Goal: Task Accomplishment & Management: Use online tool/utility

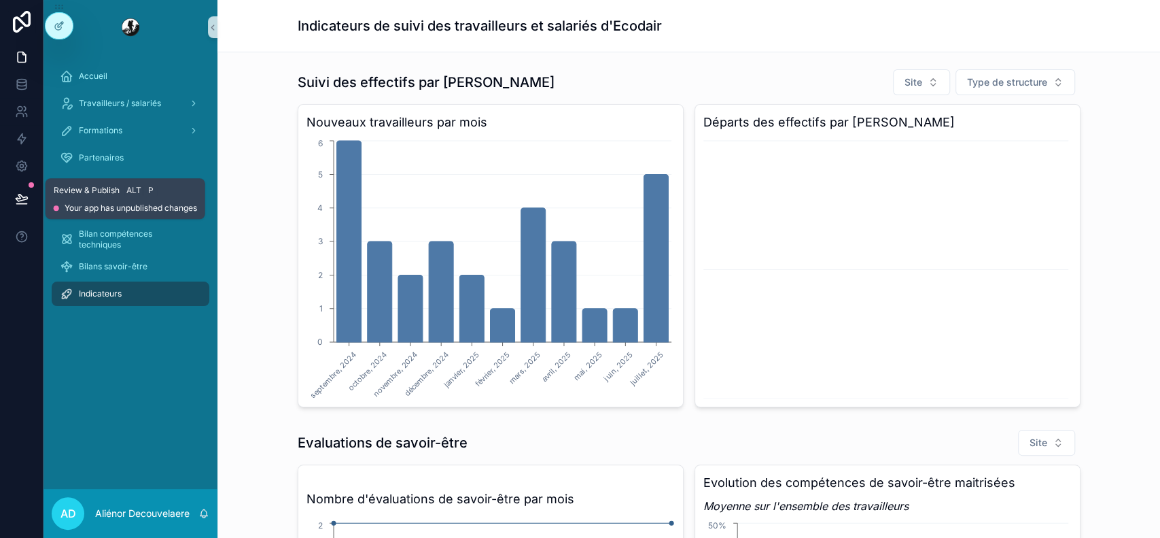
click at [29, 183] on div at bounding box center [31, 184] width 5 height 5
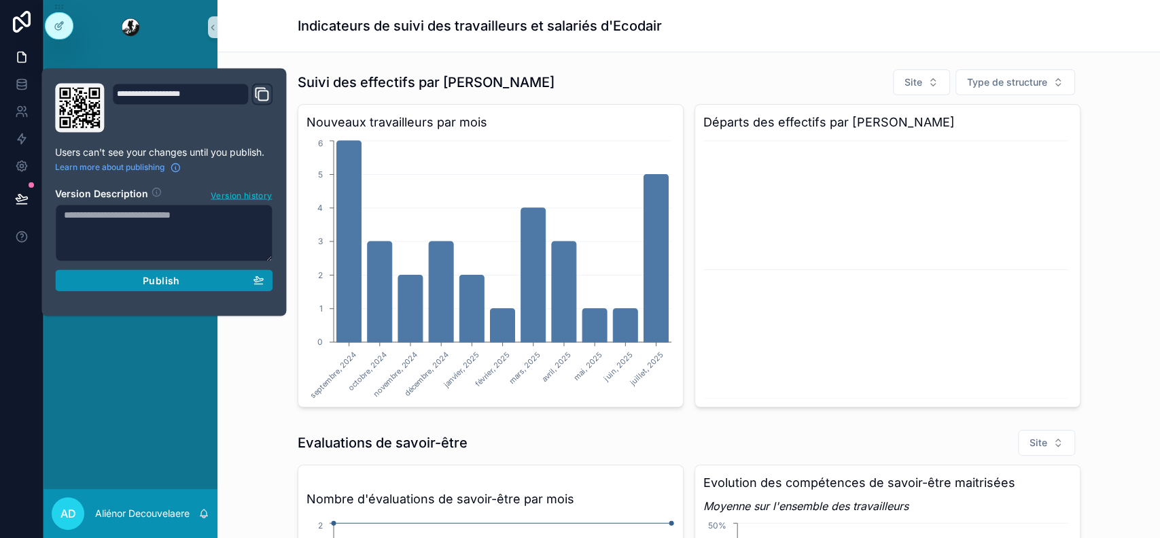
click at [256, 273] on button "Publish" at bounding box center [164, 280] width 218 height 22
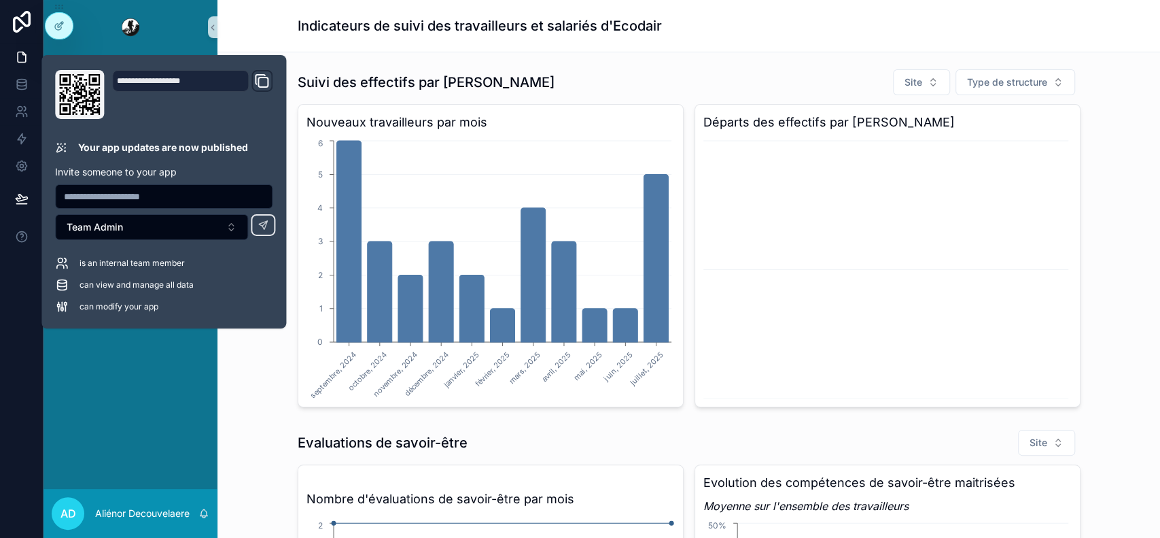
click at [779, 7] on div "Indicateurs de suivi des travailleurs et salariés d'Ecodair" at bounding box center [689, 26] width 783 height 52
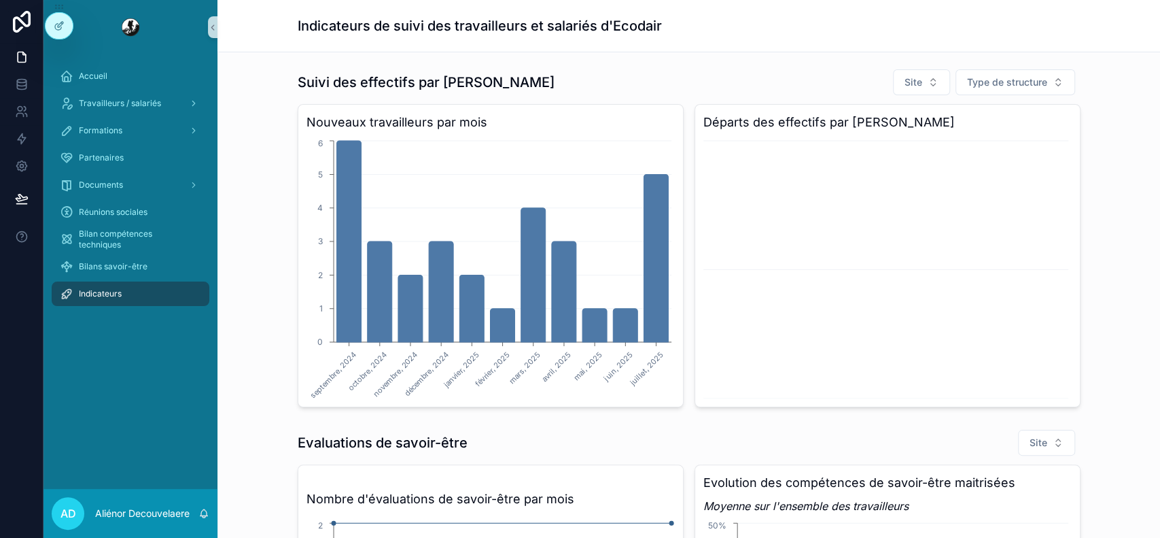
click at [94, 59] on div "Accueil Travailleurs / salariés Formations Partenaires Documents Réunions socia…" at bounding box center [131, 188] width 174 height 269
click at [94, 67] on div "Accueil" at bounding box center [130, 76] width 141 height 22
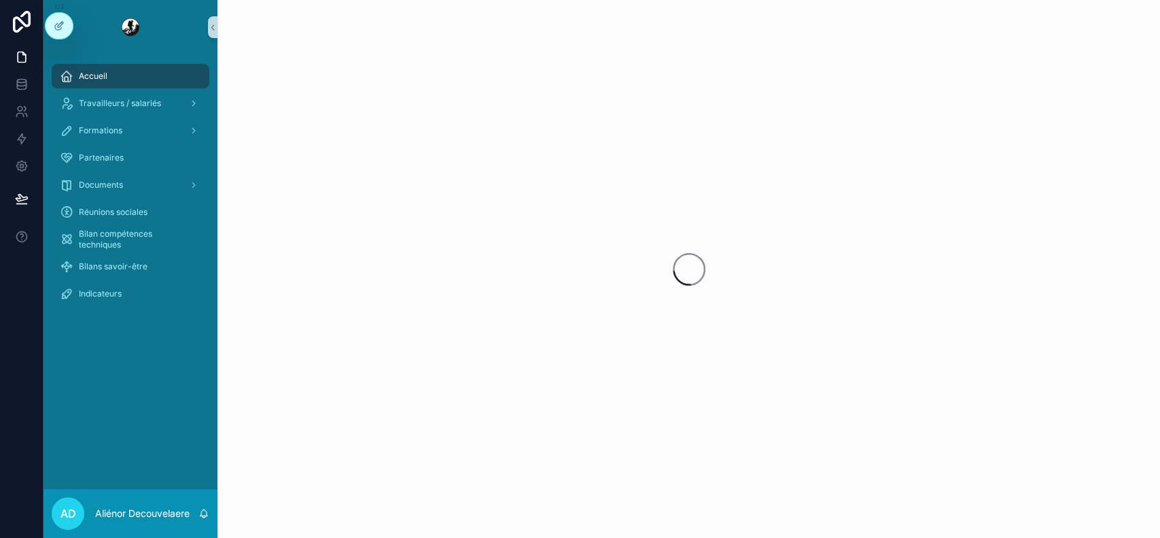
click at [94, 67] on div "Accueil" at bounding box center [130, 76] width 141 height 22
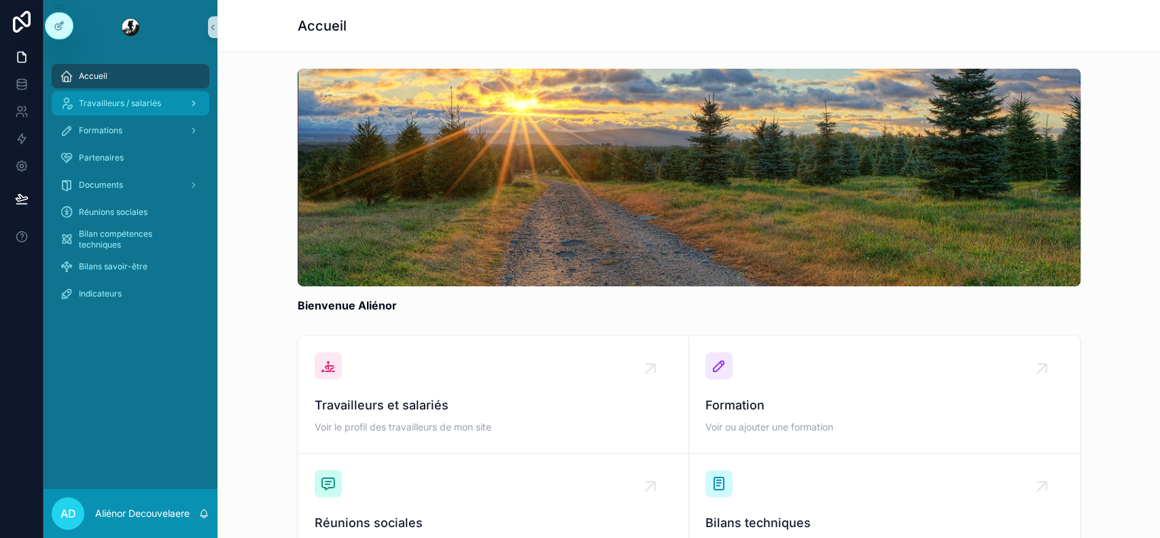
click at [127, 94] on div "Travailleurs / salariés" at bounding box center [130, 103] width 141 height 22
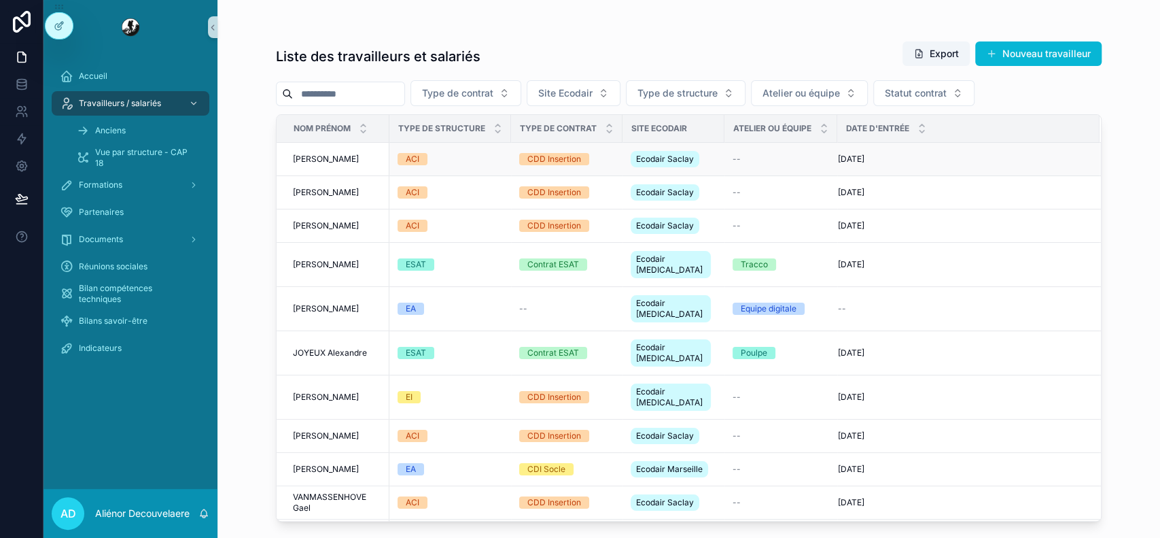
click at [457, 171] on td "ACI" at bounding box center [451, 159] width 122 height 33
click at [457, 166] on td "ACI" at bounding box center [451, 159] width 122 height 33
click at [374, 97] on input "scrollable content" at bounding box center [348, 93] width 111 height 19
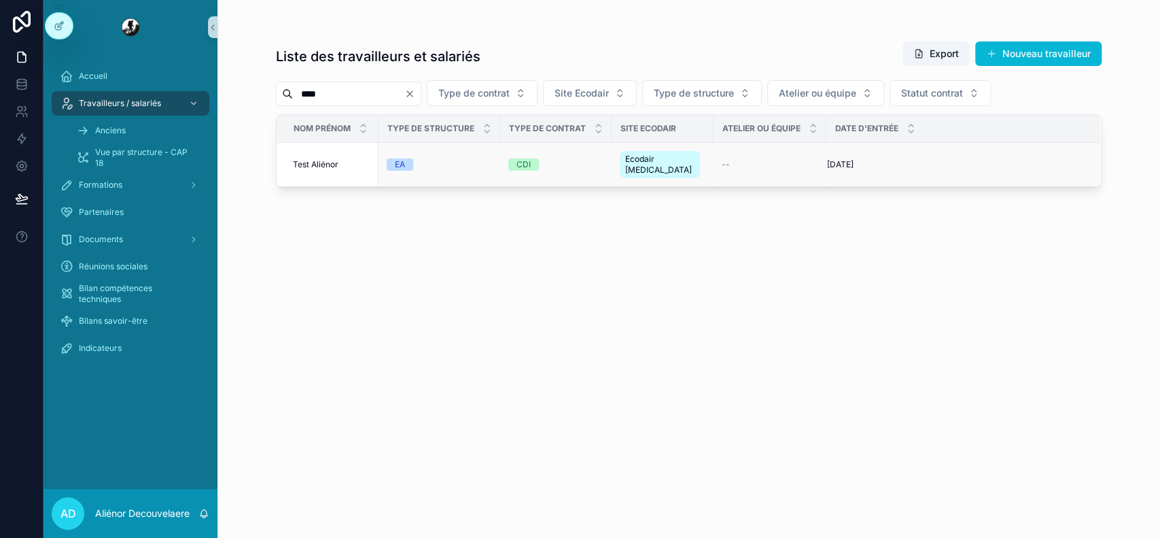
type input "****"
click at [484, 162] on div "EA" at bounding box center [439, 164] width 105 height 12
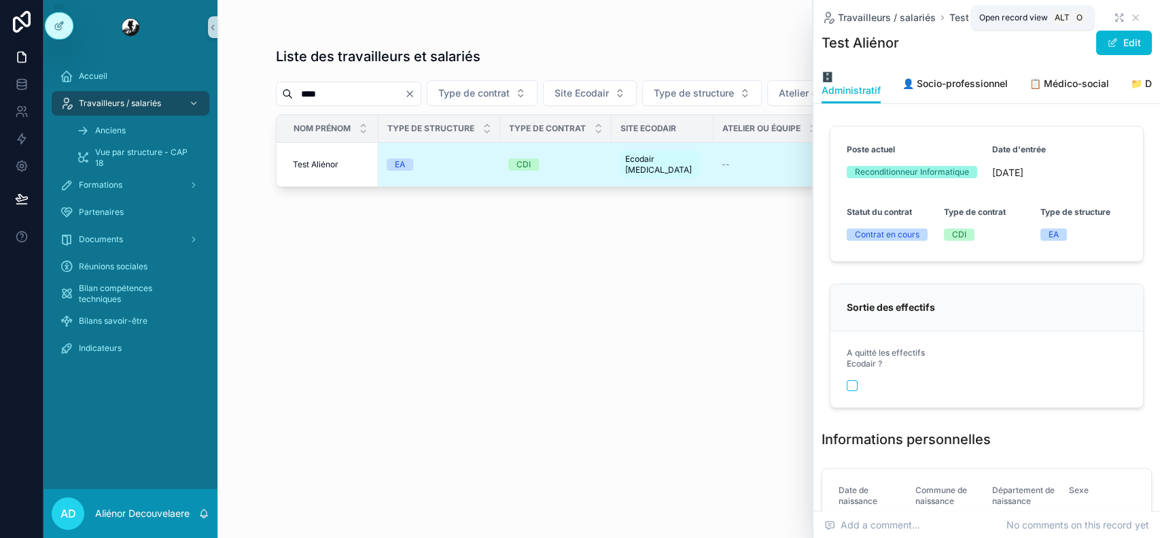
click at [1116, 20] on icon "scrollable content" at bounding box center [1117, 21] width 2 height 2
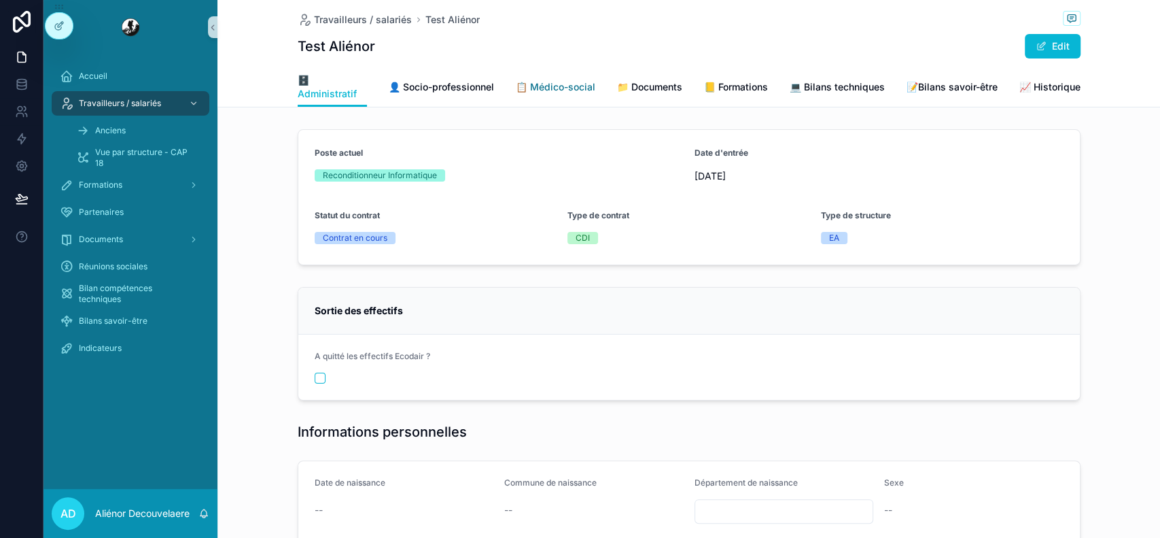
click at [568, 88] on span "📋 Médico-social" at bounding box center [556, 87] width 80 height 14
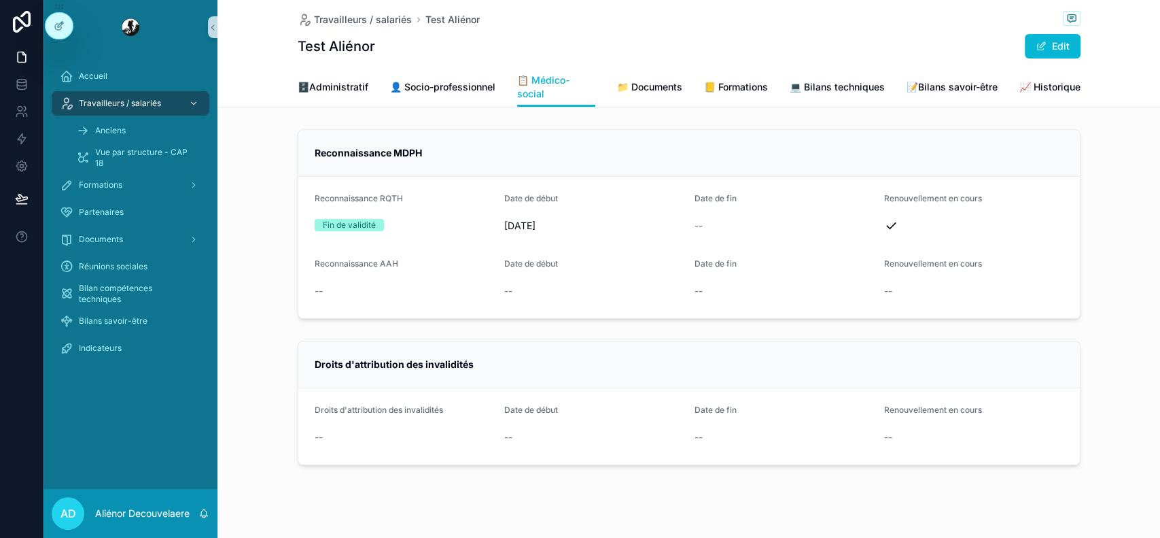
click at [658, 46] on div "Test Aliénor Edit" at bounding box center [689, 46] width 783 height 26
click at [656, 92] on span "📁 Documents" at bounding box center [649, 87] width 65 height 14
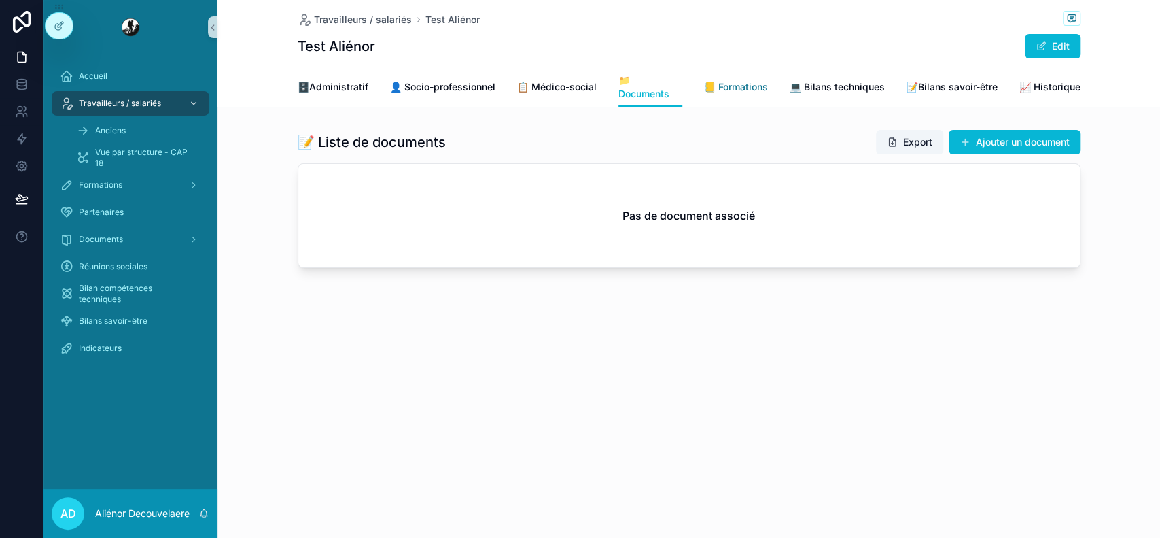
click at [765, 84] on span "📒 Formations" at bounding box center [736, 87] width 64 height 14
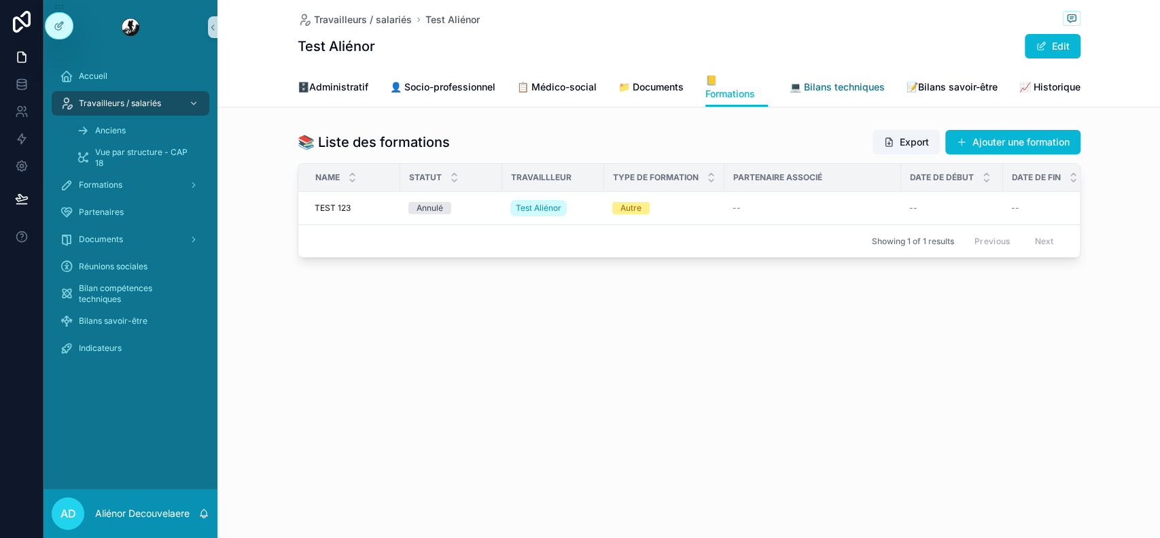
click at [851, 82] on span "💻 Bilans techniques" at bounding box center [837, 87] width 95 height 14
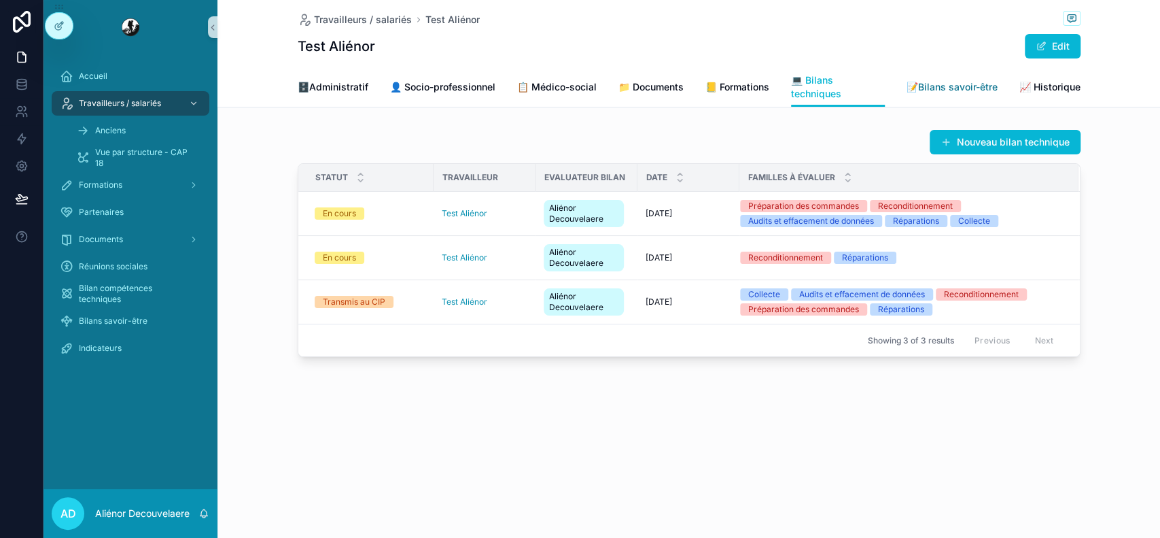
click at [946, 88] on span "📝Bilans savoir-être" at bounding box center [952, 87] width 91 height 14
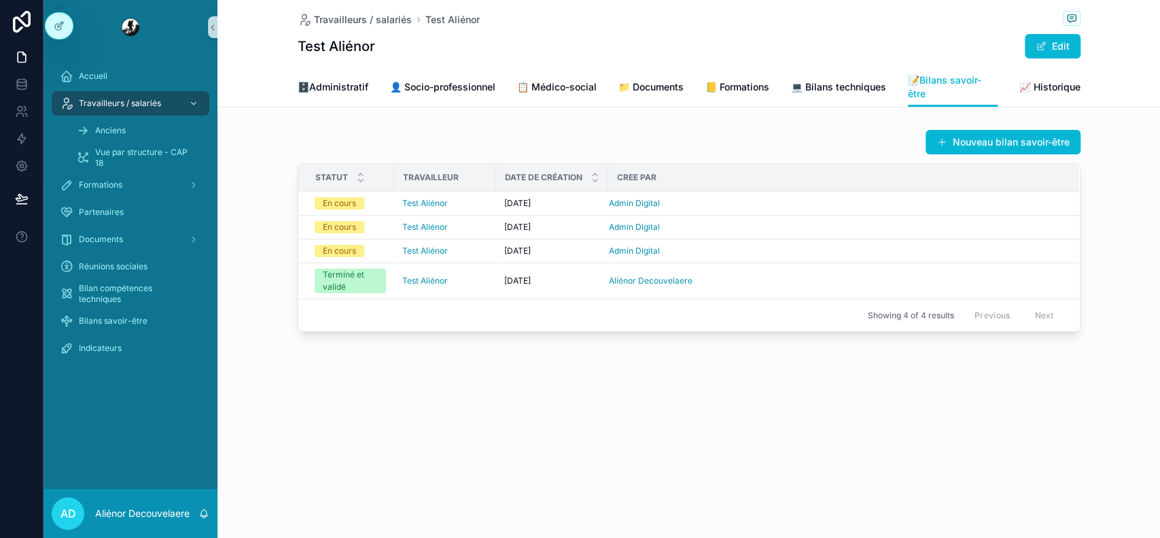
click at [808, 67] on div "Travailleurs / salariés Test Aliénor Test Aliénor Edit" at bounding box center [689, 33] width 783 height 67
click at [861, 94] on link "💻 Bilans techniques" at bounding box center [838, 88] width 95 height 27
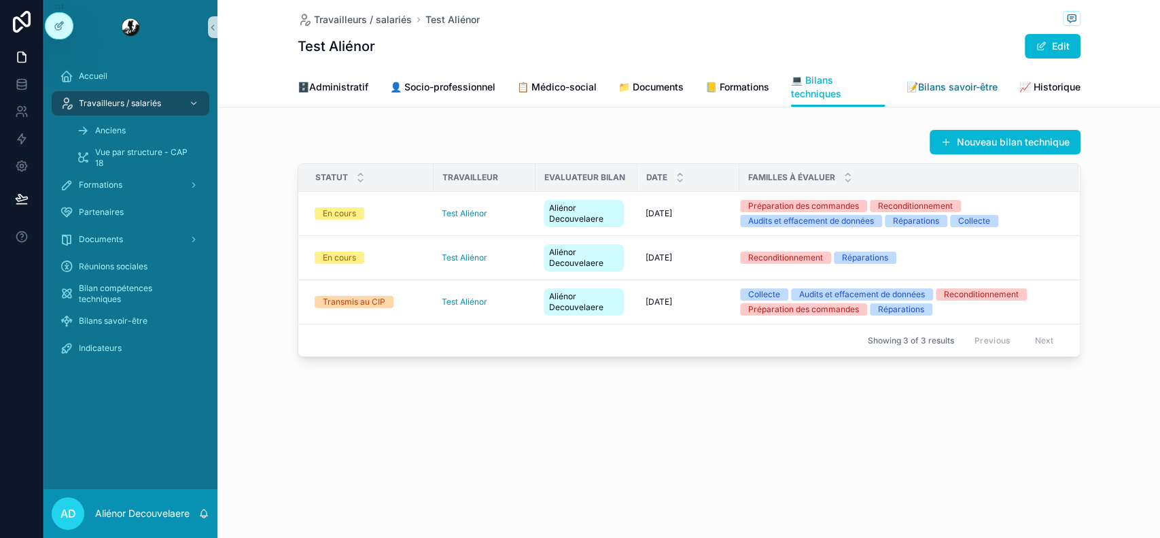
click at [988, 93] on span "📝Bilans savoir-être" at bounding box center [952, 87] width 91 height 14
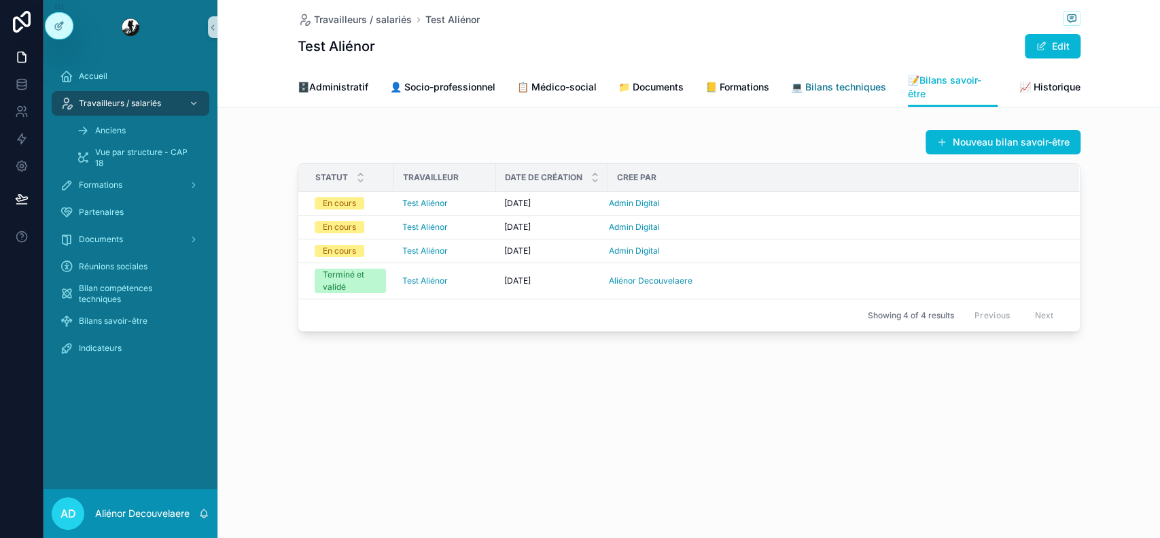
click at [858, 81] on span "💻 Bilans techniques" at bounding box center [838, 87] width 95 height 14
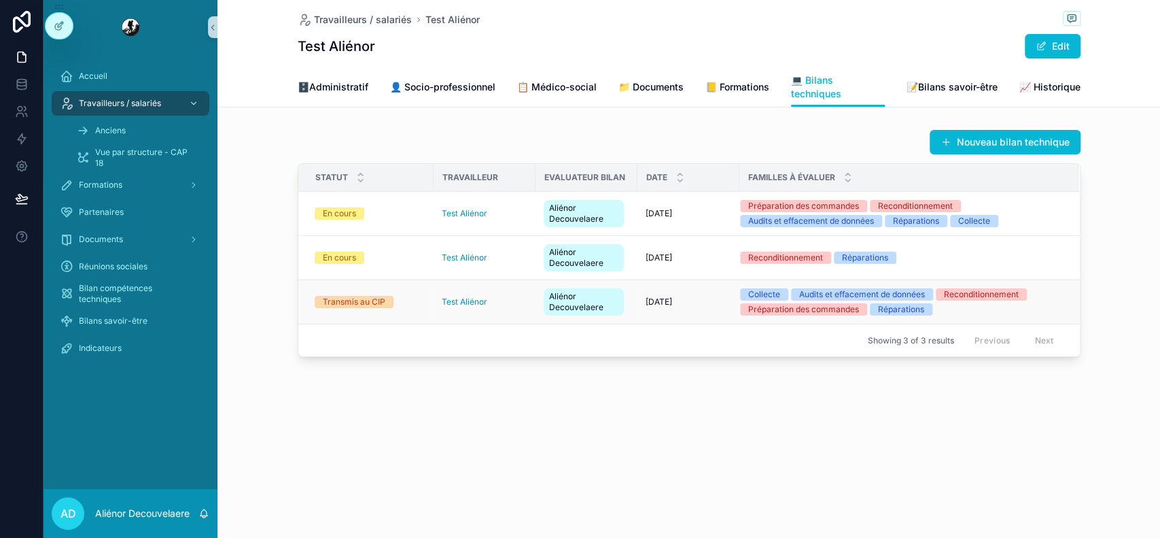
click at [416, 302] on div "Transmis au CIP" at bounding box center [370, 302] width 111 height 12
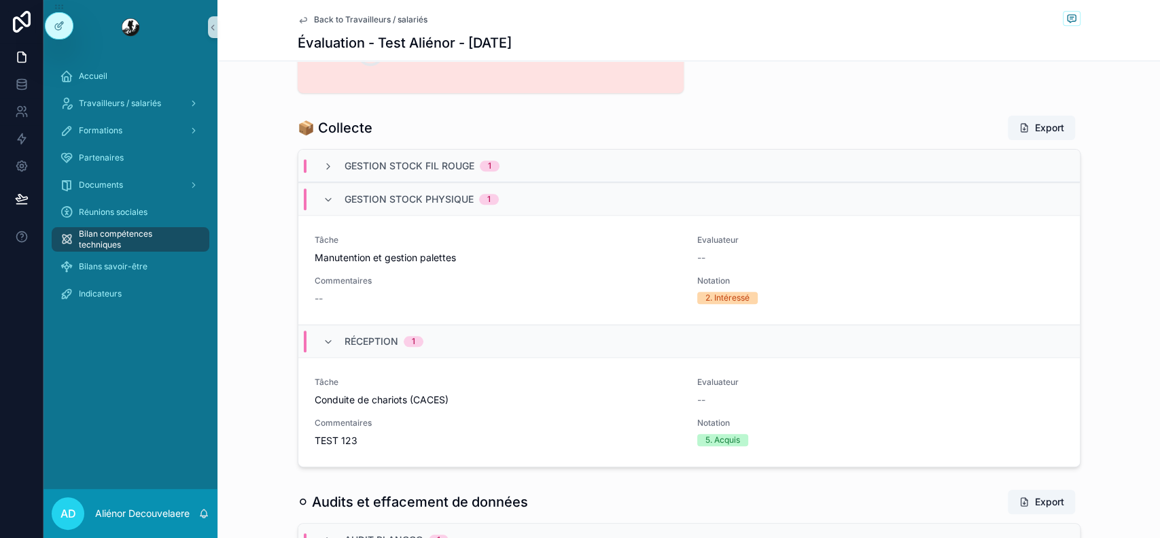
scroll to position [789, 0]
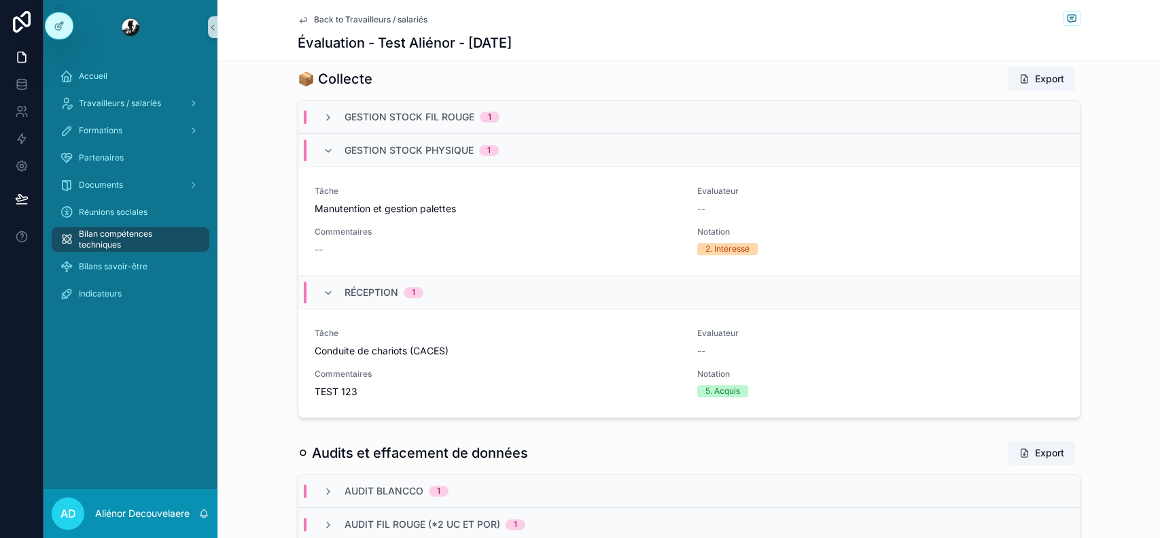
click at [691, 118] on div "Gestion stock fil rouge 1" at bounding box center [689, 117] width 782 height 33
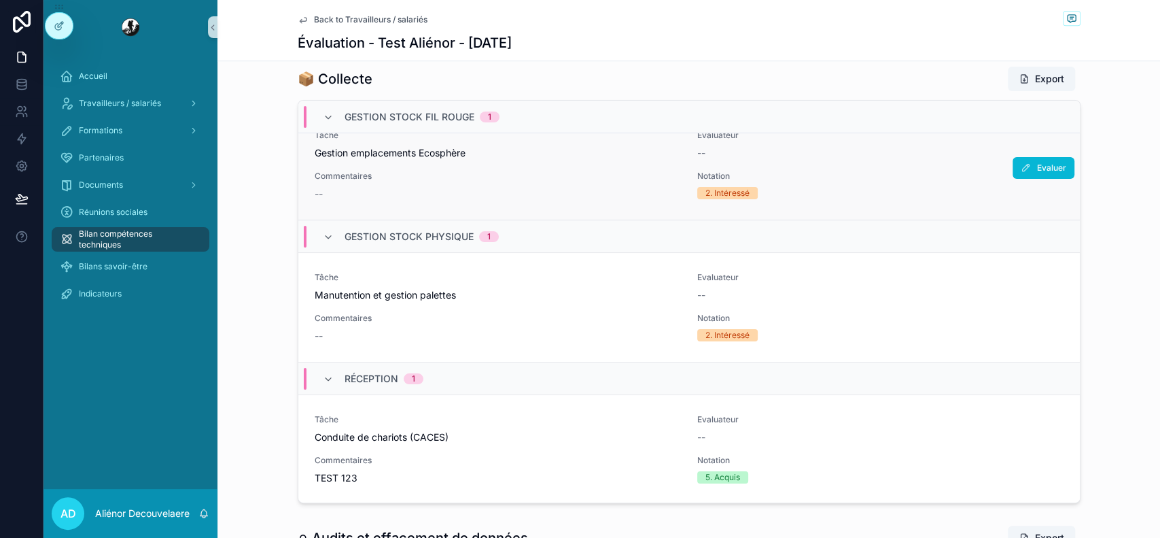
scroll to position [0, 0]
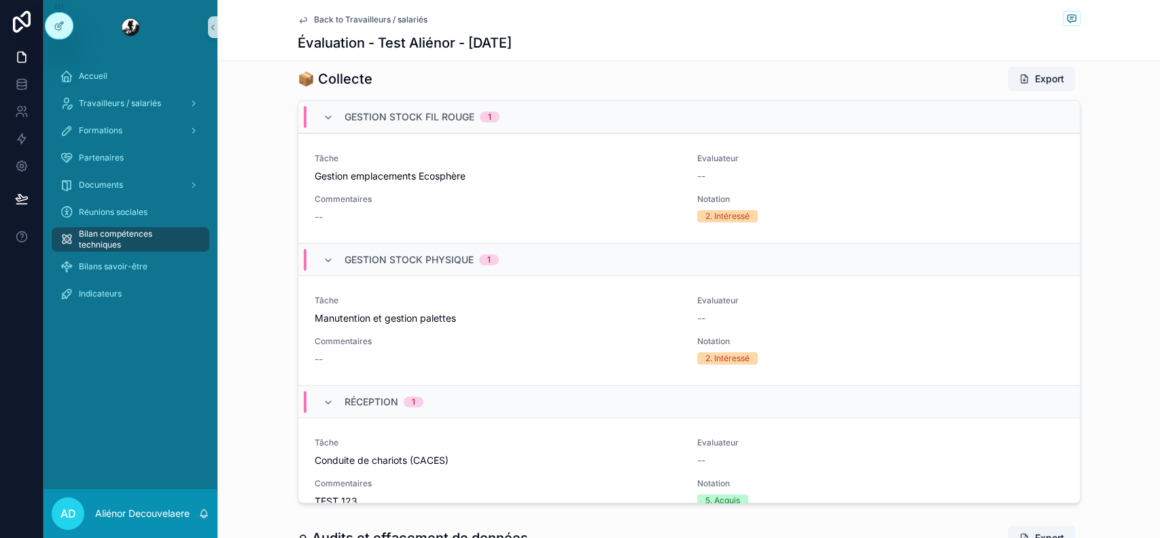
click at [386, 124] on div "Gestion stock fil rouge 1" at bounding box center [422, 117] width 155 height 22
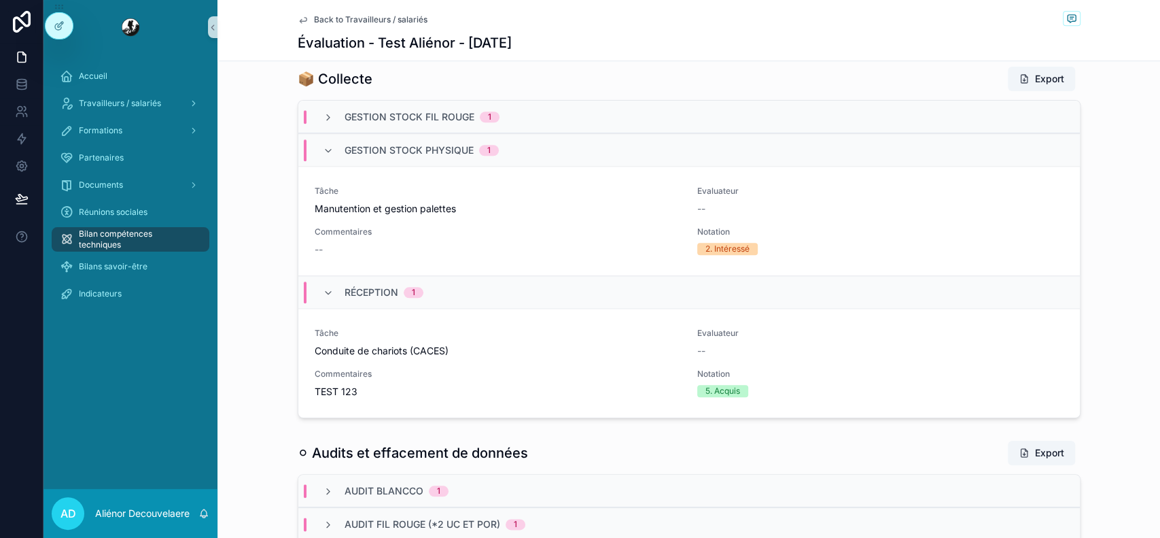
click at [388, 149] on span "Gestion stock physique" at bounding box center [409, 150] width 129 height 14
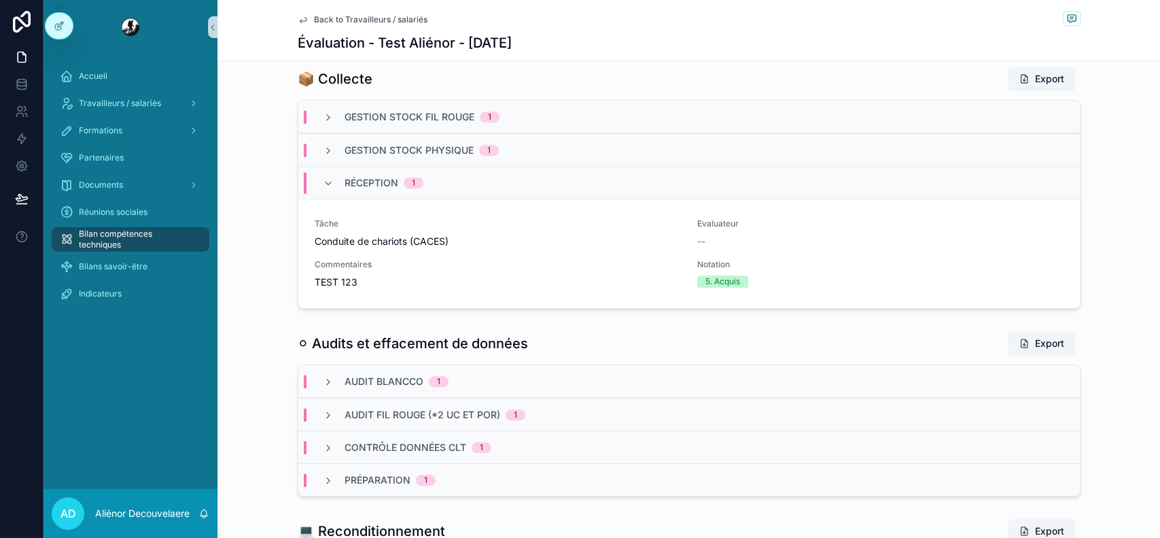
click at [404, 175] on div "Réception 1" at bounding box center [384, 183] width 79 height 22
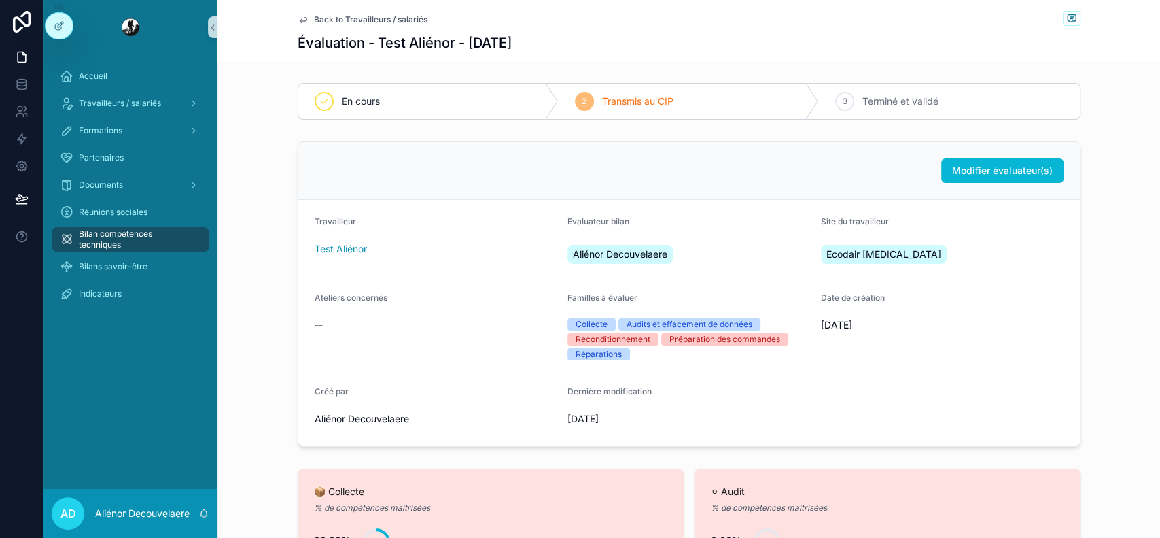
click at [336, 18] on span "Back to Travailleurs / salariés" at bounding box center [371, 19] width 114 height 11
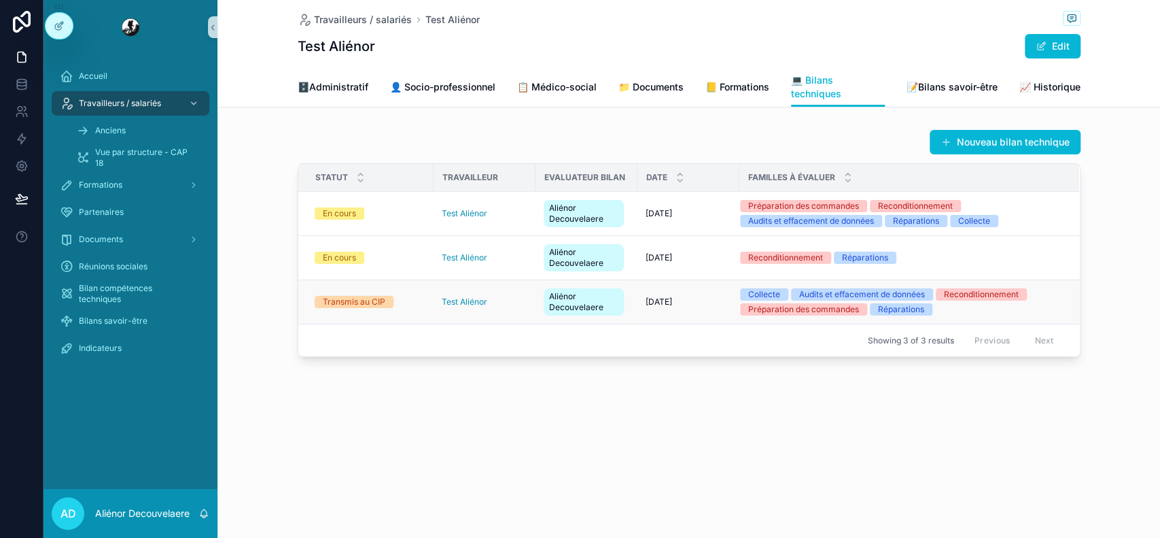
click at [723, 303] on div "03-03-2025 03-03-2025" at bounding box center [689, 301] width 86 height 11
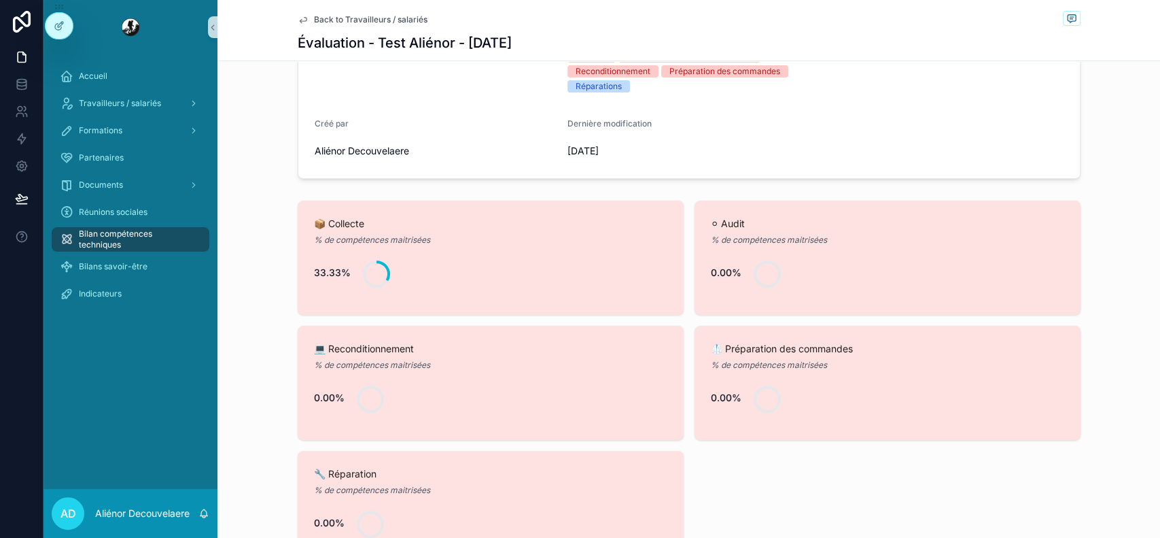
scroll to position [264, 0]
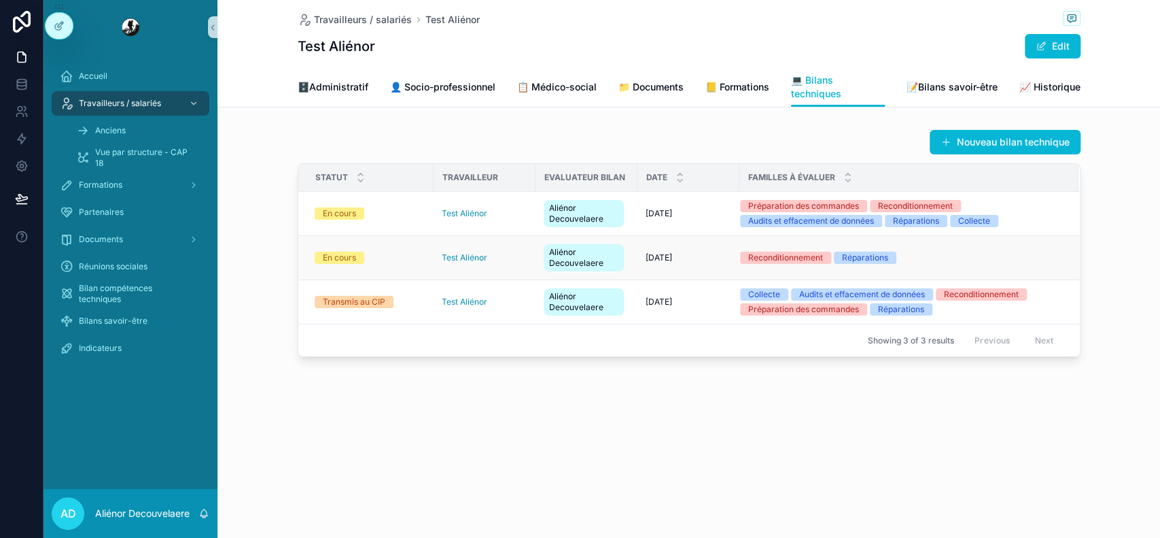
click at [726, 249] on td "27-08-2025 27-08-2025" at bounding box center [689, 258] width 102 height 44
click at [709, 253] on div "27-08-2025 27-08-2025" at bounding box center [689, 257] width 86 height 11
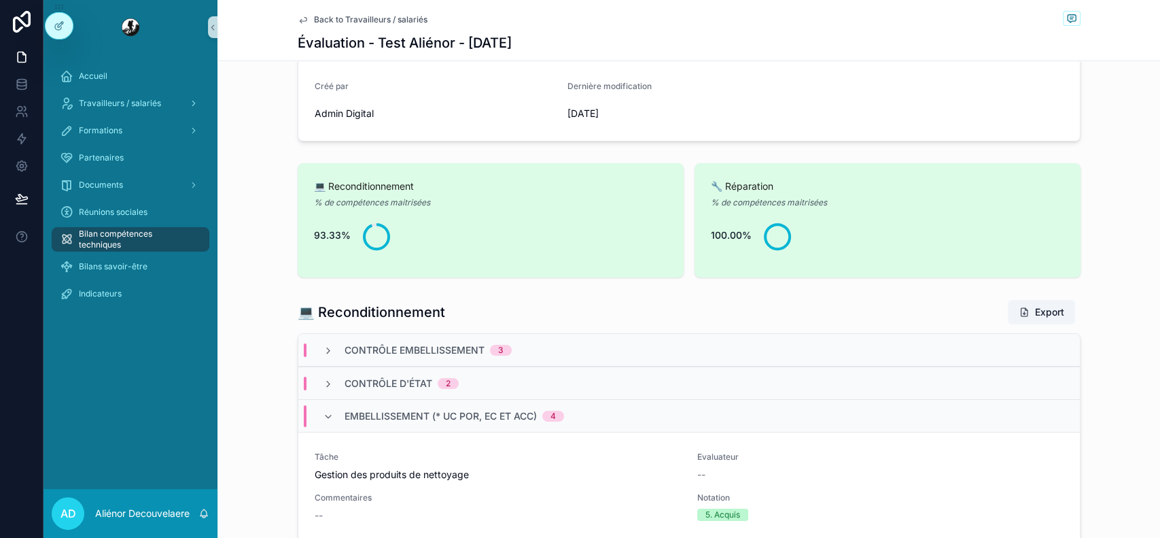
scroll to position [286, 0]
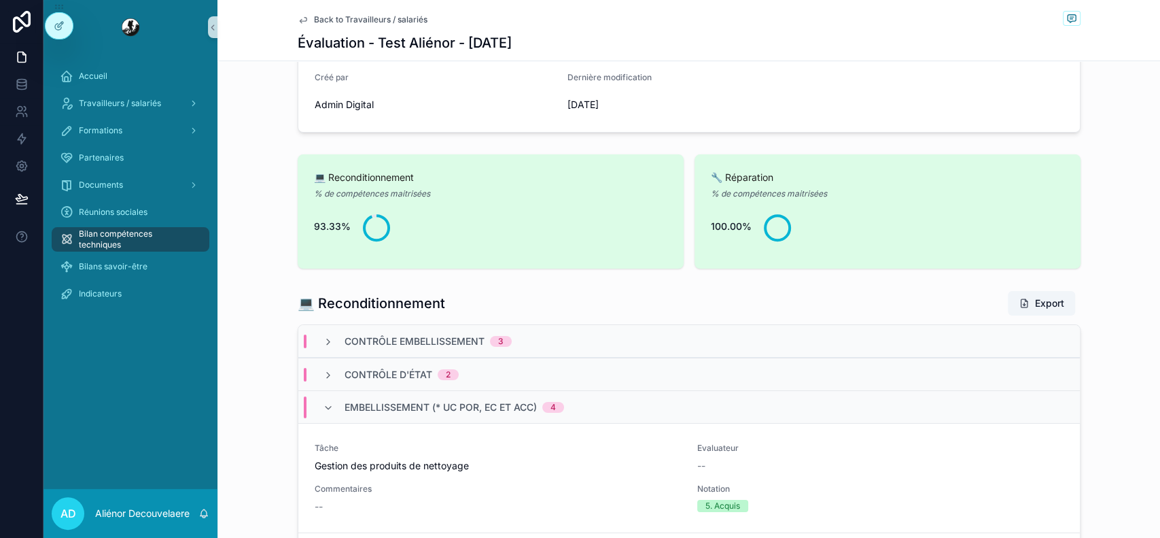
click at [393, 19] on span "Back to Travailleurs / salariés" at bounding box center [371, 19] width 114 height 11
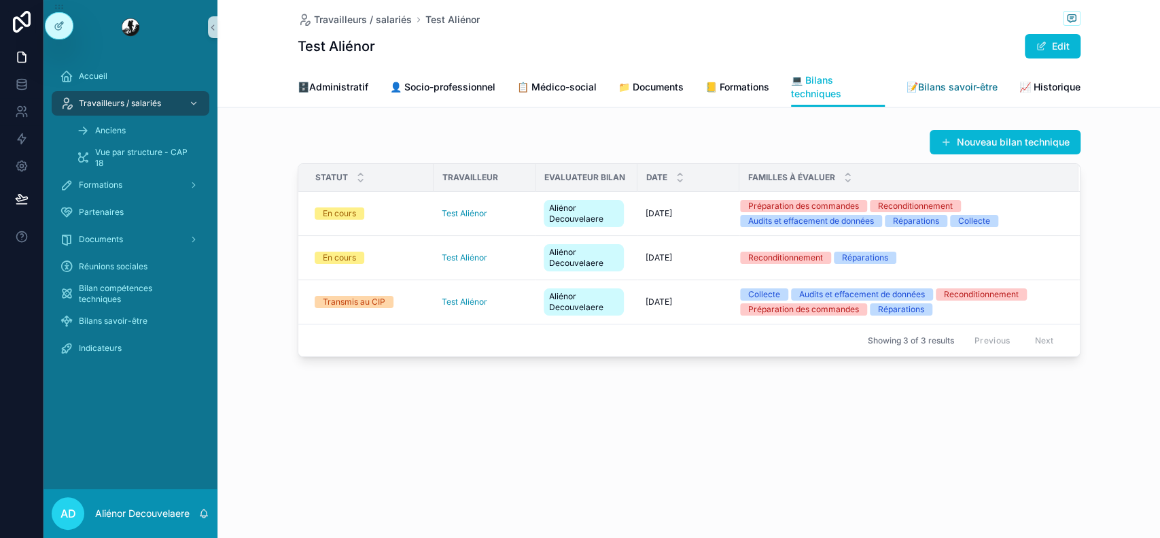
click at [943, 100] on link "📝Bilans savoir-être" at bounding box center [952, 88] width 91 height 27
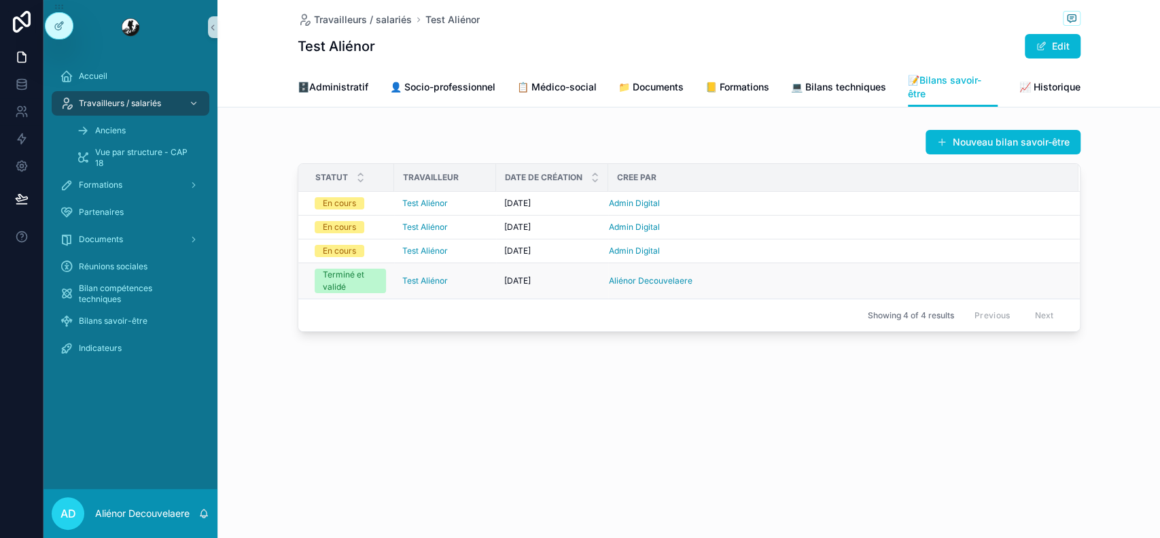
click at [474, 281] on div "Test Aliénor" at bounding box center [445, 280] width 86 height 11
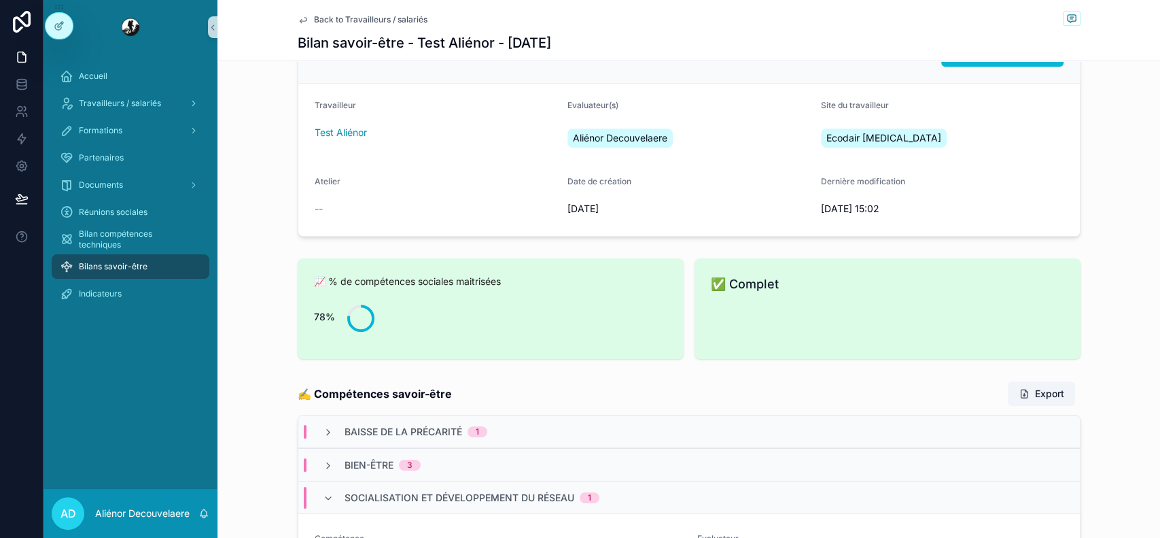
scroll to position [627, 0]
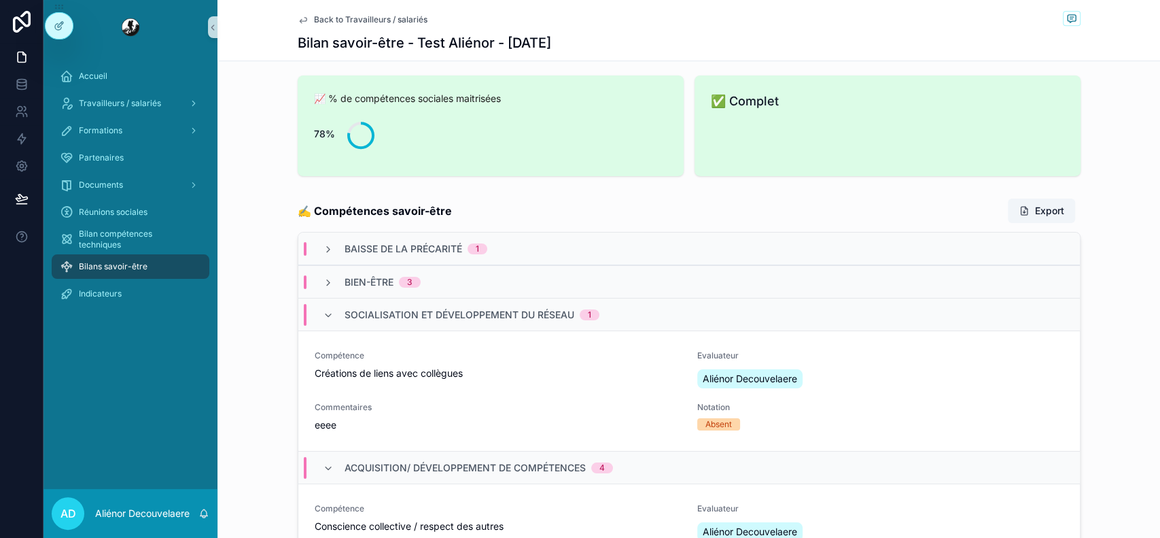
click at [452, 288] on div "Bien-être 3" at bounding box center [689, 281] width 782 height 33
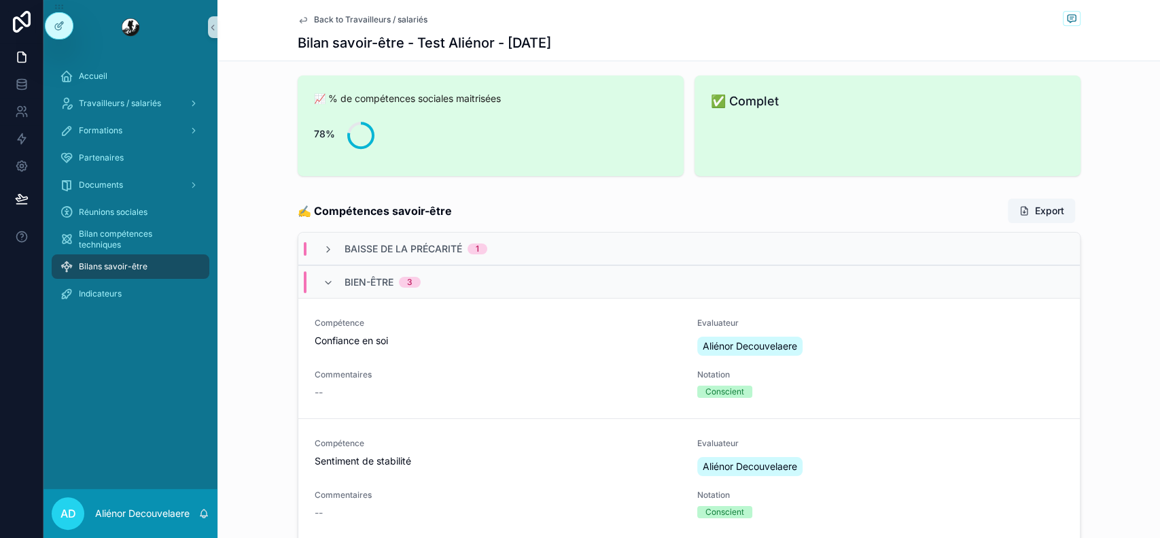
click at [540, 251] on div "Baisse de la précarité 1" at bounding box center [689, 248] width 782 height 33
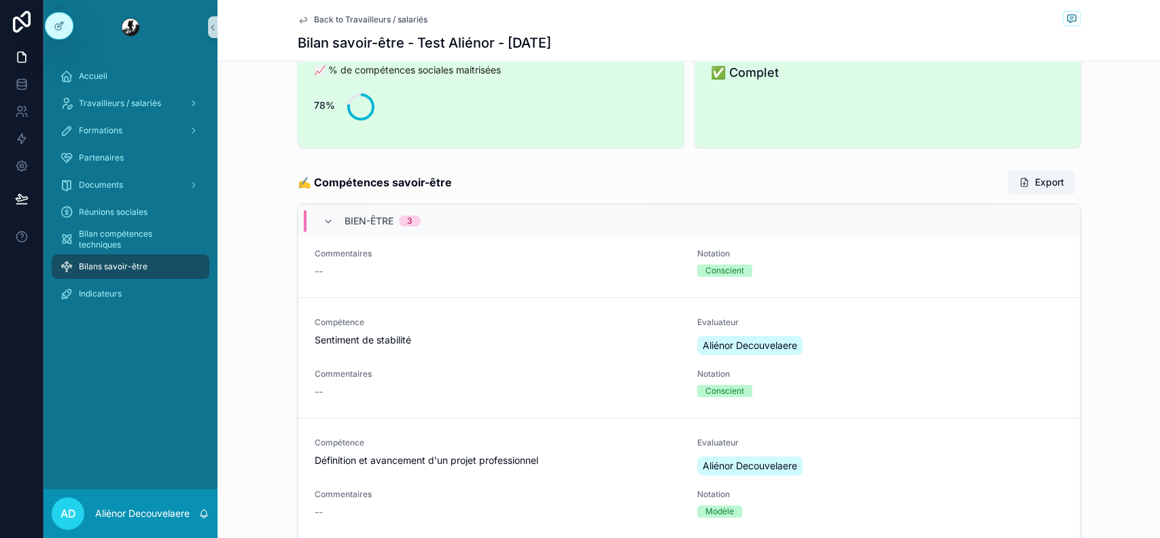
scroll to position [656, 0]
click at [638, 215] on div "Bien-être 3" at bounding box center [689, 219] width 782 height 33
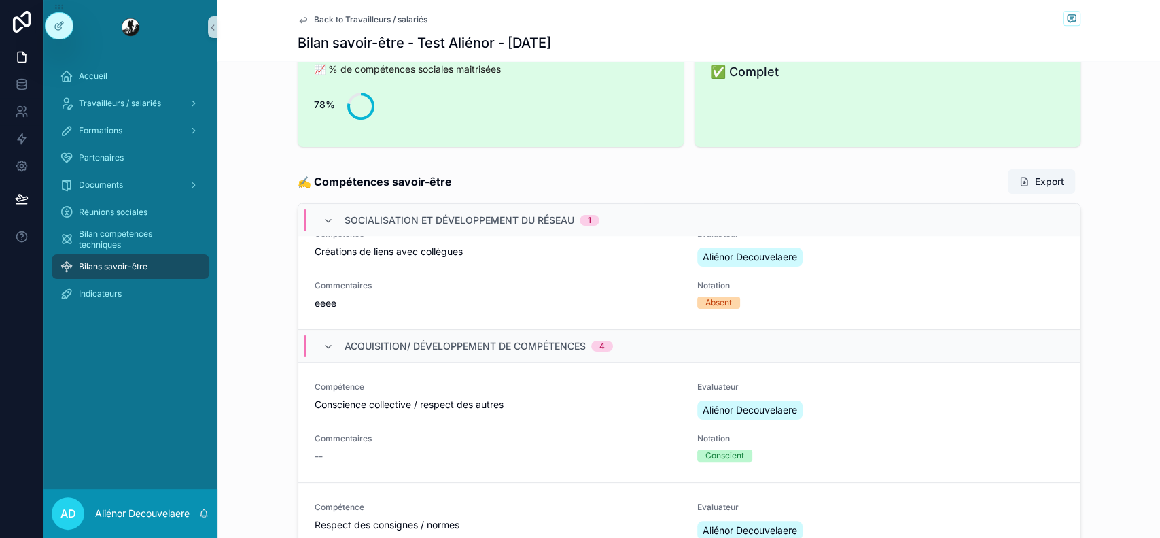
click at [546, 345] on span "Acquisition/ développement de compétences" at bounding box center [465, 346] width 241 height 14
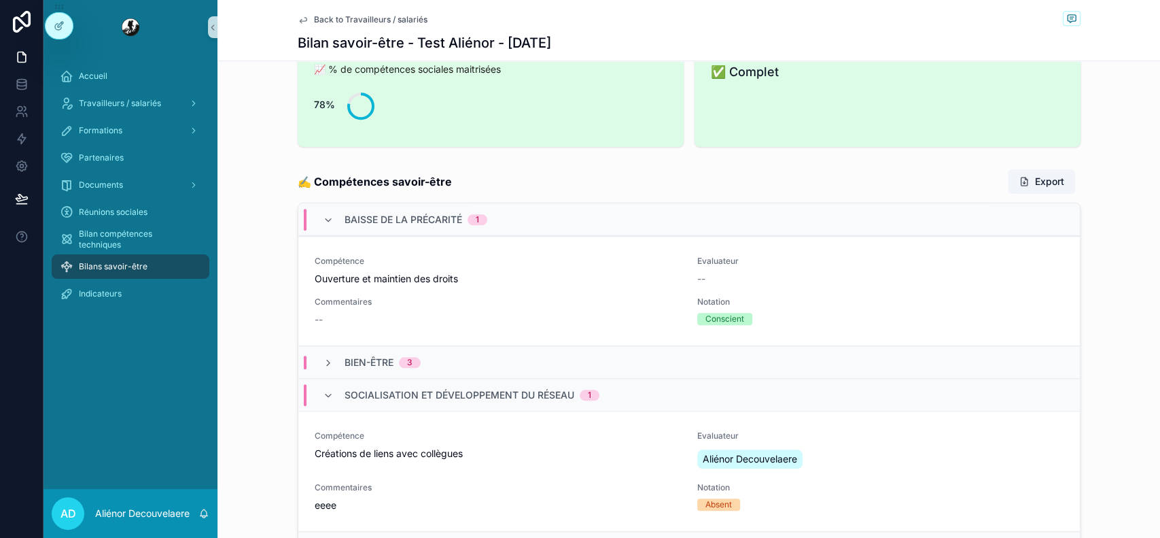
click at [455, 218] on span "Baisse de la précarité" at bounding box center [404, 220] width 118 height 14
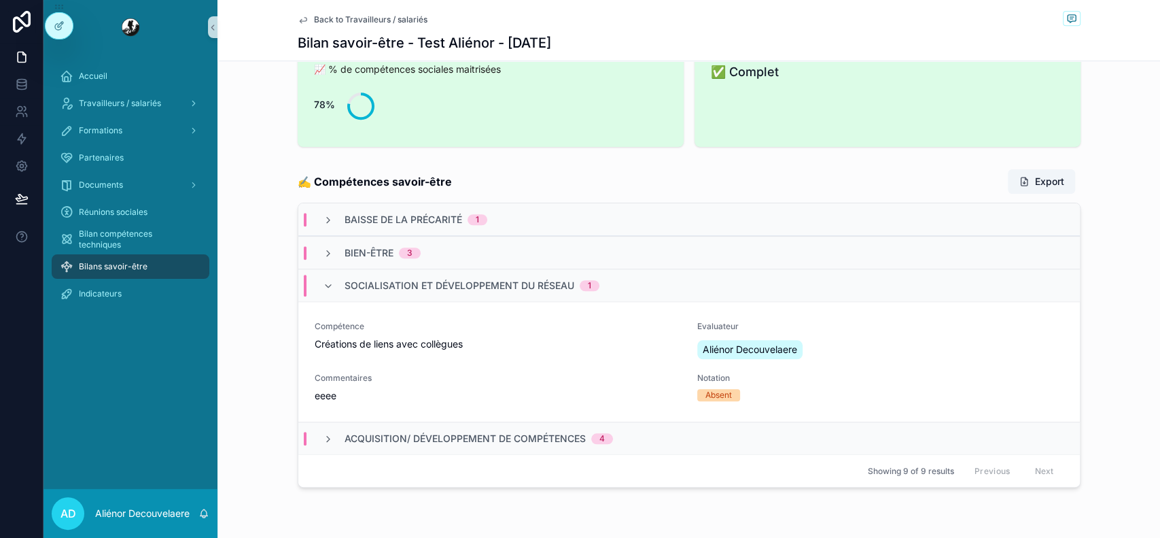
click at [435, 286] on span "Socialisation et développement du réseau" at bounding box center [460, 286] width 230 height 14
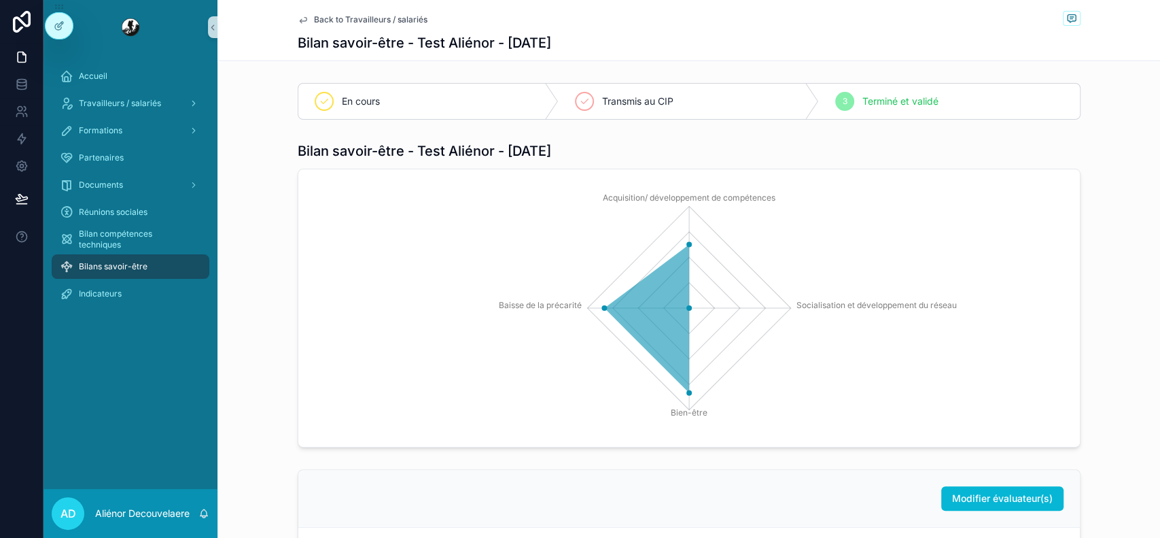
click at [408, 14] on span "Back to Travailleurs / salariés" at bounding box center [371, 19] width 114 height 11
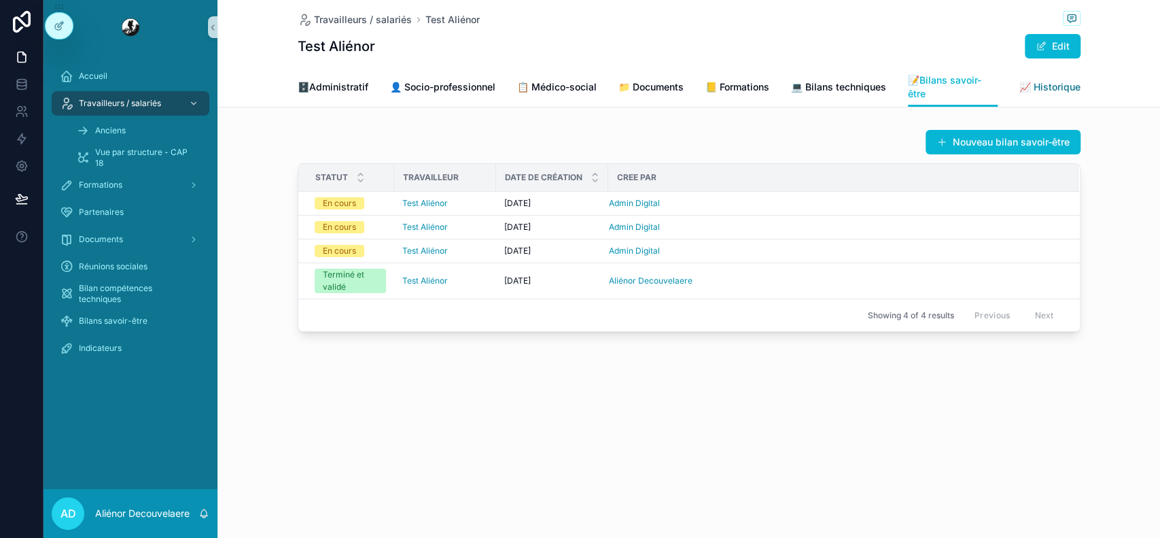
click at [1076, 95] on link "📈 Historique" at bounding box center [1050, 88] width 61 height 27
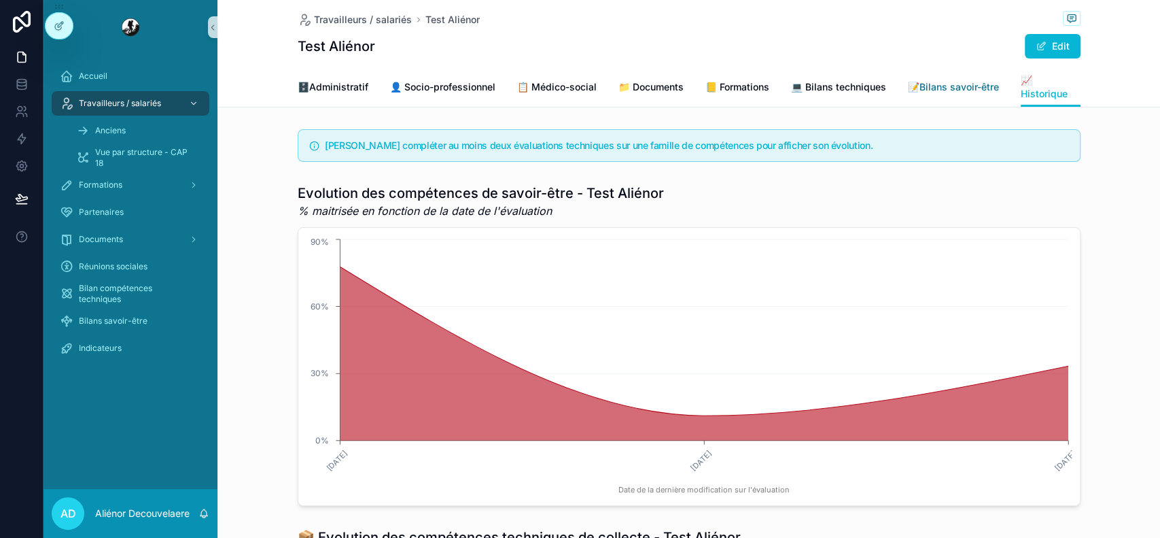
click at [908, 86] on span "📝Bilans savoir-être" at bounding box center [953, 87] width 91 height 14
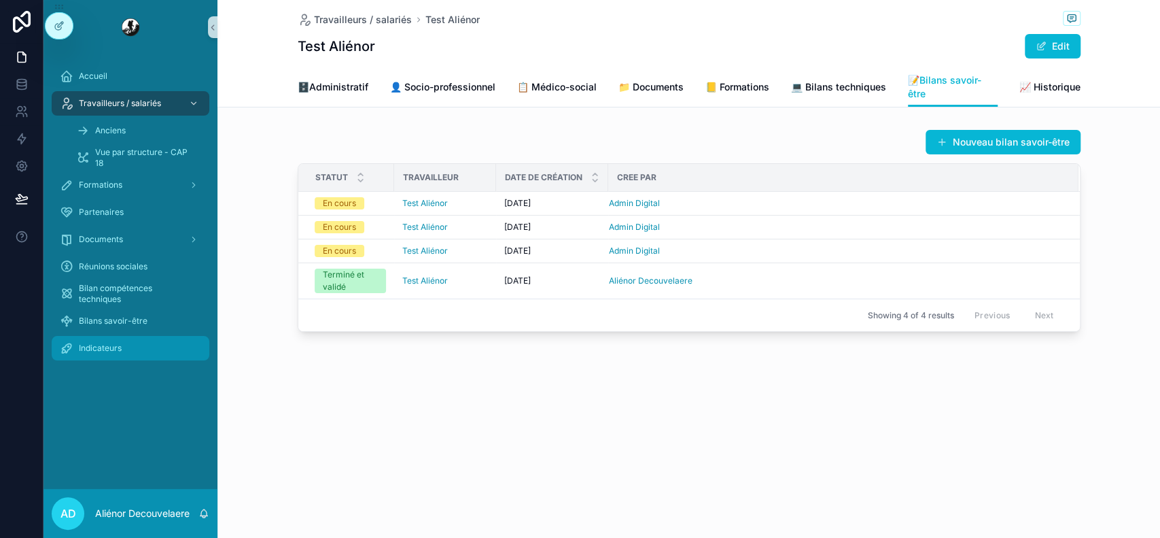
click at [165, 343] on div "Indicateurs" at bounding box center [130, 348] width 141 height 22
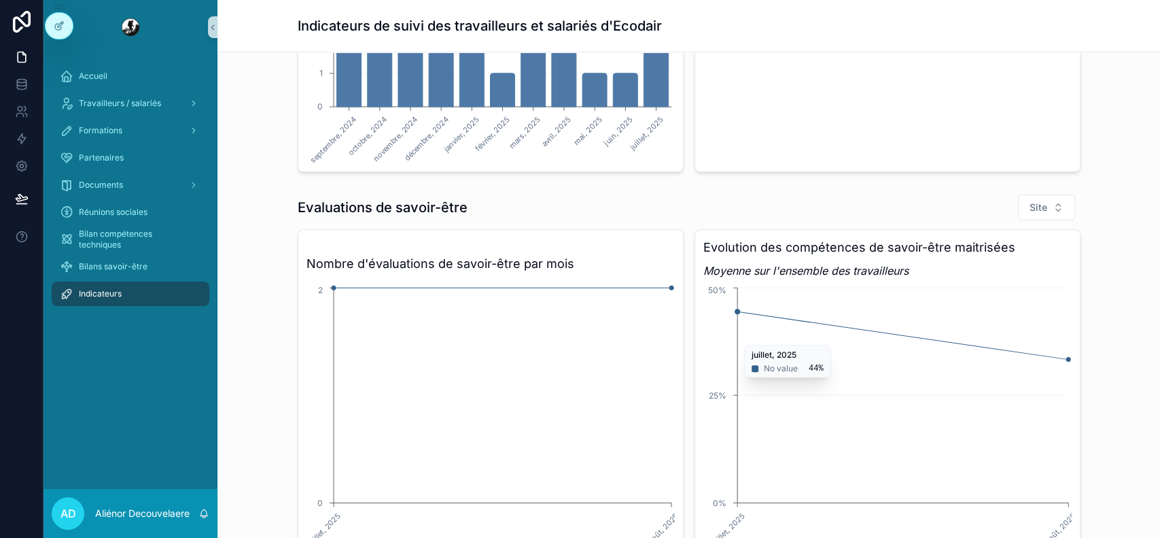
scroll to position [230, 0]
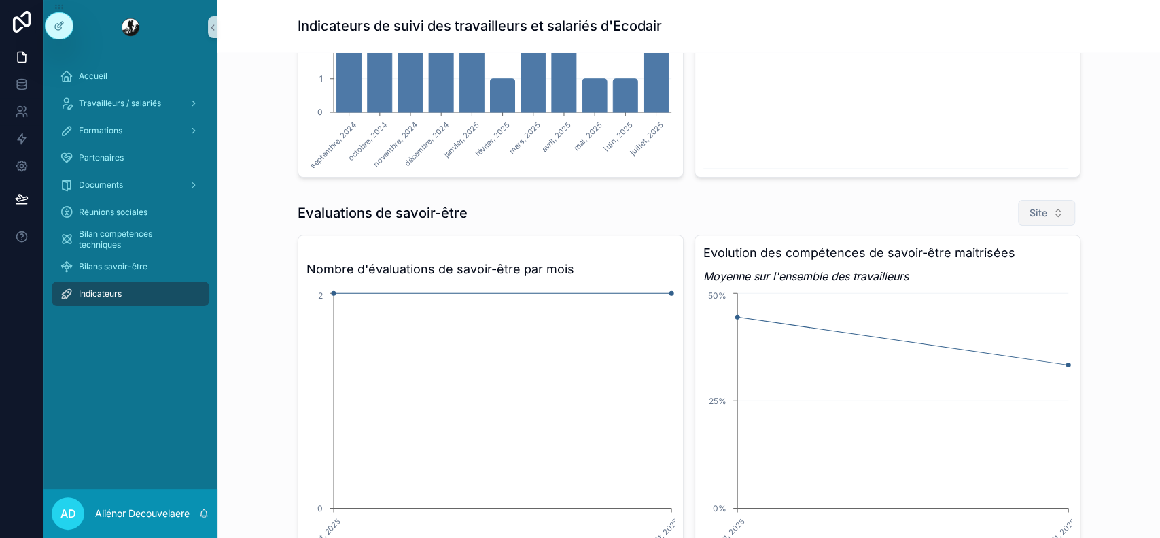
click at [1039, 209] on span "Site" at bounding box center [1039, 213] width 18 height 14
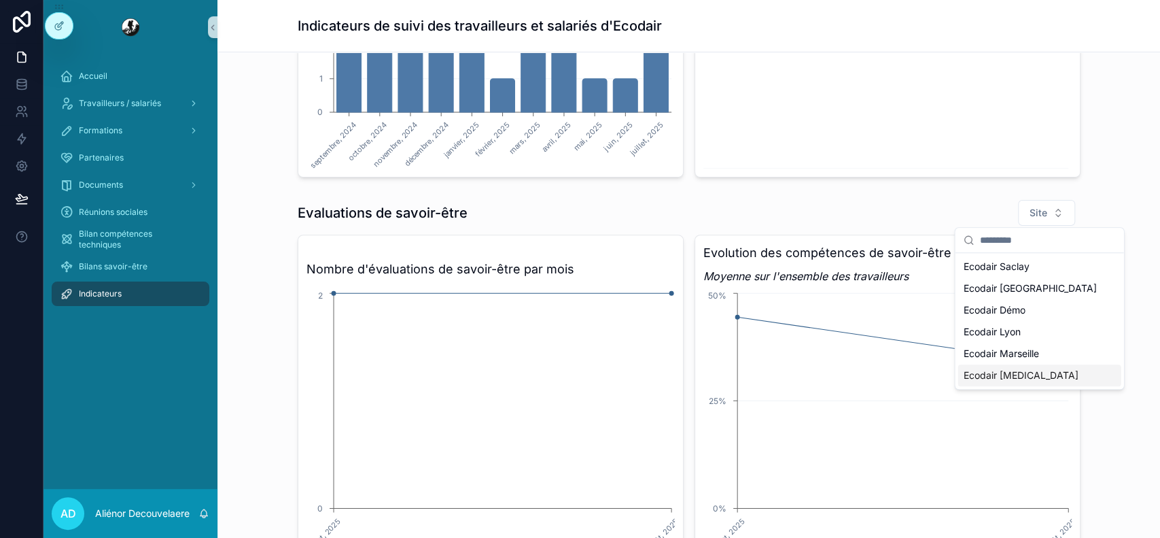
click at [1060, 384] on div "Ecodair [MEDICAL_DATA]" at bounding box center [1039, 375] width 163 height 22
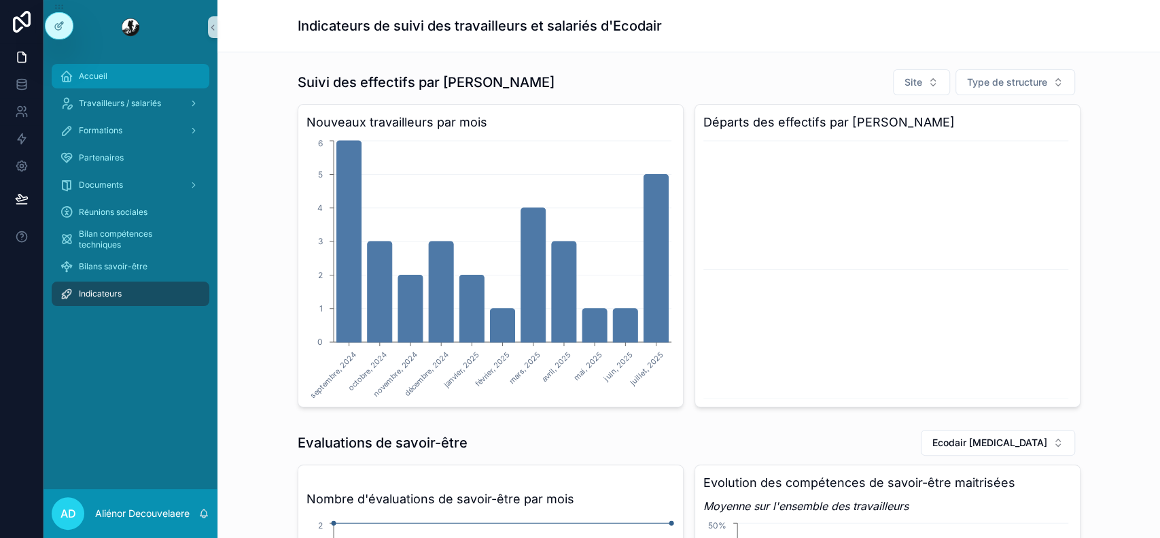
click at [189, 75] on div "Accueil" at bounding box center [130, 76] width 141 height 22
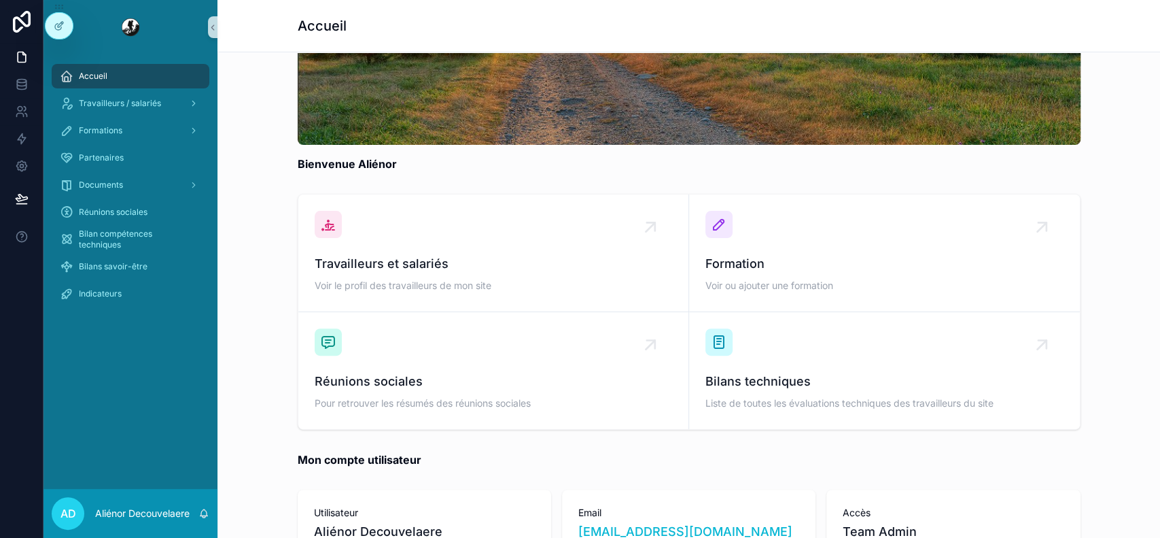
scroll to position [142, 0]
click at [118, 223] on link "Réunions sociales" at bounding box center [131, 212] width 158 height 24
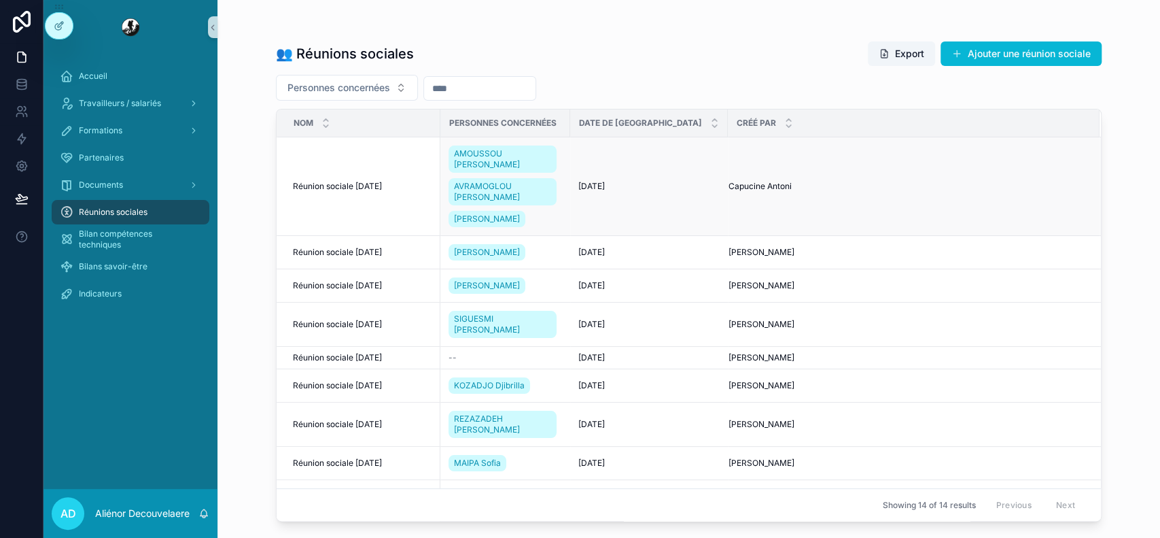
click at [681, 182] on div "21/08/2024 21/08/2024" at bounding box center [648, 186] width 141 height 11
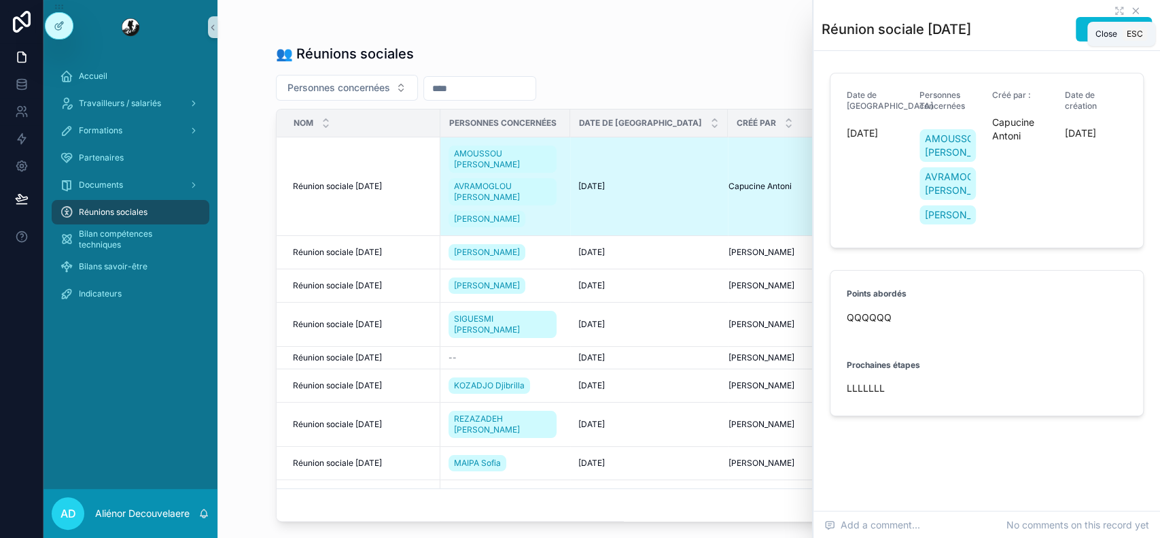
click at [1130, 11] on icon "scrollable content" at bounding box center [1135, 10] width 11 height 11
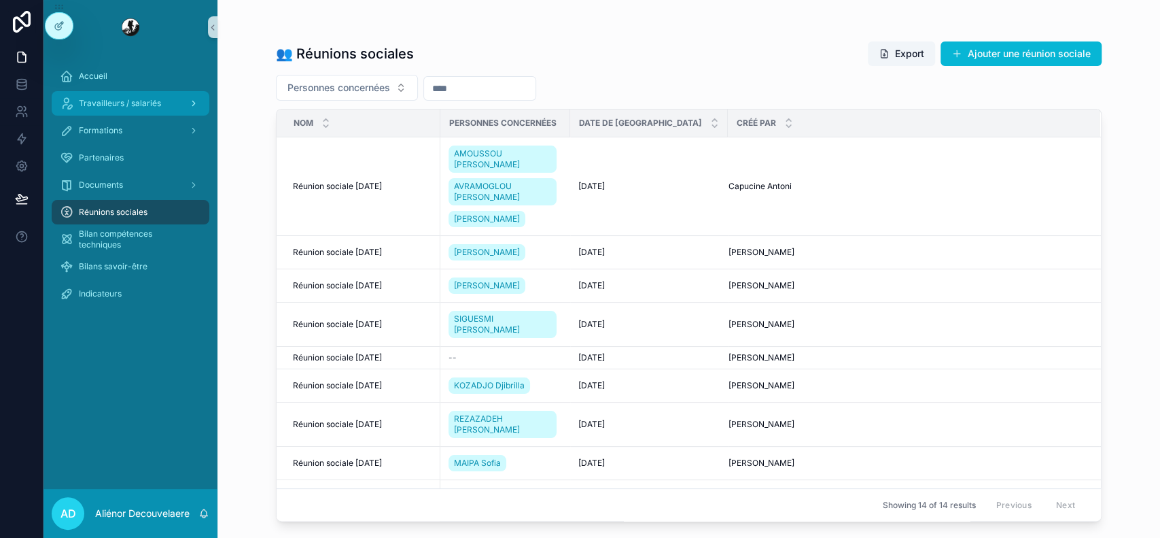
click at [144, 105] on span "Travailleurs / salariés" at bounding box center [120, 103] width 82 height 11
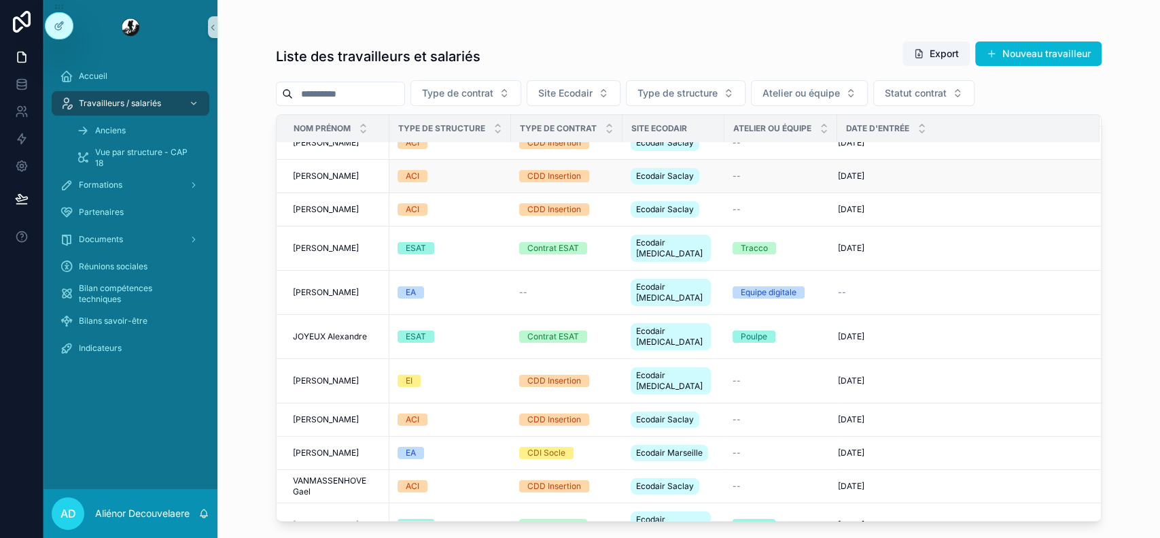
scroll to position [16, 0]
click at [472, 331] on div "ESAT" at bounding box center [450, 337] width 105 height 12
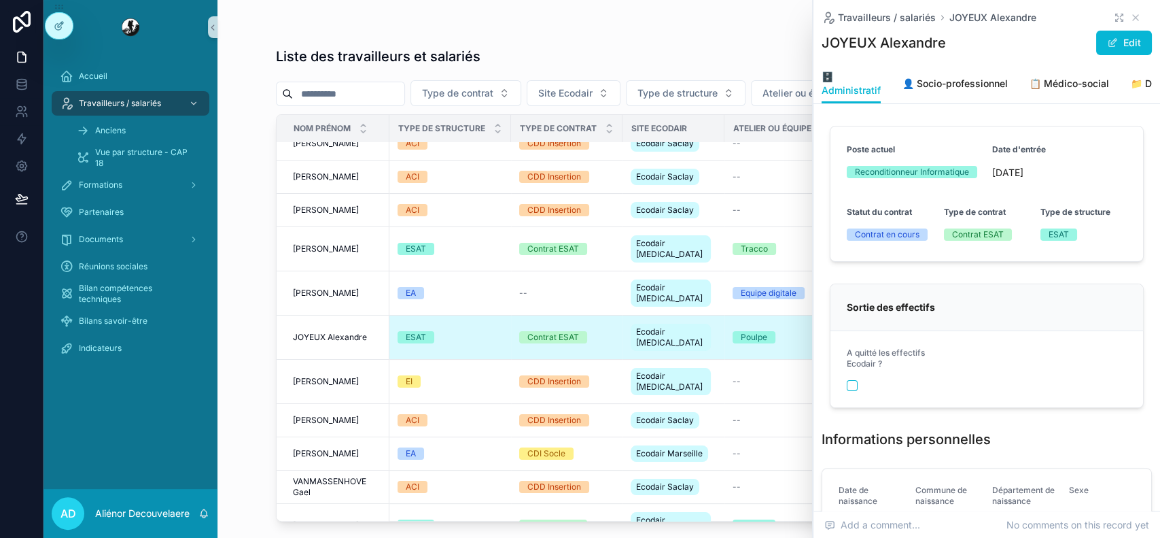
click at [1114, 14] on icon "scrollable content" at bounding box center [1119, 17] width 11 height 11
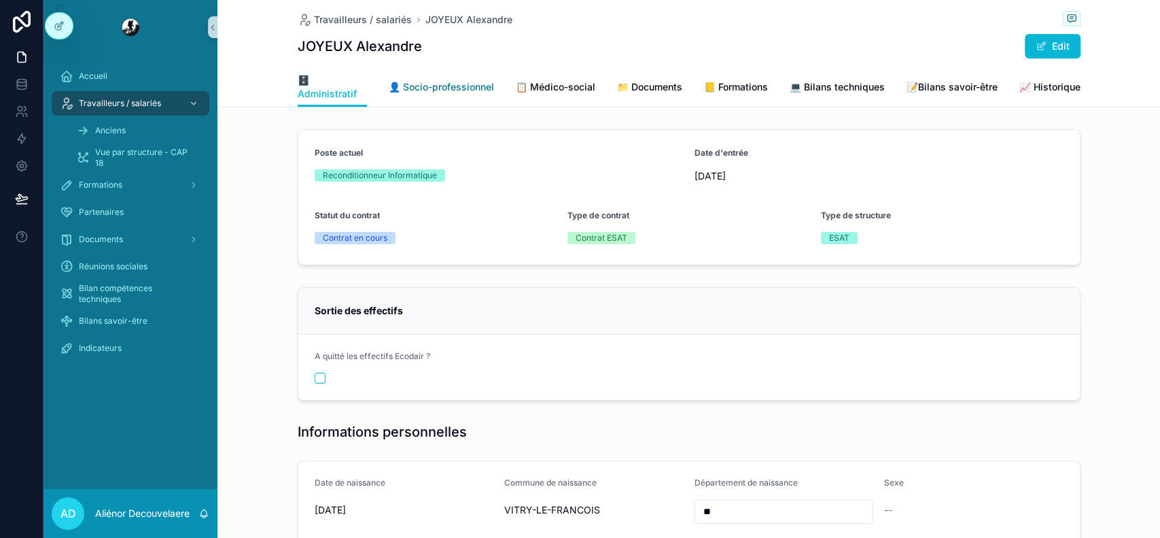
click at [459, 84] on span "👤 Socio-professionnel" at bounding box center [441, 87] width 105 height 14
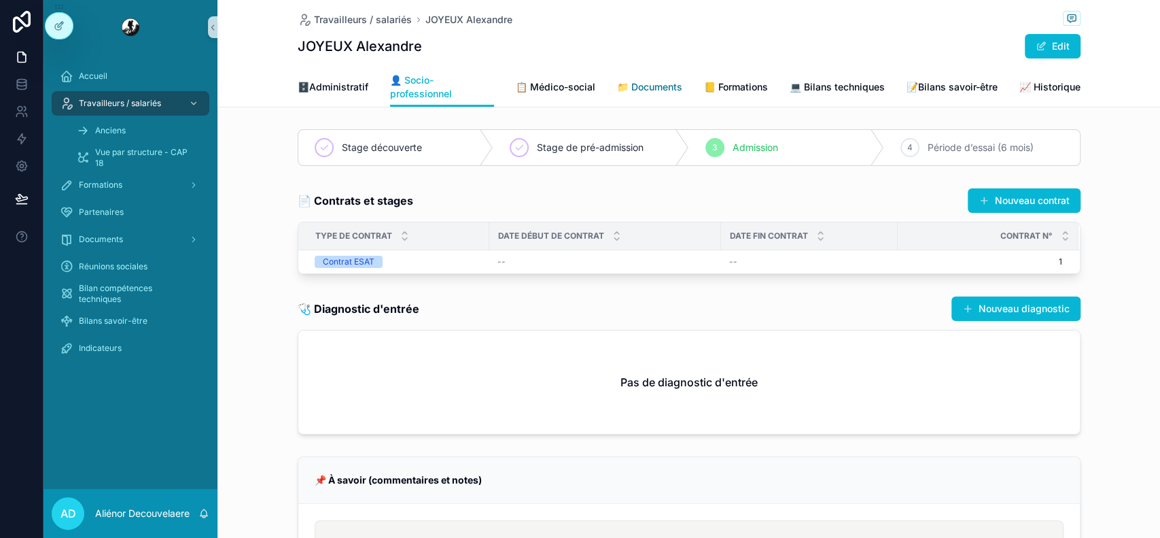
click at [635, 85] on span "📁 Documents" at bounding box center [649, 87] width 65 height 14
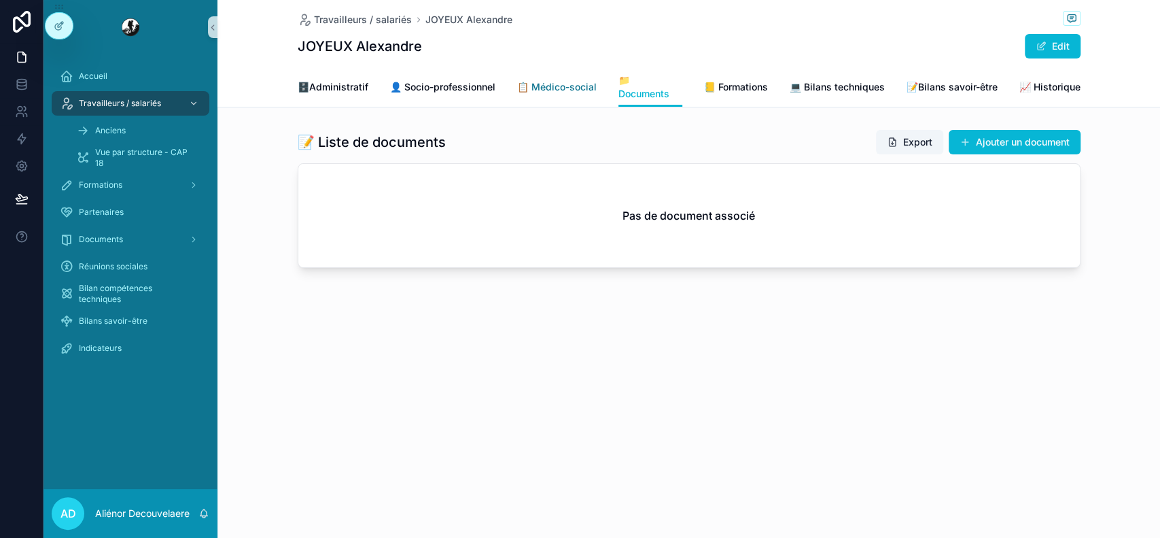
click at [560, 95] on link "📋 Médico-social" at bounding box center [557, 88] width 80 height 27
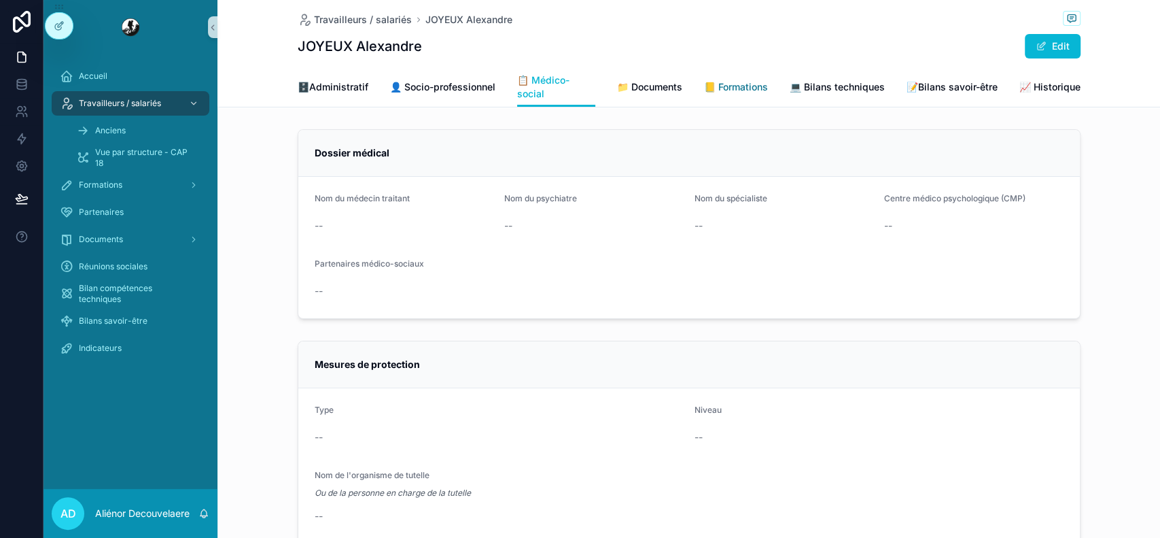
click at [740, 90] on span "📒 Formations" at bounding box center [736, 87] width 64 height 14
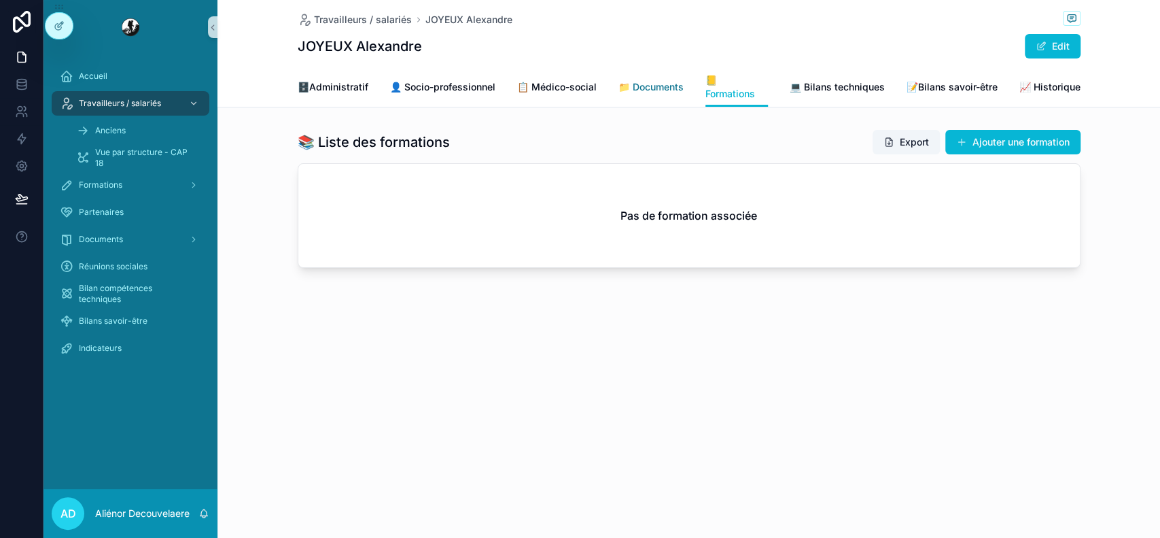
click at [664, 84] on span "📁 Documents" at bounding box center [651, 87] width 65 height 14
click at [352, 88] on span "🗄️Administratif" at bounding box center [333, 87] width 71 height 14
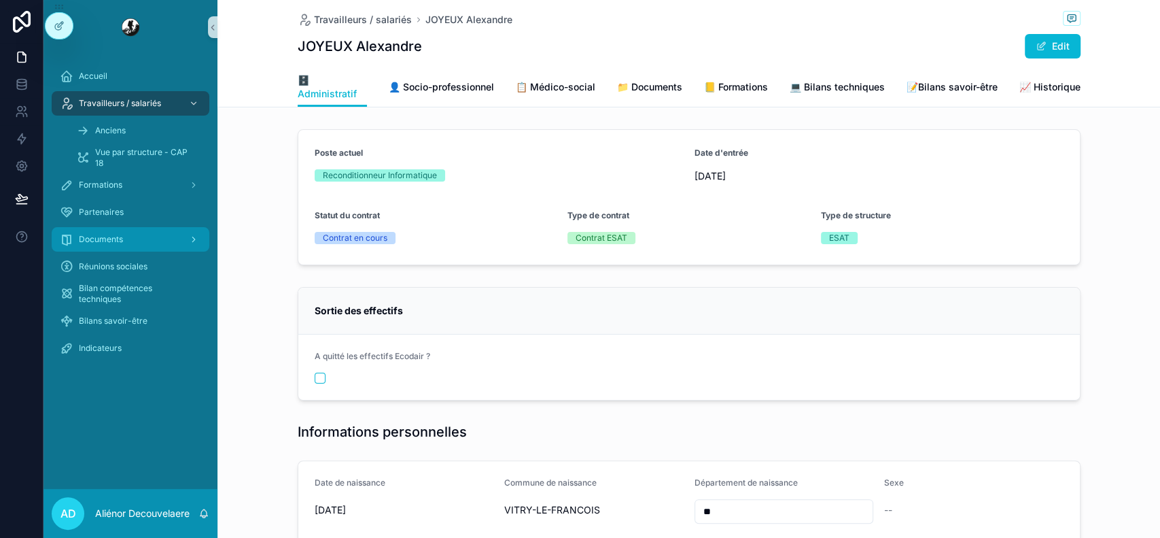
click at [136, 234] on div "Documents" at bounding box center [130, 239] width 141 height 22
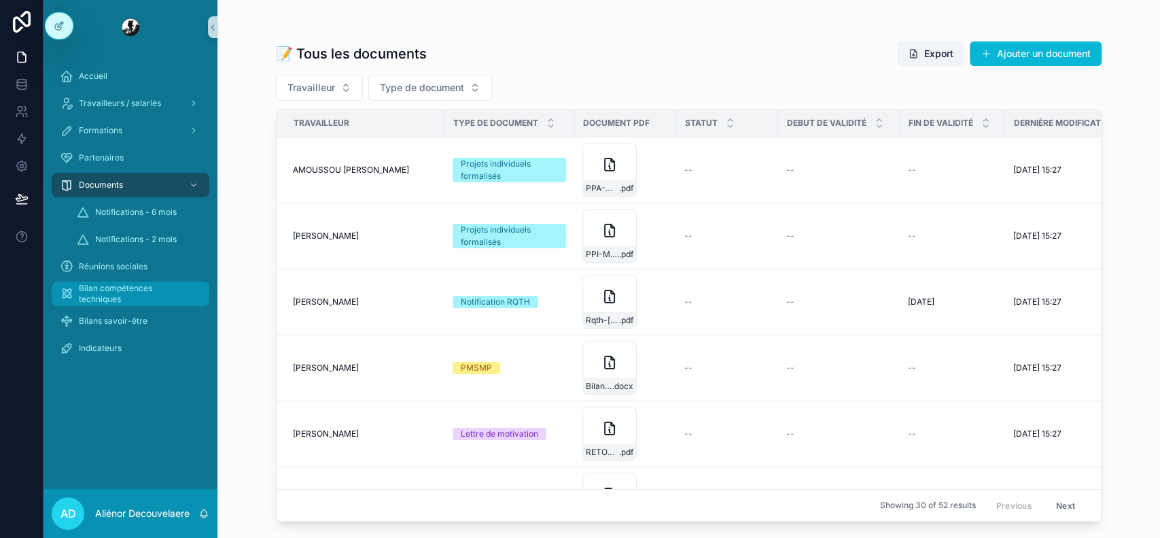
click at [105, 286] on span "Bilan compétences techniques" at bounding box center [137, 294] width 117 height 22
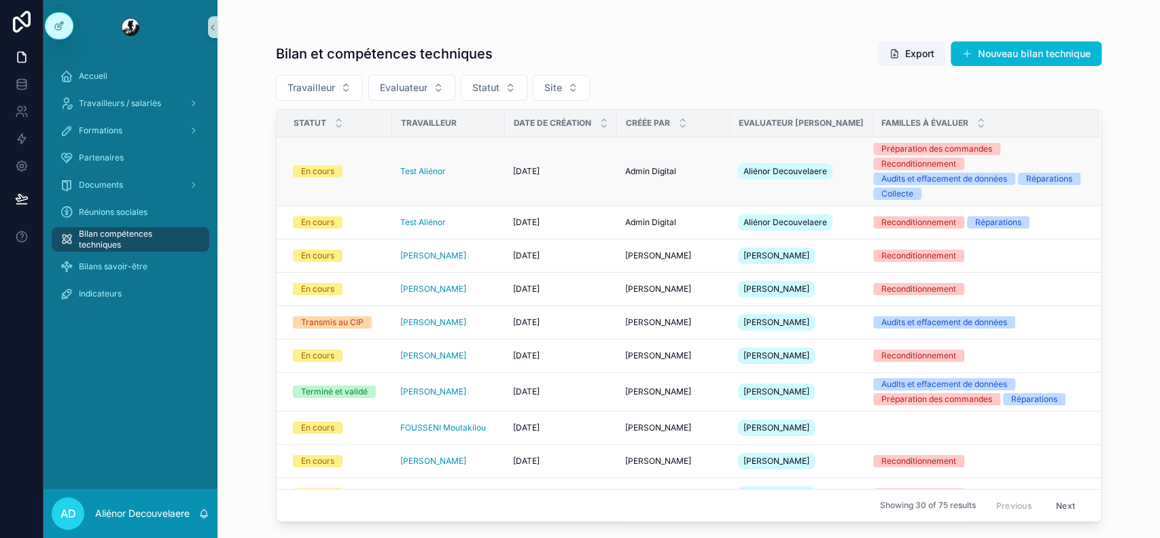
click at [472, 166] on div "Test Aliénor" at bounding box center [448, 171] width 97 height 11
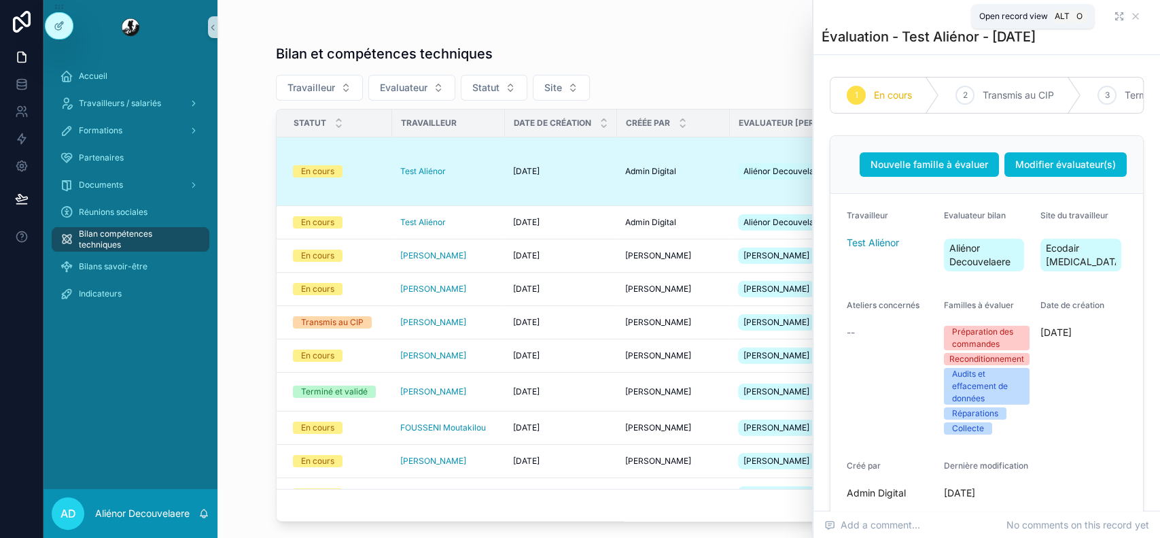
click at [1120, 14] on icon "scrollable content" at bounding box center [1121, 14] width 3 height 3
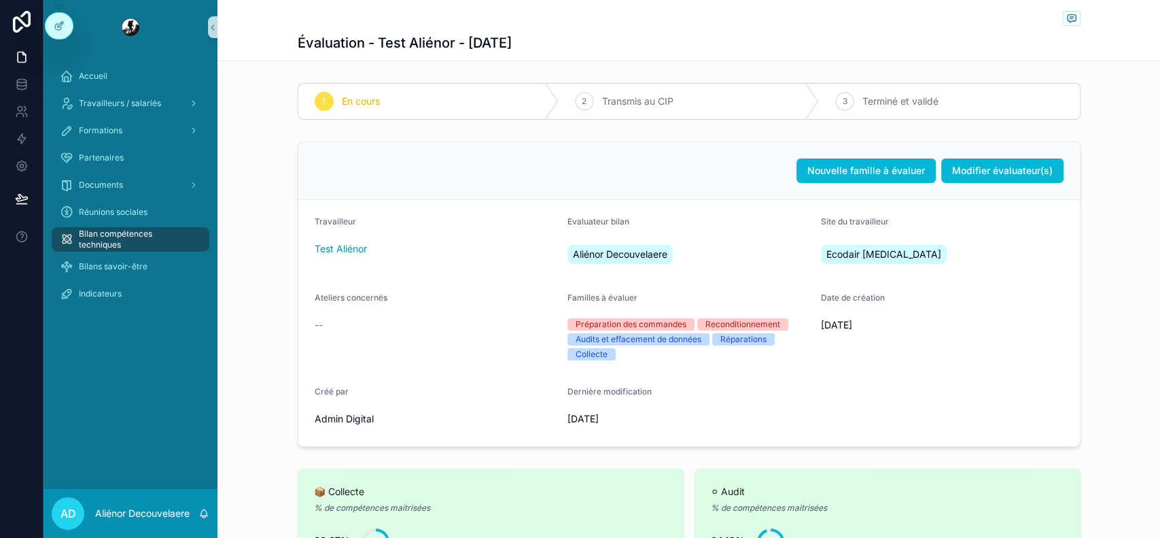
click at [133, 62] on div "Accueil Travailleurs / salariés Formations Partenaires Documents Réunions socia…" at bounding box center [131, 188] width 174 height 269
click at [126, 78] on div "Accueil" at bounding box center [130, 76] width 141 height 22
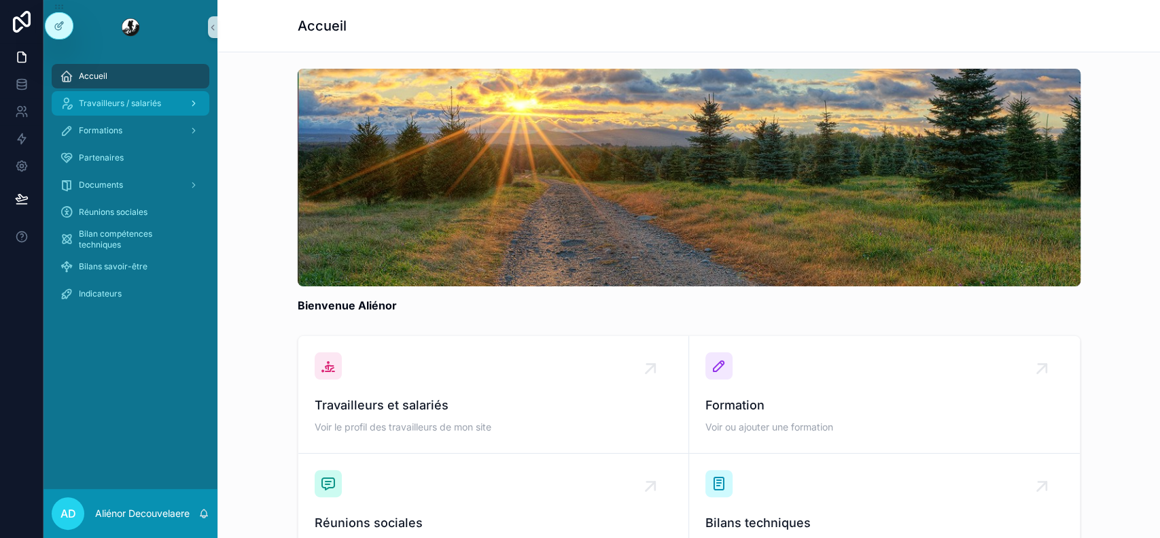
click at [120, 94] on div "Travailleurs / salariés" at bounding box center [130, 103] width 141 height 22
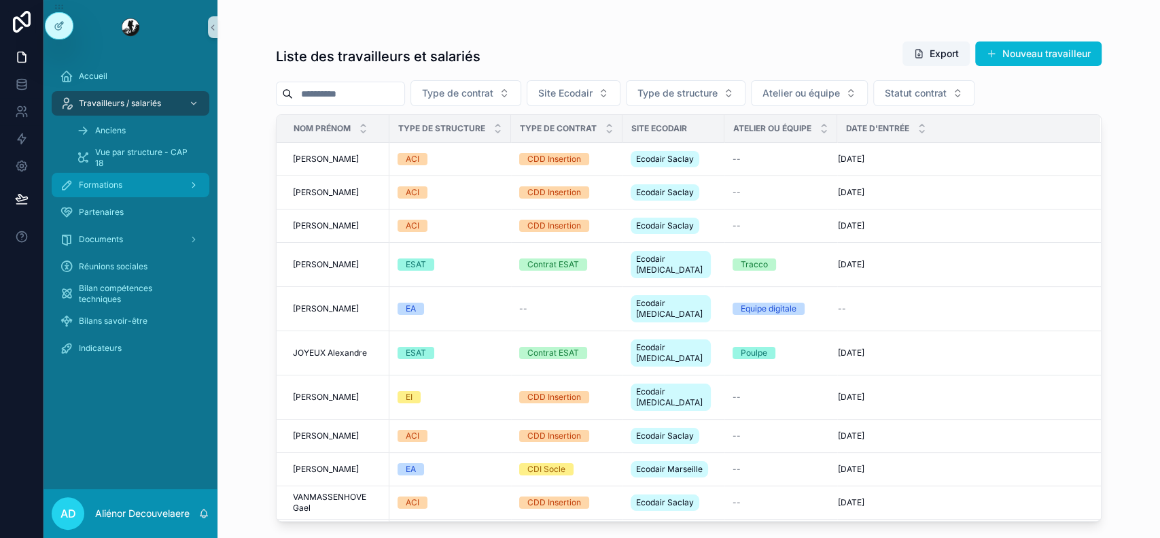
click at [140, 177] on div "Formations" at bounding box center [130, 185] width 141 height 22
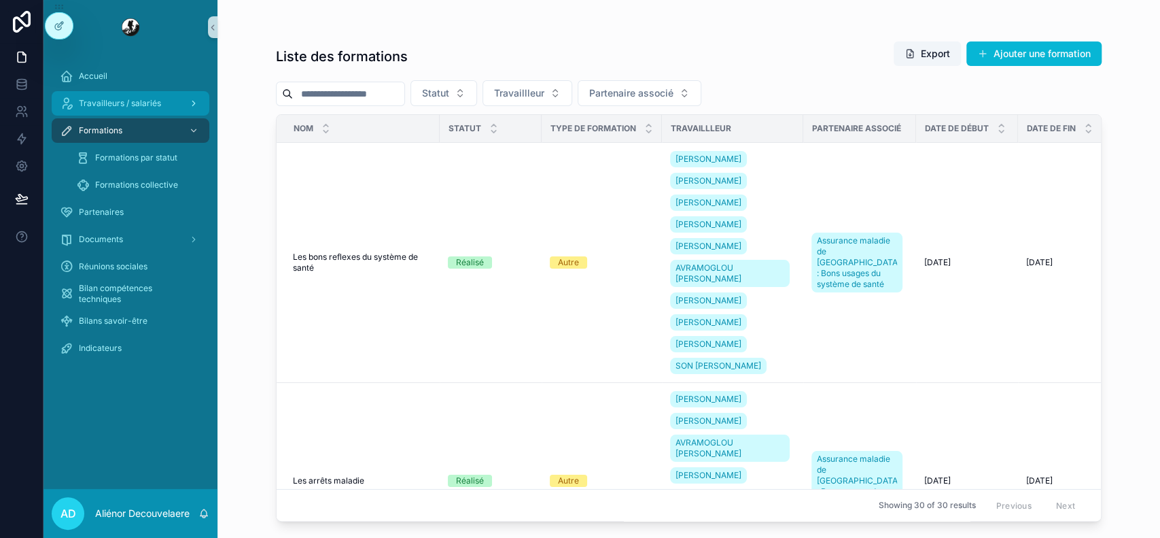
click at [145, 98] on span "Travailleurs / salariés" at bounding box center [120, 103] width 82 height 11
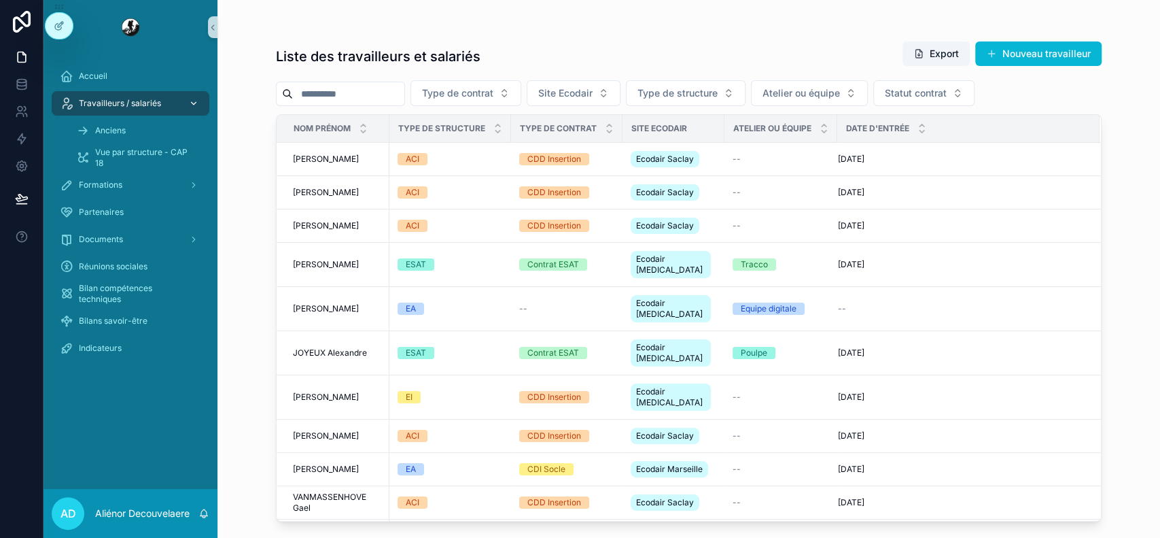
click at [145, 98] on span "Travailleurs / salariés" at bounding box center [120, 103] width 82 height 11
click at [187, 101] on div "scrollable content" at bounding box center [193, 103] width 18 height 22
click at [168, 142] on link "Anciens" at bounding box center [138, 130] width 141 height 24
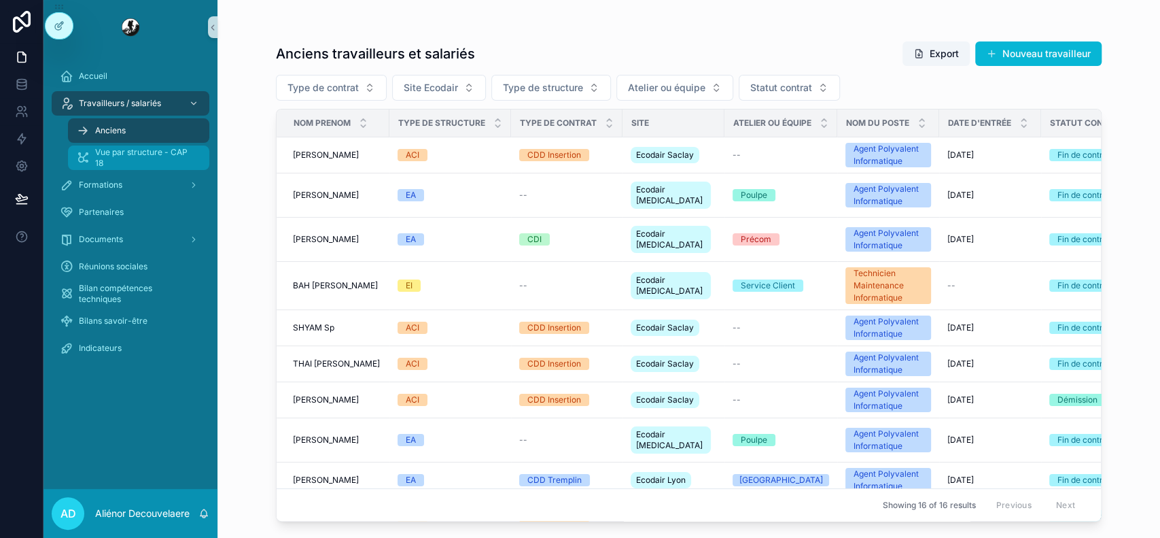
click at [160, 153] on span "Vue par structure - CAP 18" at bounding box center [145, 158] width 101 height 22
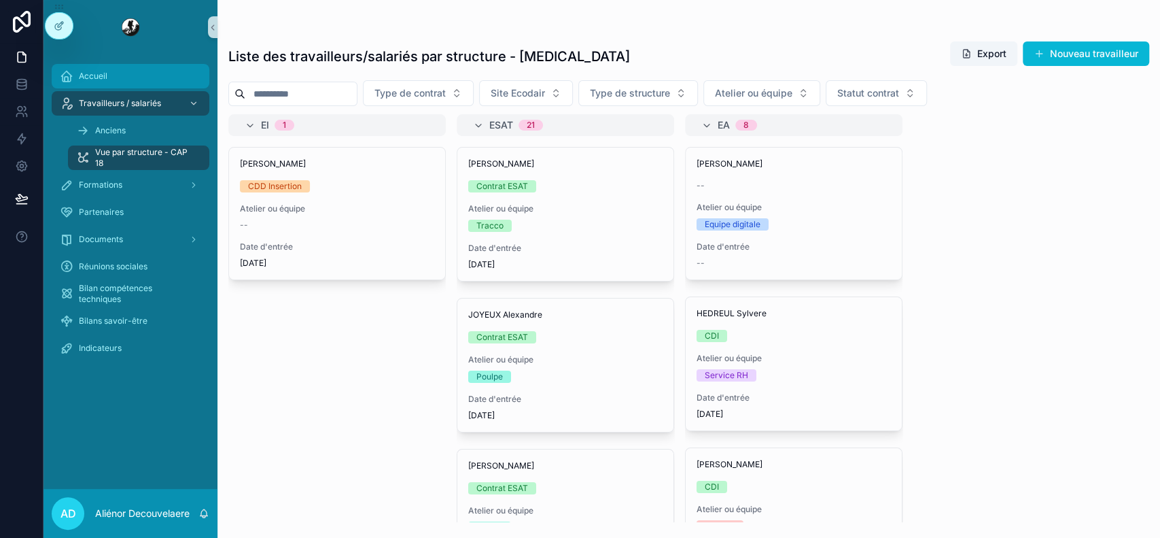
click at [125, 82] on div "Accueil" at bounding box center [130, 76] width 141 height 22
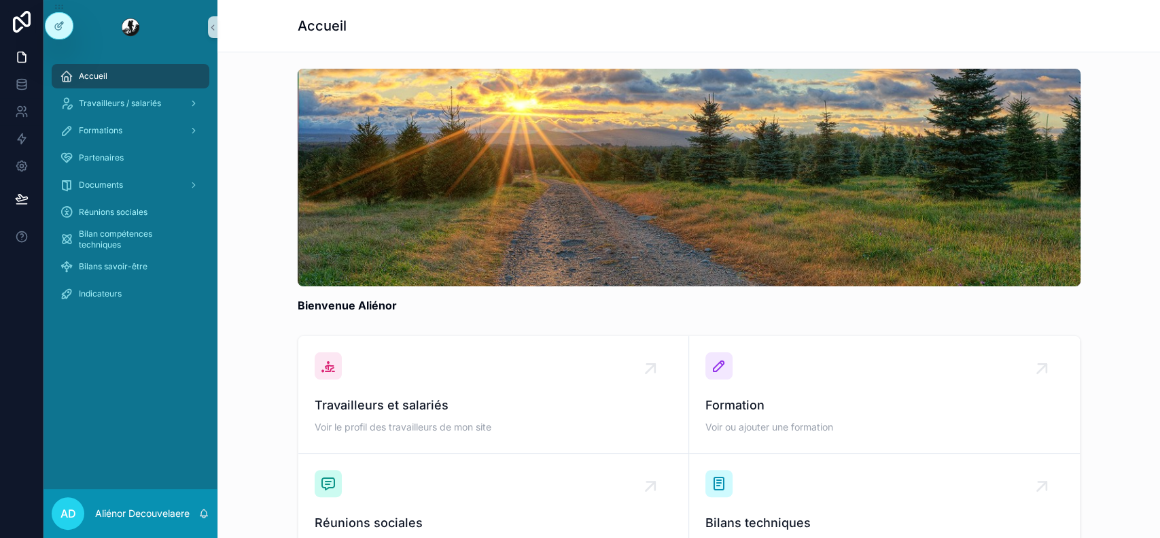
click at [174, 75] on div "Accueil" at bounding box center [130, 76] width 141 height 22
click at [143, 103] on span "Travailleurs / salariés" at bounding box center [120, 103] width 82 height 11
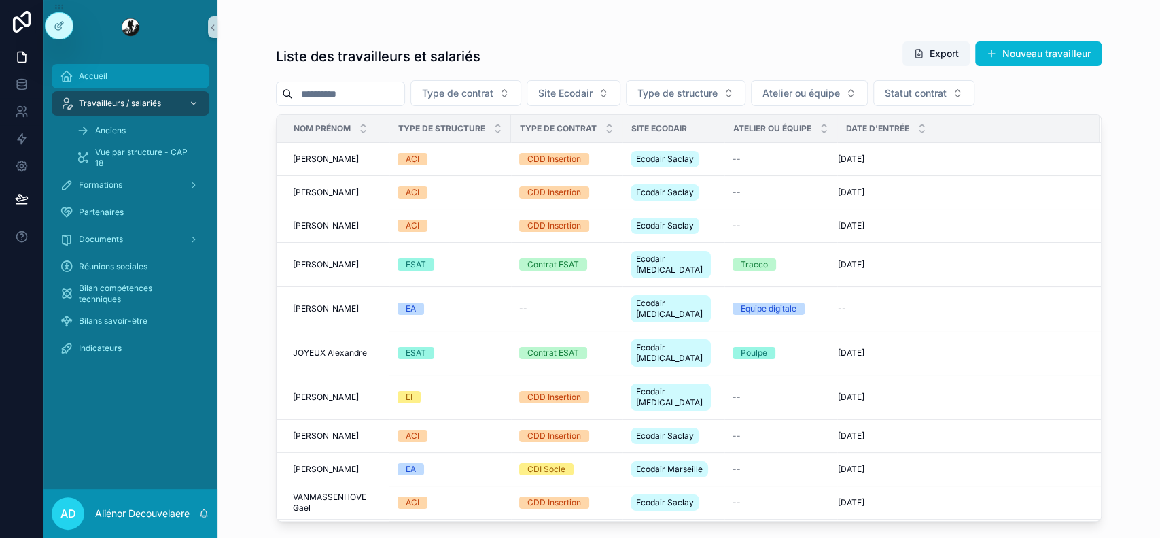
click at [141, 66] on div "Accueil" at bounding box center [130, 76] width 141 height 22
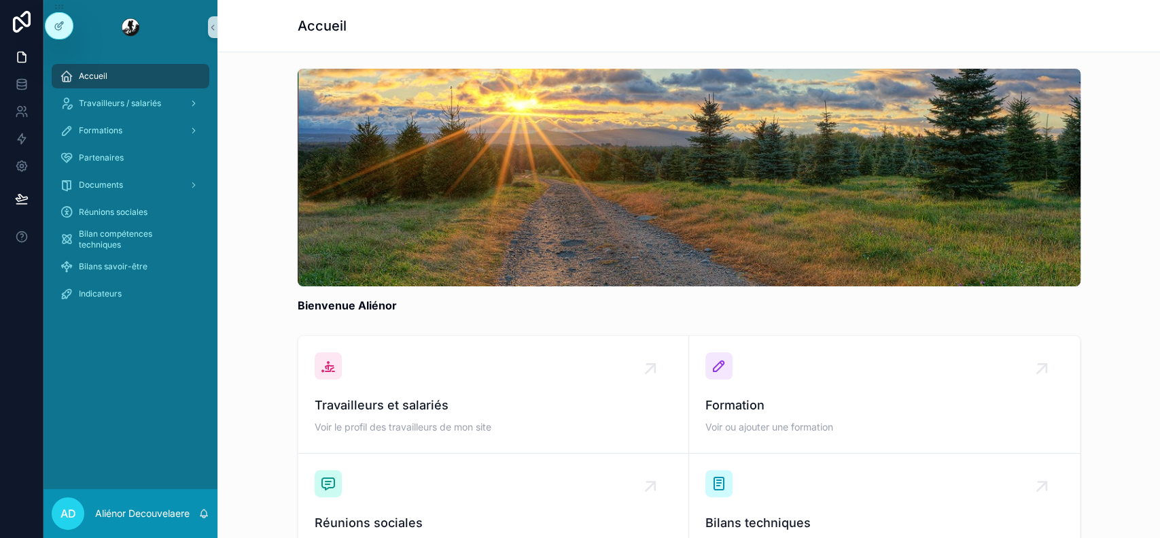
click at [175, 345] on div "Accueil Travailleurs / salariés Formations Partenaires Documents Réunions socia…" at bounding box center [131, 271] width 174 height 434
click at [55, 23] on icon at bounding box center [59, 25] width 11 height 11
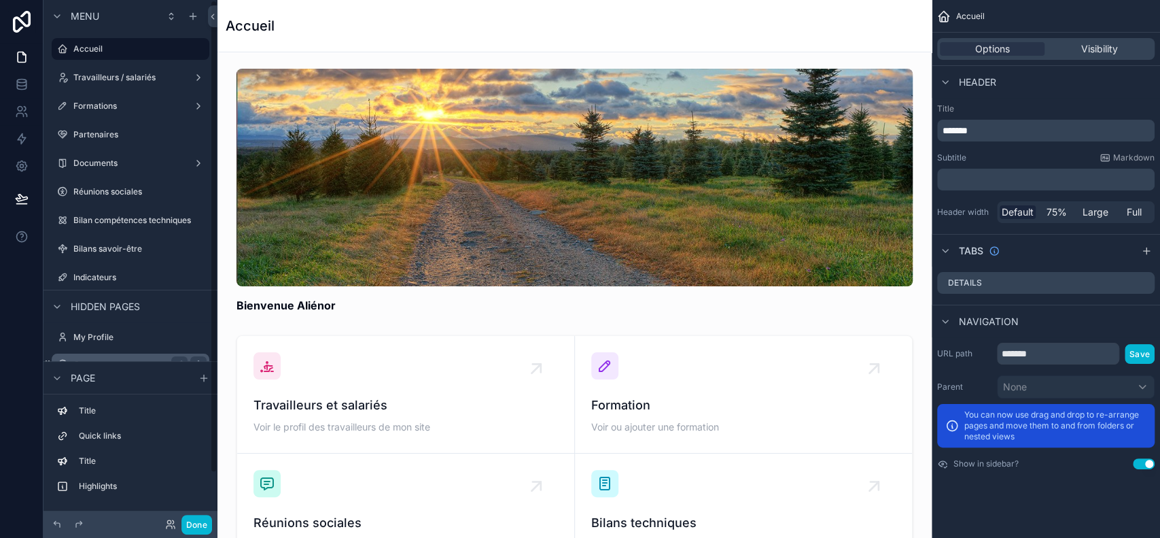
scroll to position [54, 0]
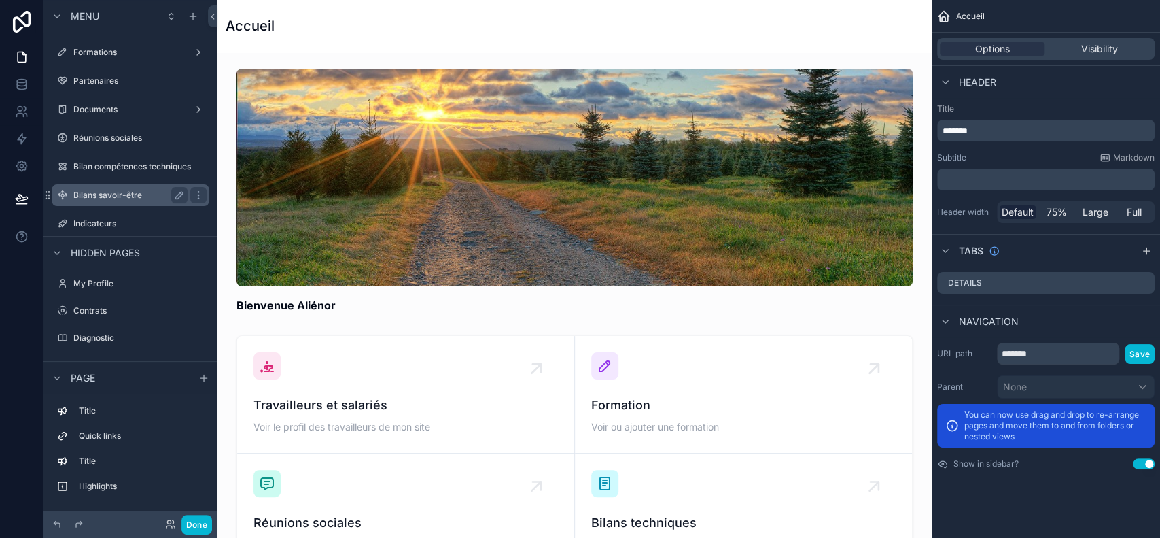
click at [134, 191] on label "Bilans savoir-être" at bounding box center [127, 195] width 109 height 11
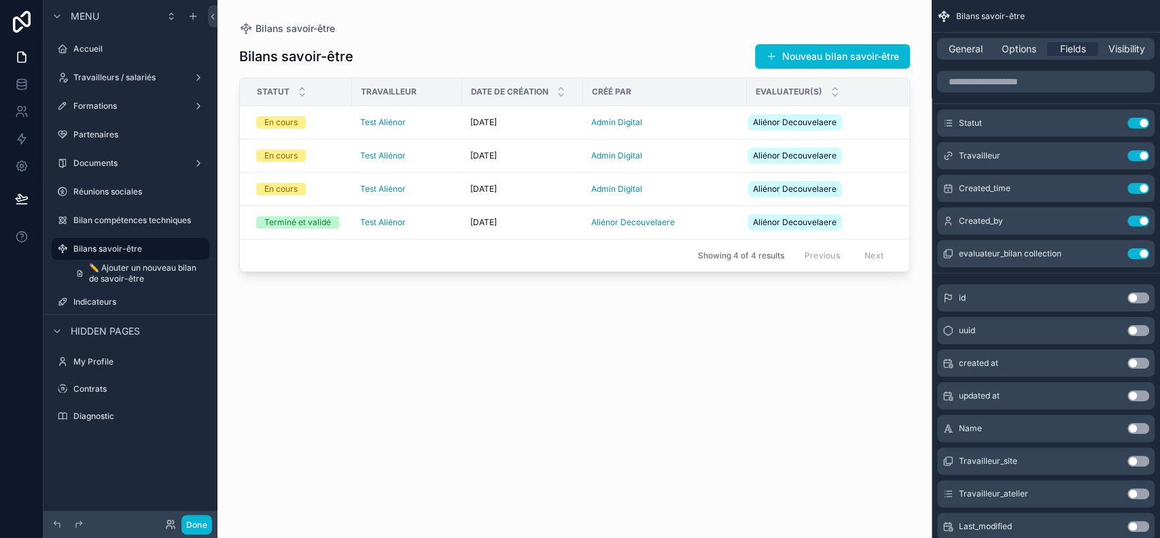
click at [421, 124] on div "scrollable content" at bounding box center [575, 260] width 714 height 521
click at [332, 123] on div "En cours" at bounding box center [300, 122] width 88 height 12
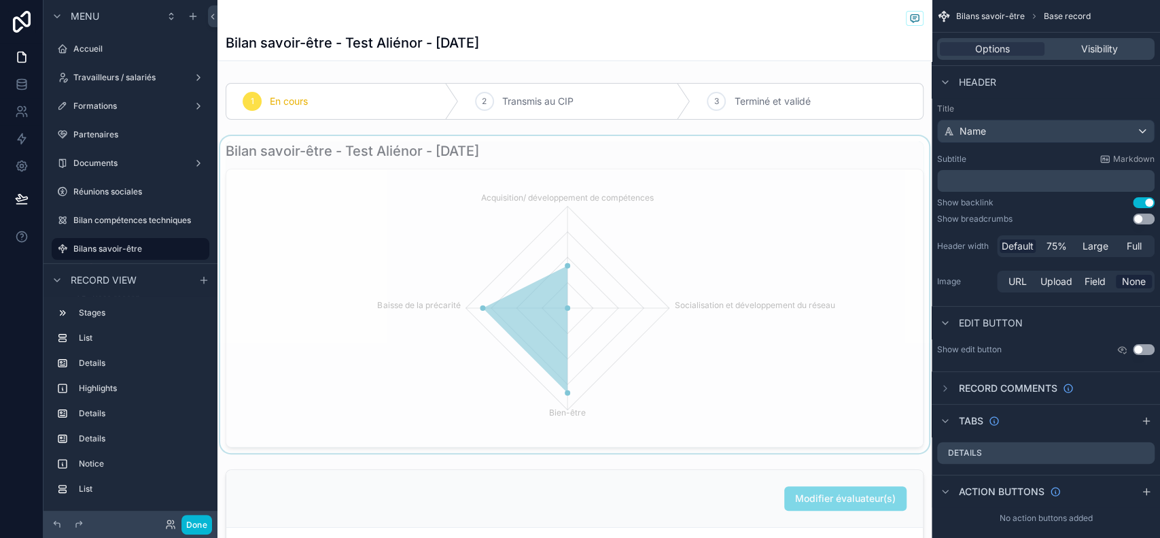
click at [673, 218] on div "scrollable content" at bounding box center [575, 294] width 714 height 317
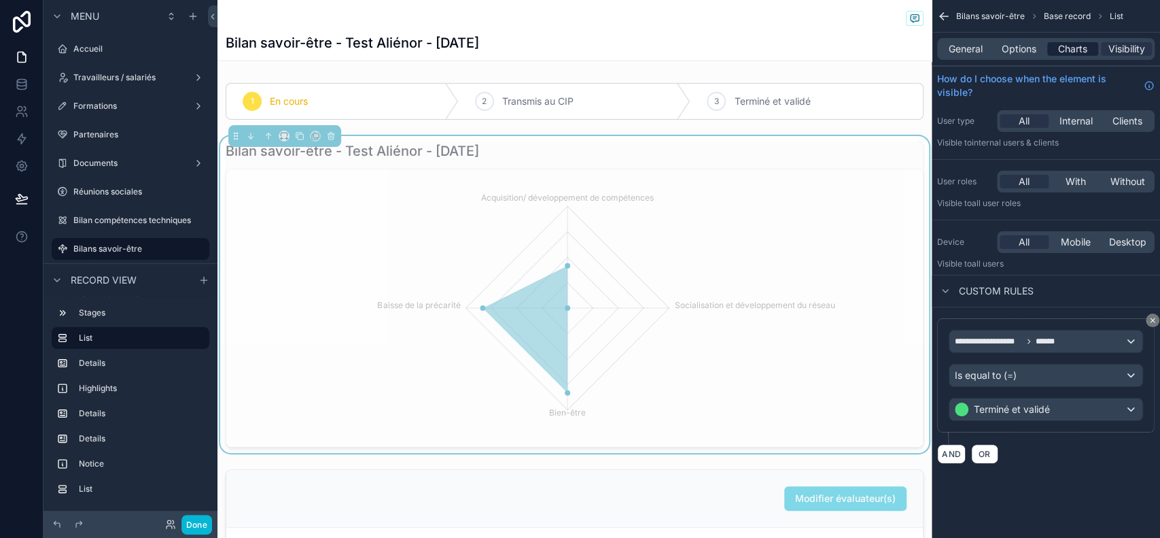
click at [1064, 55] on span "Charts" at bounding box center [1072, 49] width 29 height 14
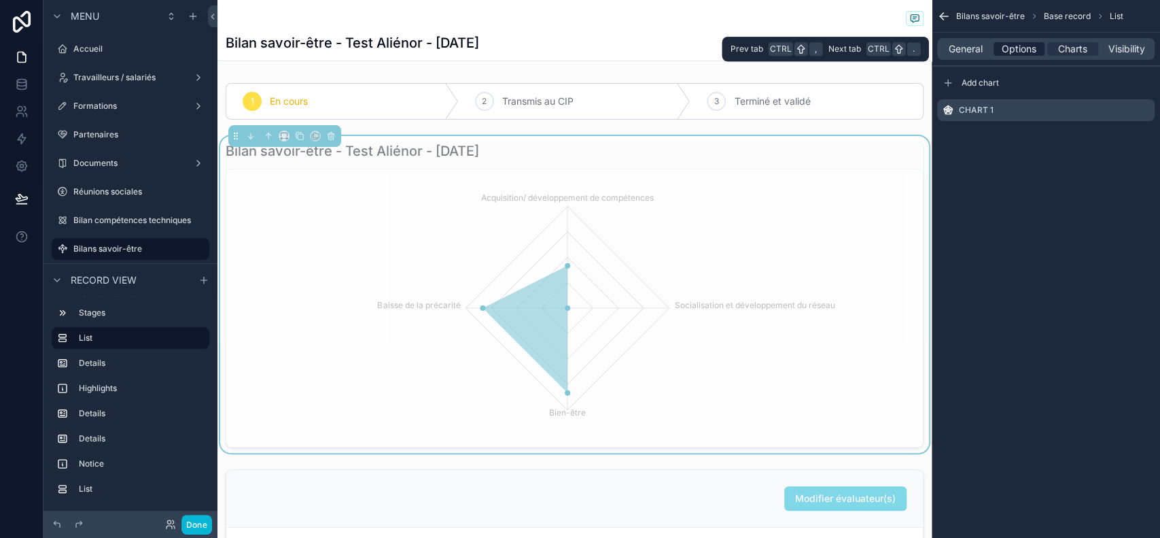
click at [1029, 46] on span "Options" at bounding box center [1019, 49] width 35 height 14
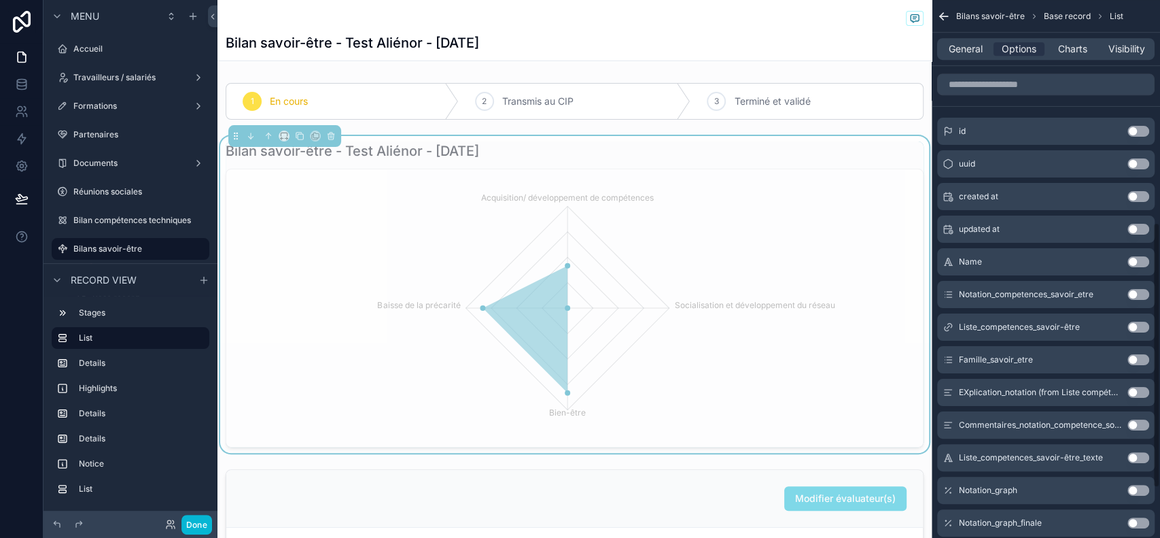
scroll to position [458, 0]
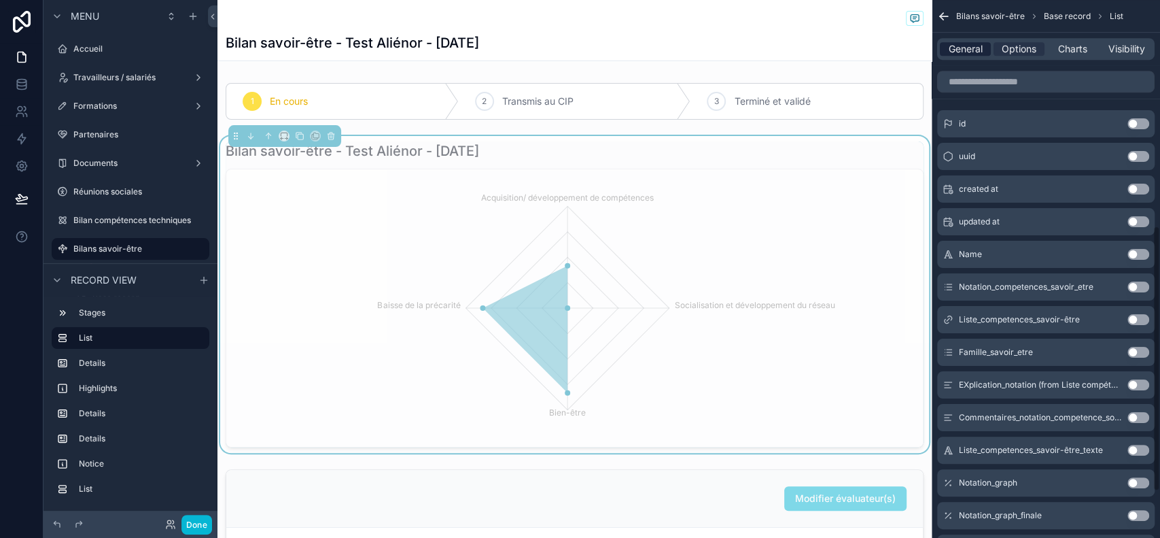
click at [969, 42] on span "General" at bounding box center [966, 49] width 34 height 14
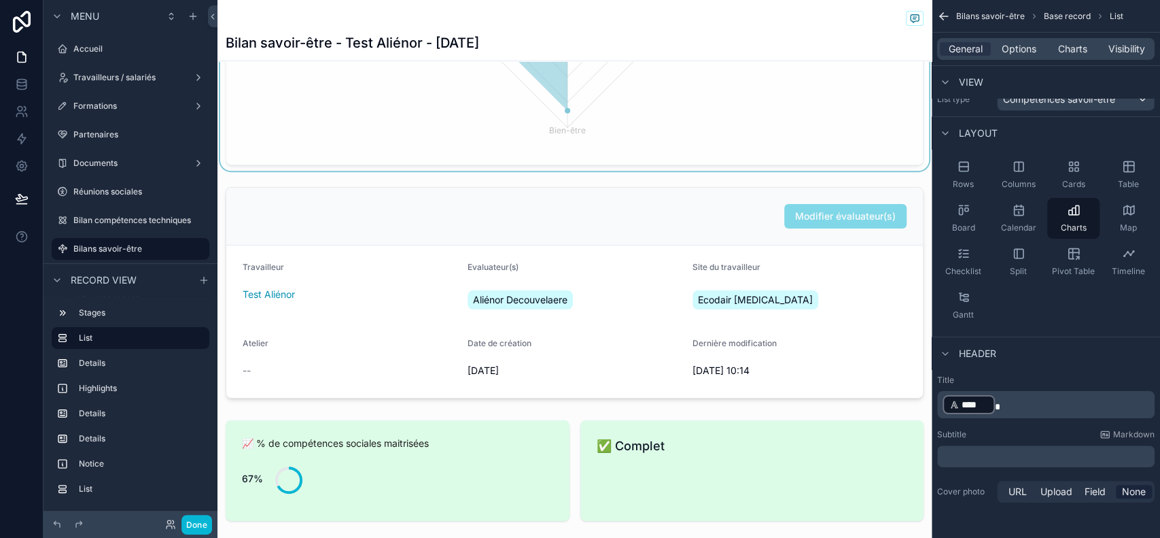
scroll to position [283, 0]
click at [204, 517] on button "Done" at bounding box center [196, 525] width 31 height 20
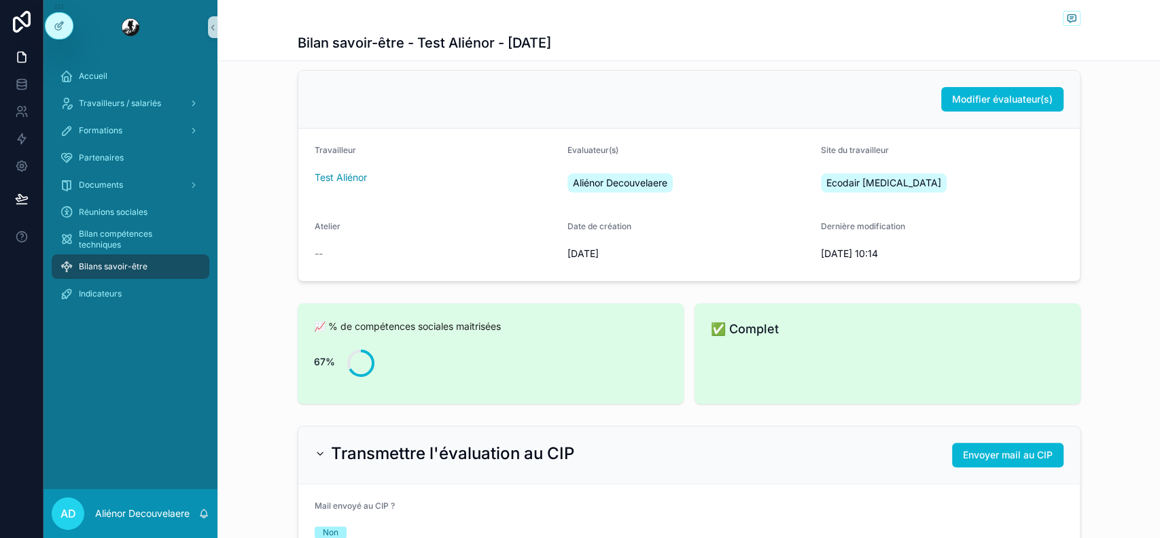
scroll to position [0, 0]
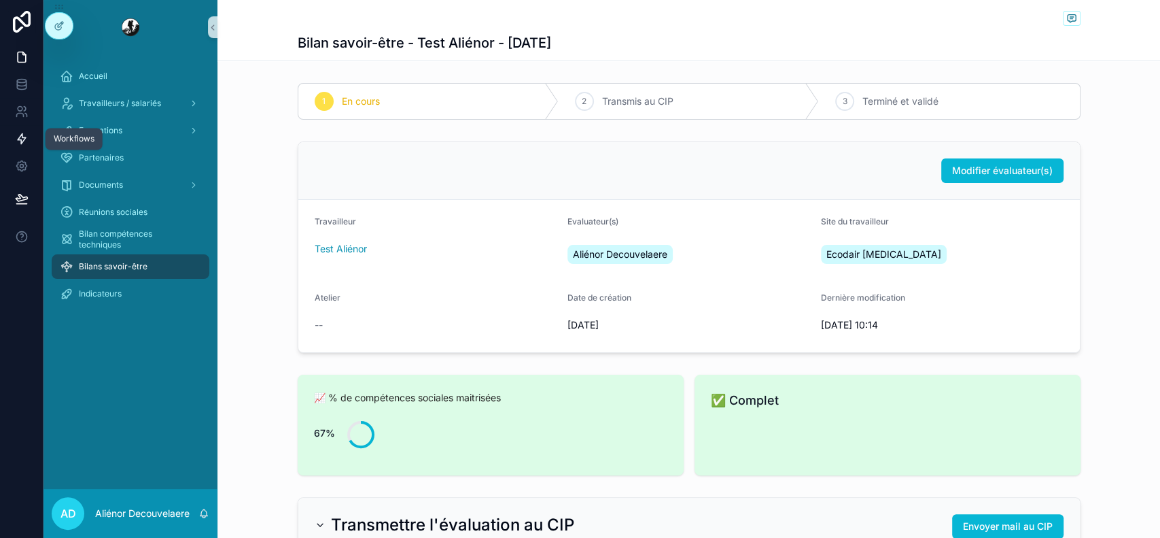
click at [29, 141] on link at bounding box center [21, 138] width 43 height 27
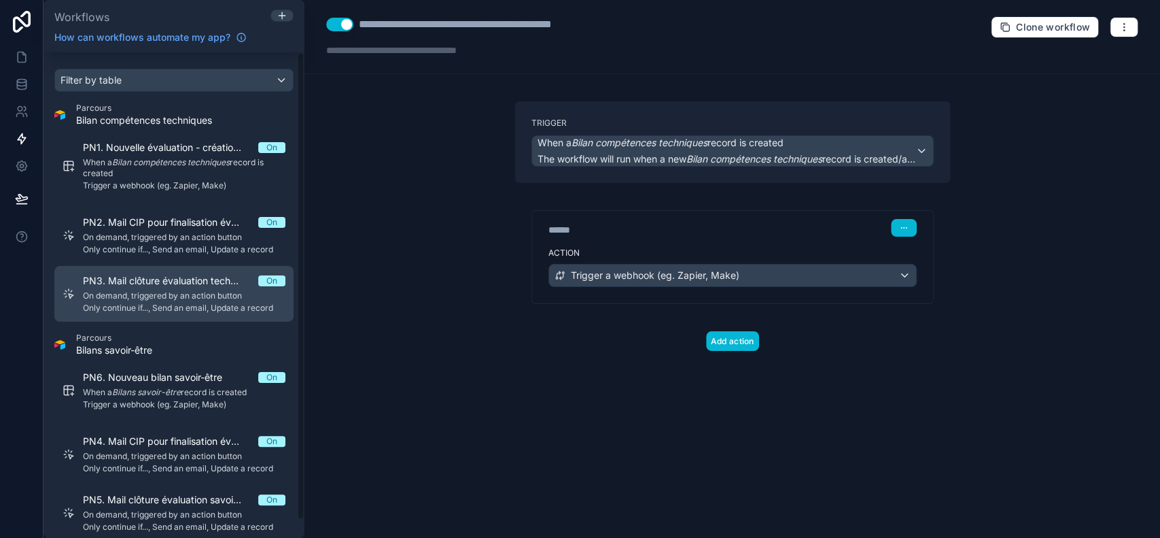
scroll to position [18, 0]
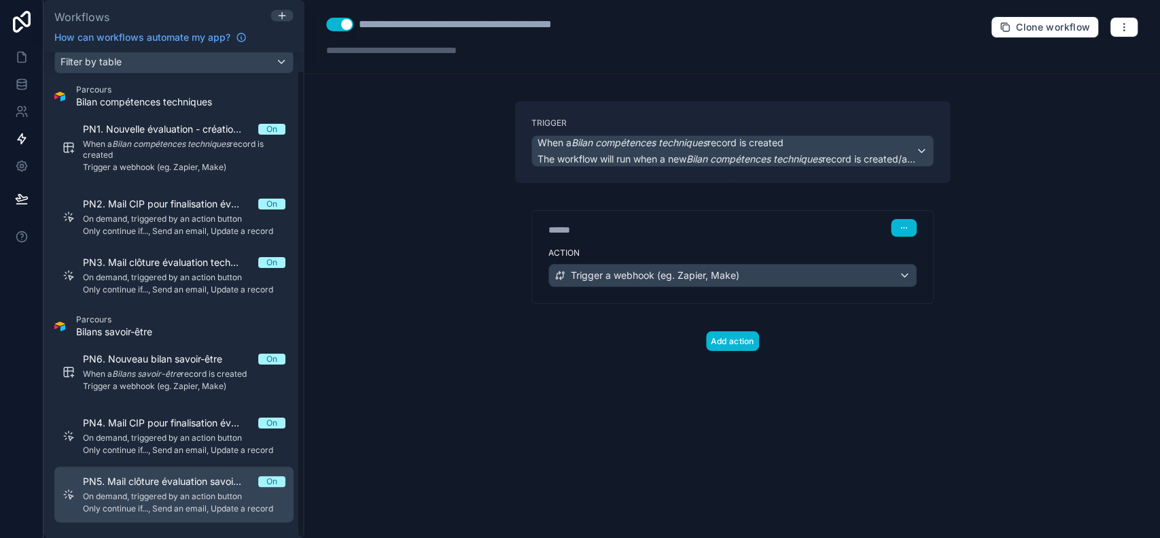
click at [154, 487] on div "PN5. Mail clôture évaluation savoir-être On On demand, triggered by an action b…" at bounding box center [184, 493] width 203 height 39
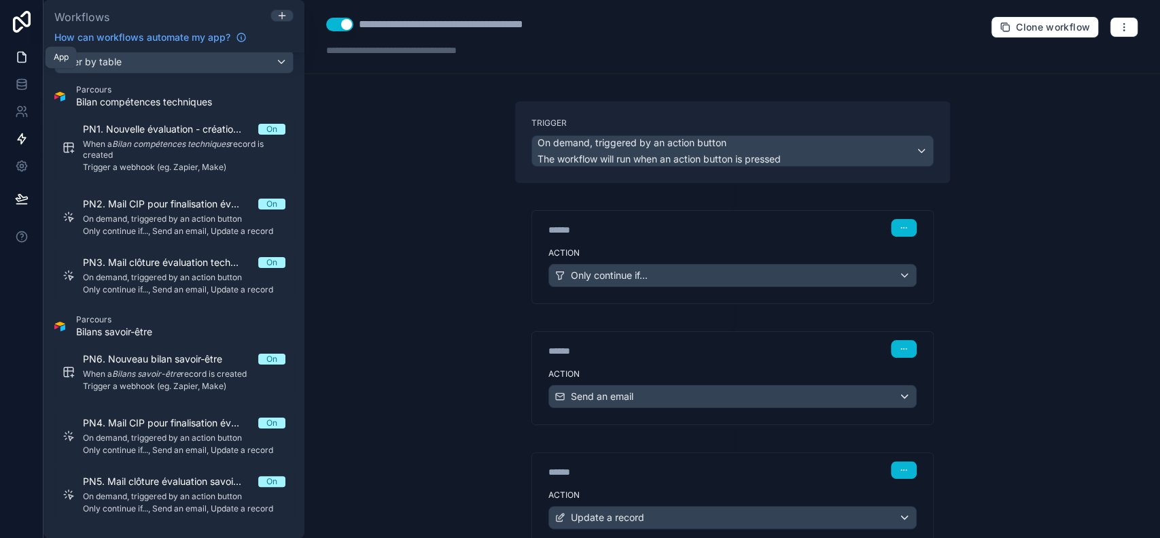
click at [34, 59] on link at bounding box center [21, 57] width 43 height 27
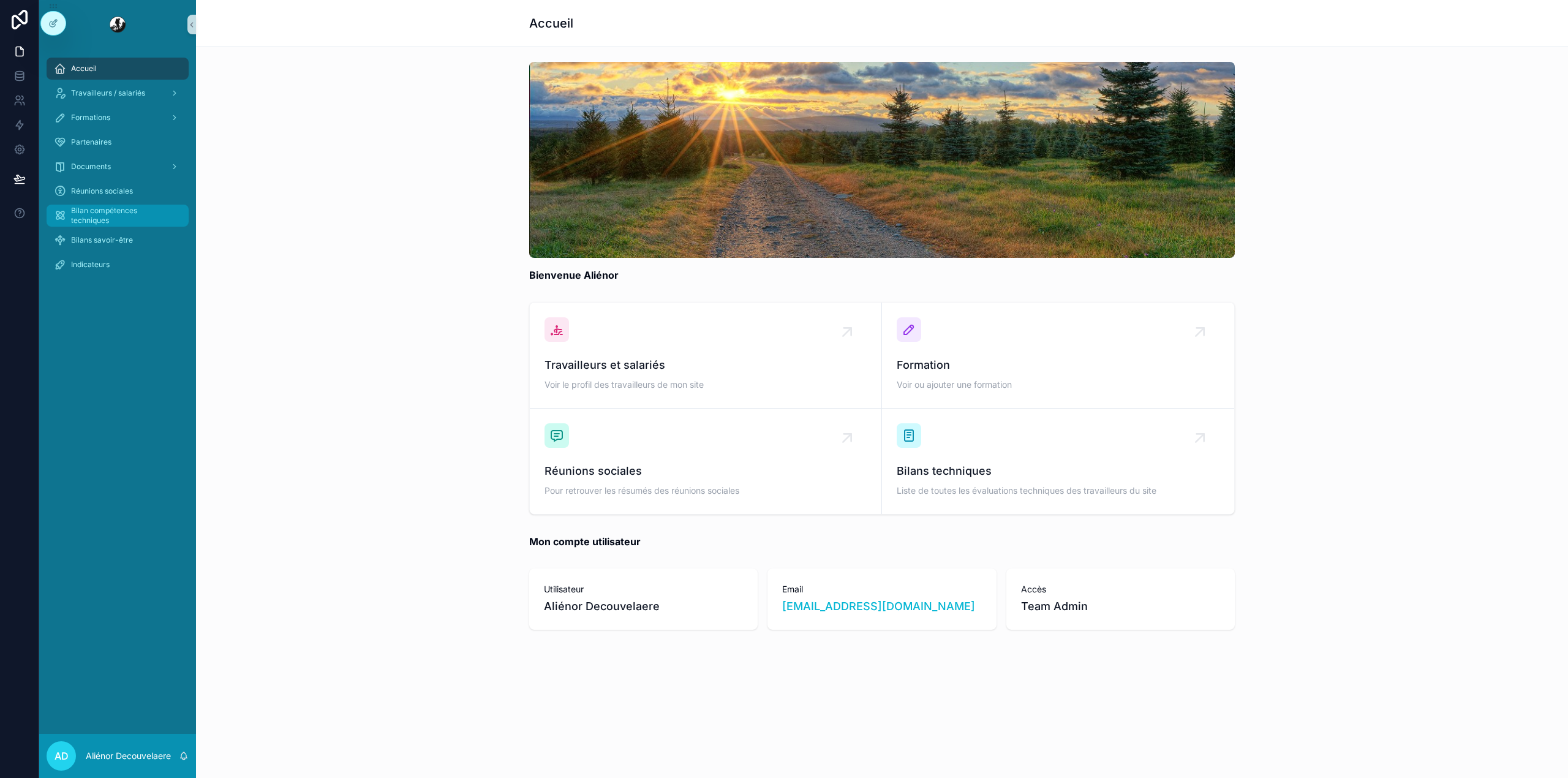
click at [101, 212] on span "Bilan compétences techniques" at bounding box center [123, 215] width 105 height 20
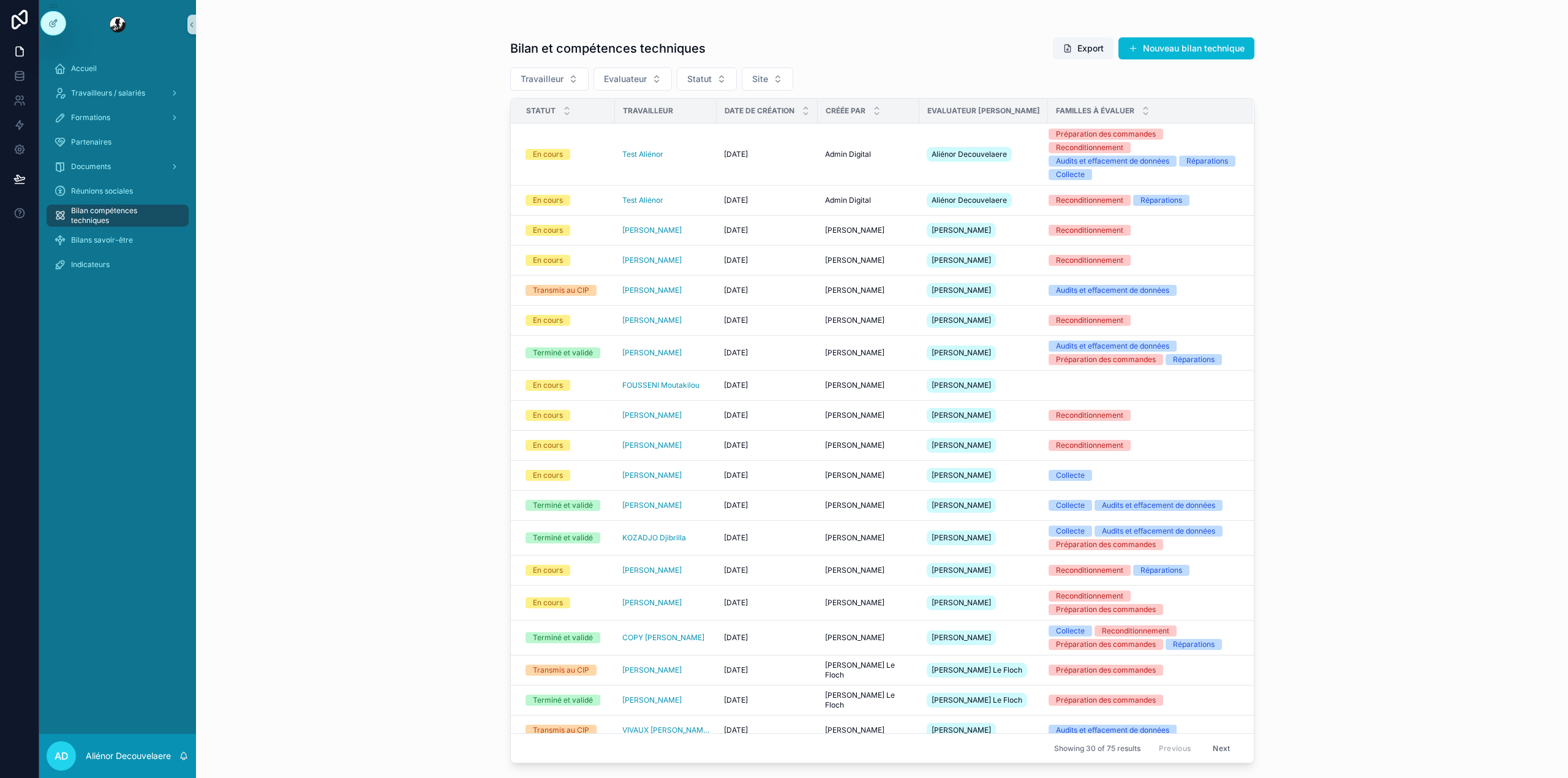
click at [125, 227] on div "Bilan compétences techniques" at bounding box center [118, 215] width 157 height 24
click at [118, 236] on span "Bilans savoir-être" at bounding box center [102, 240] width 62 height 10
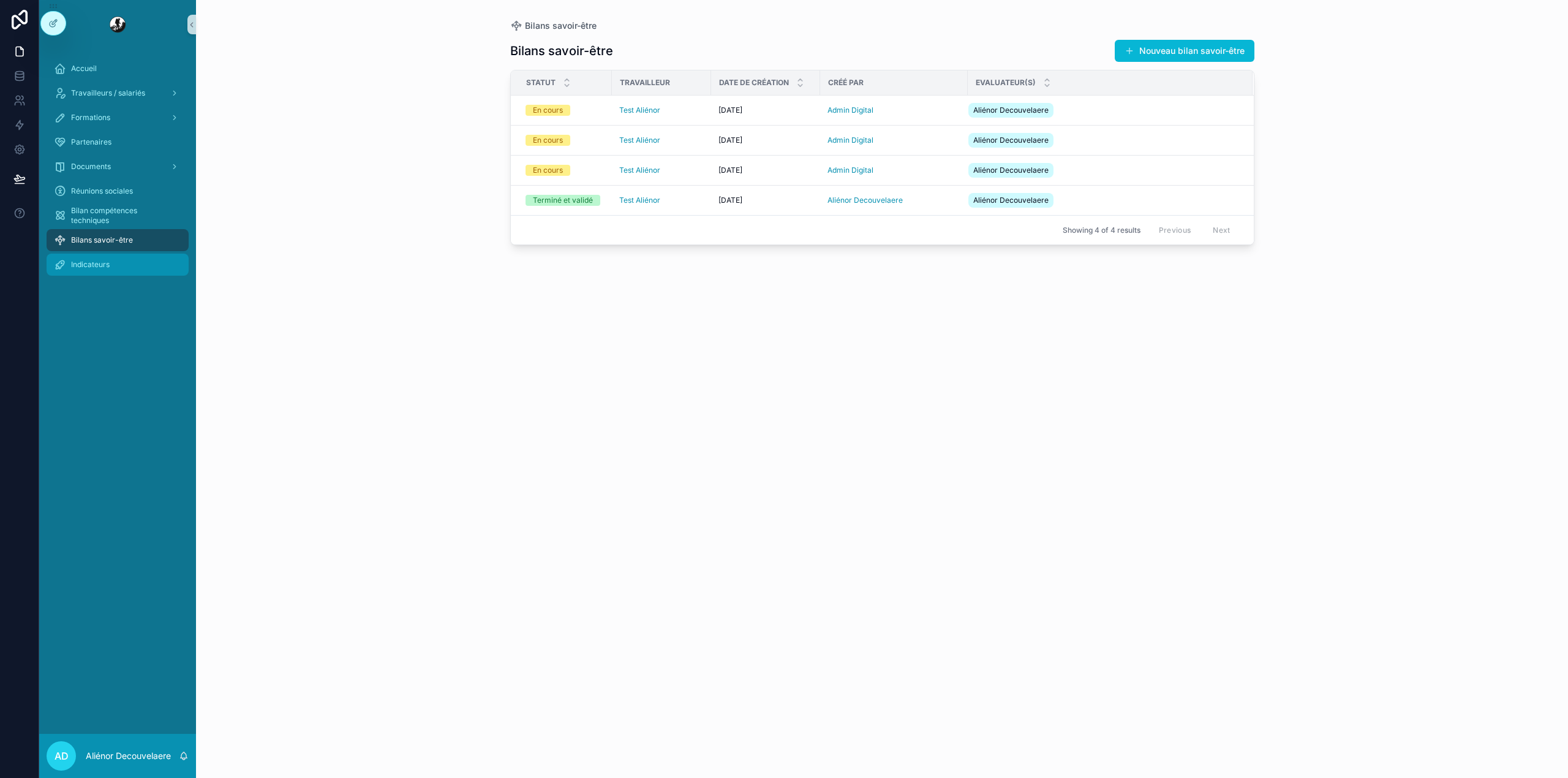
click at [115, 258] on div "Indicateurs" at bounding box center [117, 265] width 127 height 20
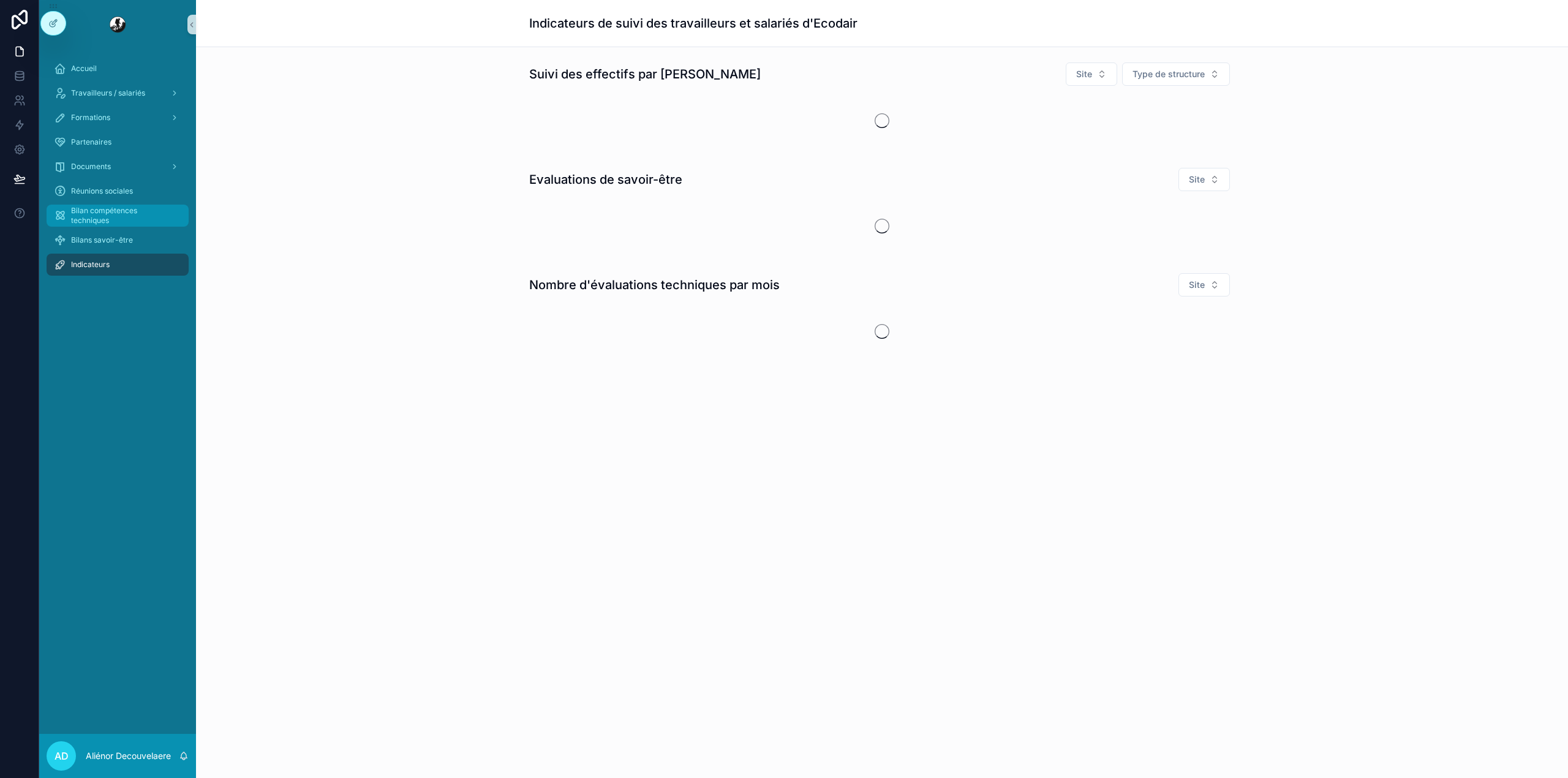
click at [111, 206] on span "Bilan compétences techniques" at bounding box center [123, 215] width 105 height 20
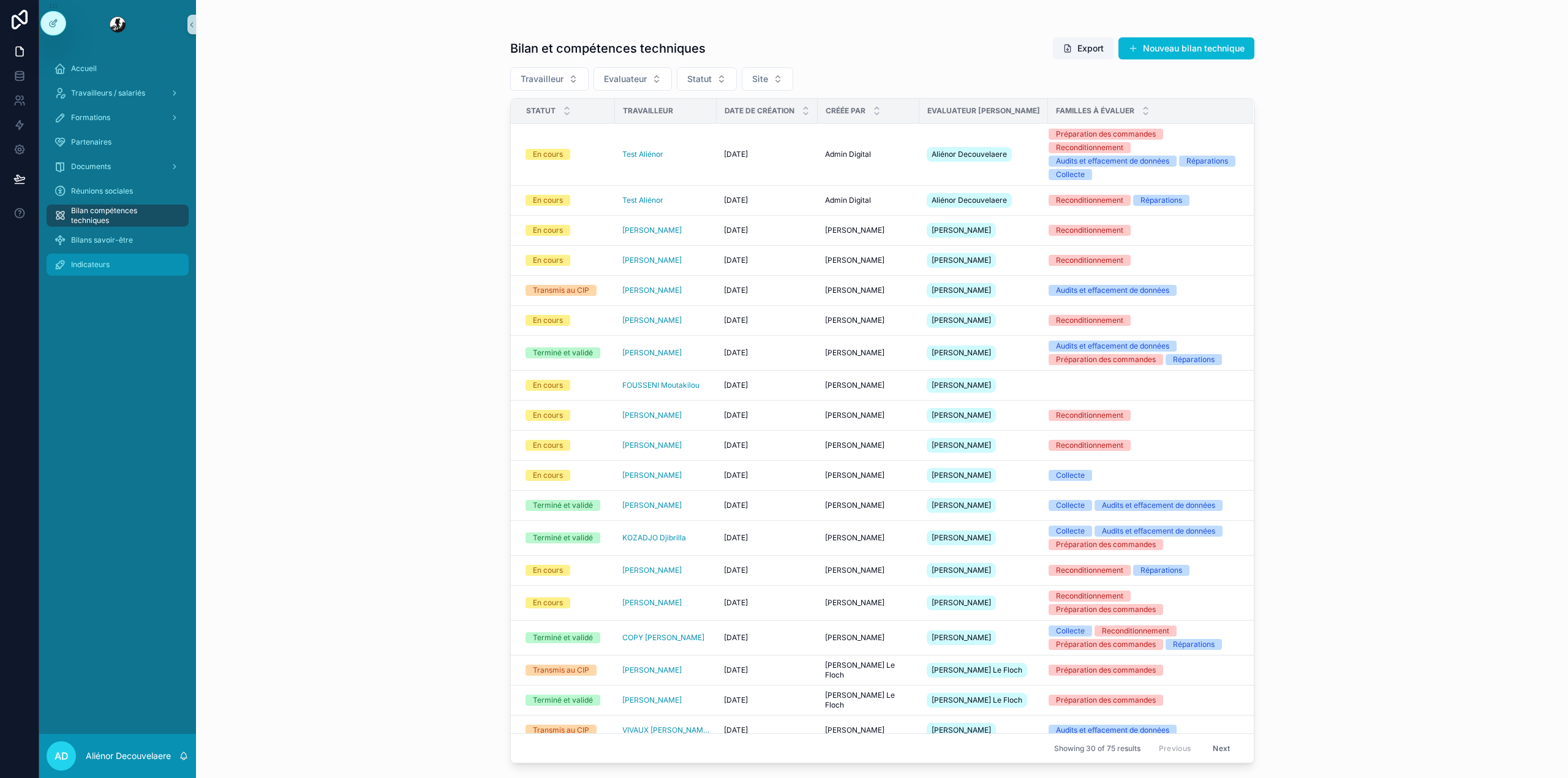
click at [115, 262] on div "Indicateurs" at bounding box center [117, 265] width 127 height 20
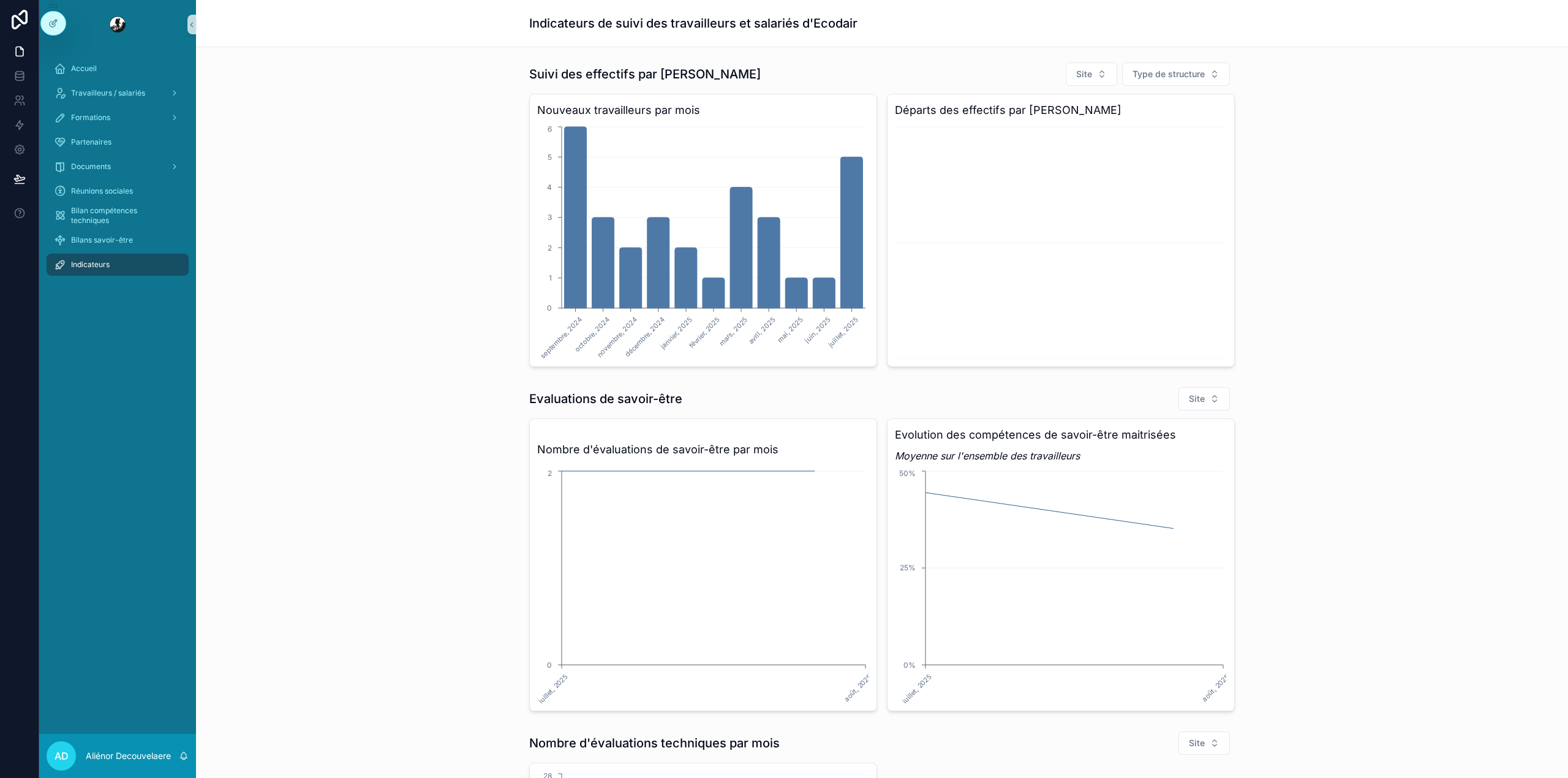
scroll to position [342, 0]
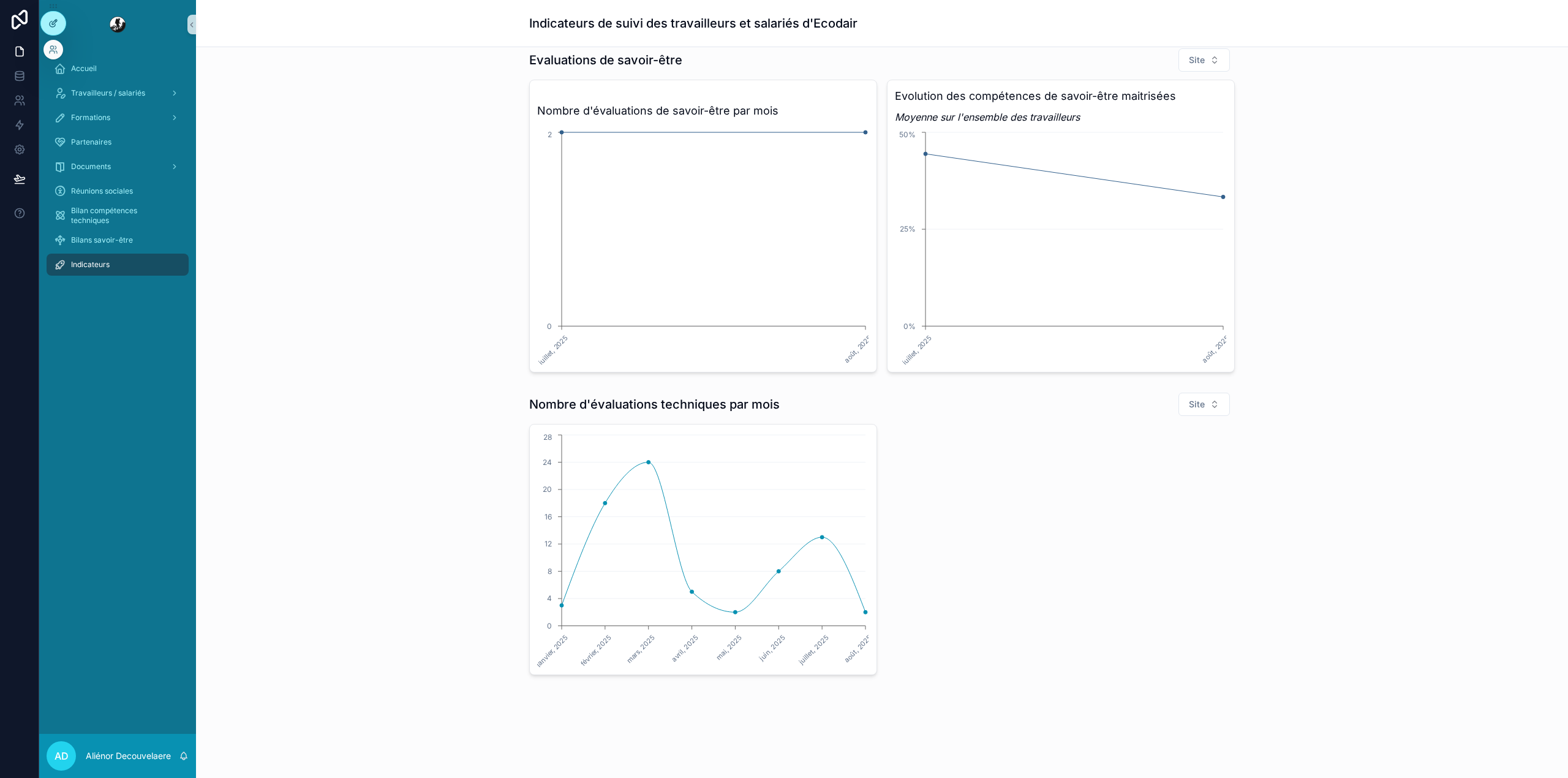
click at [55, 33] on div at bounding box center [53, 23] width 24 height 23
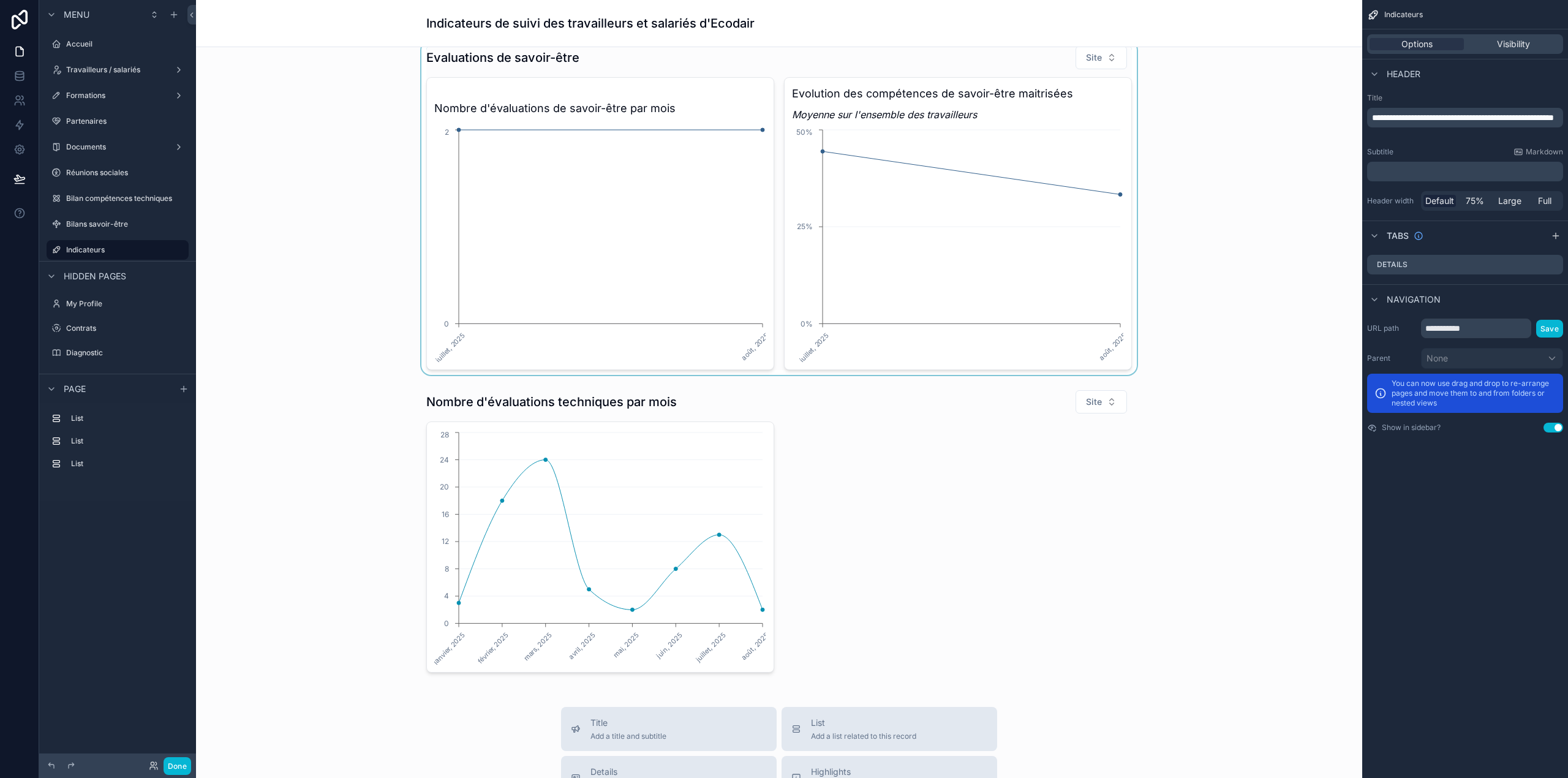
drag, startPoint x: 885, startPoint y: 267, endPoint x: 873, endPoint y: 207, distance: 61.2
click at [873, 207] on div "scrollable content" at bounding box center [779, 207] width 1147 height 334
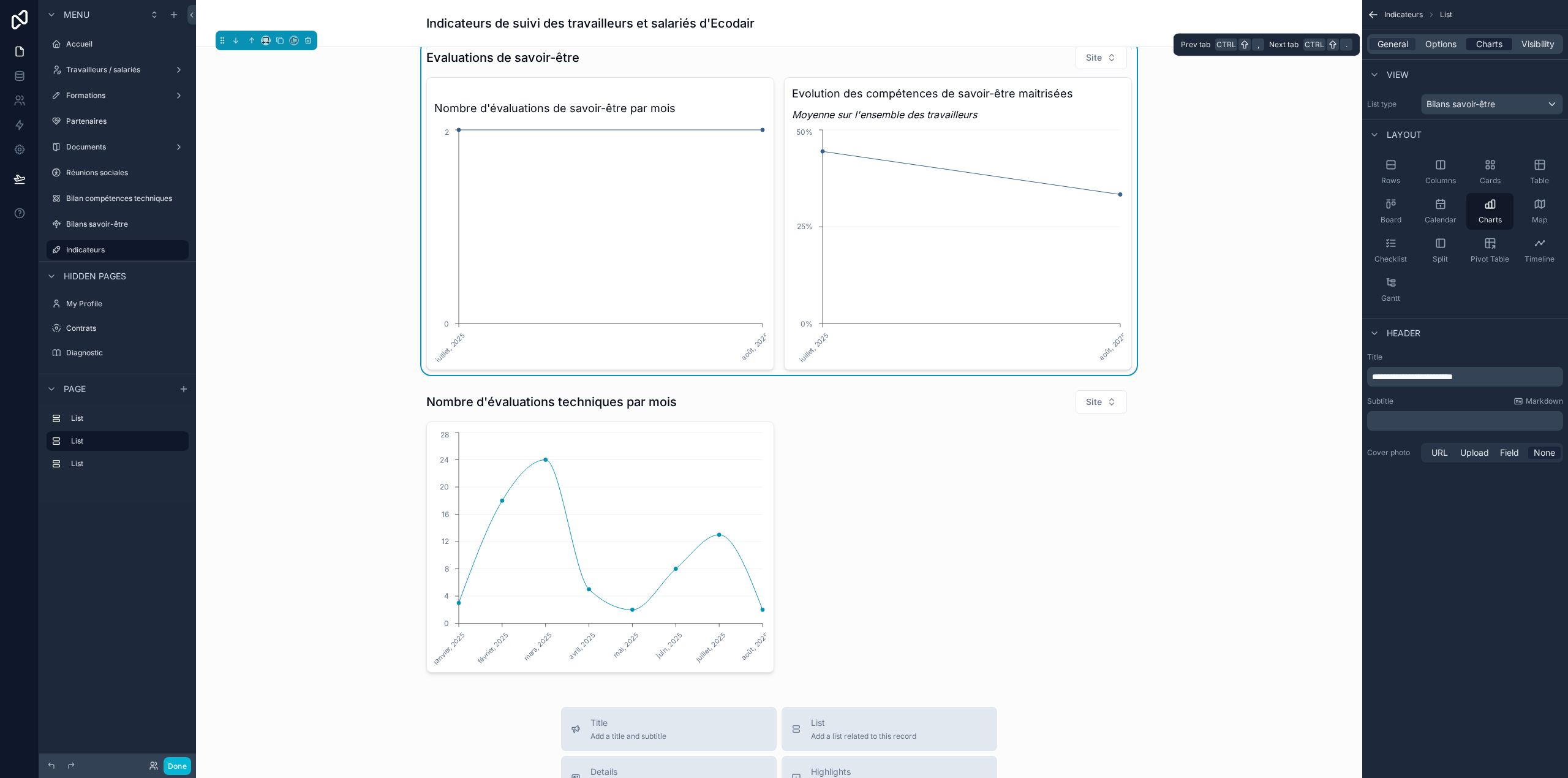
click at [1045, 50] on span "Charts" at bounding box center [1489, 44] width 26 height 13
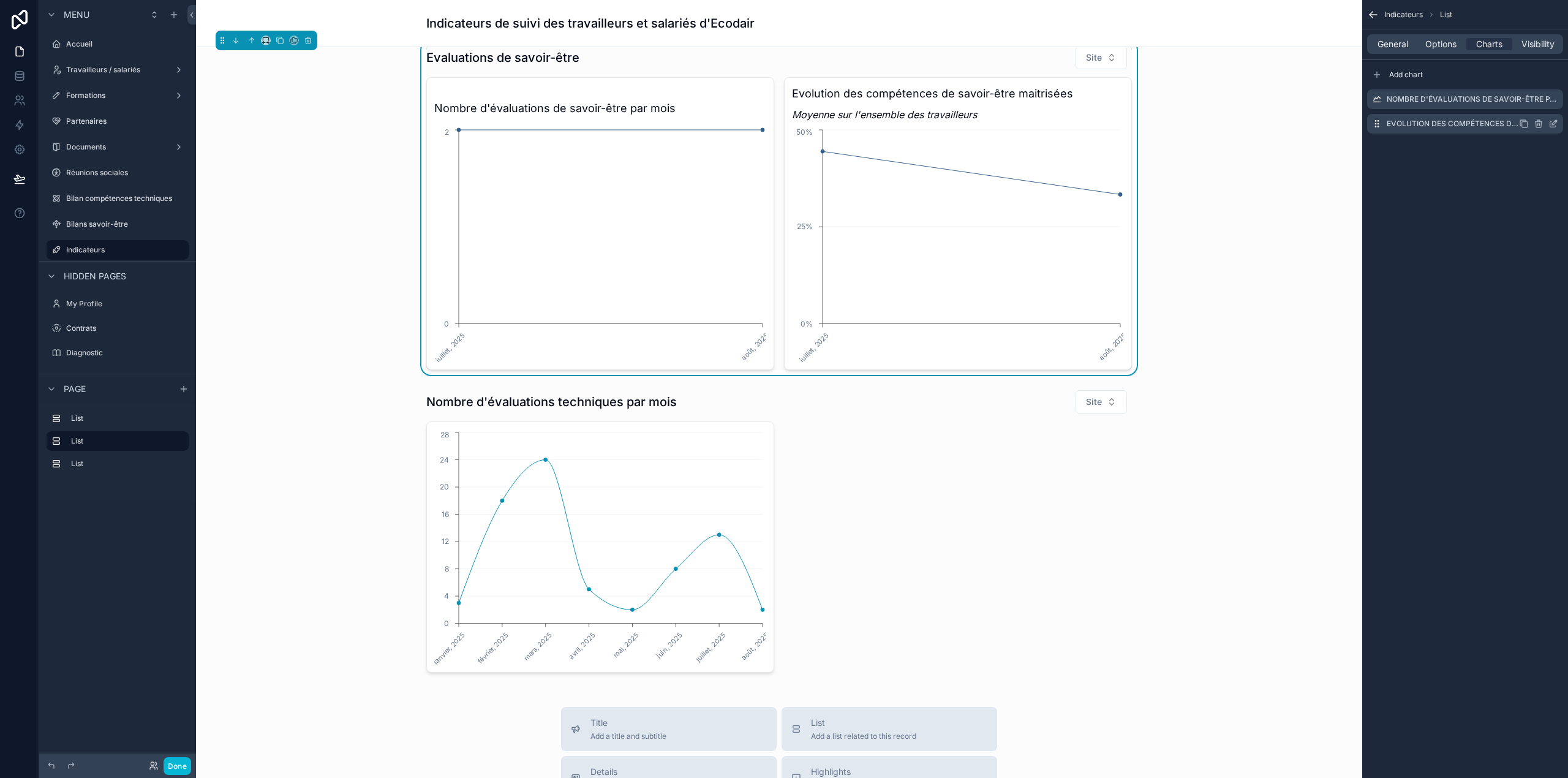
click at [1045, 124] on icon "scrollable content" at bounding box center [1553, 124] width 10 height 10
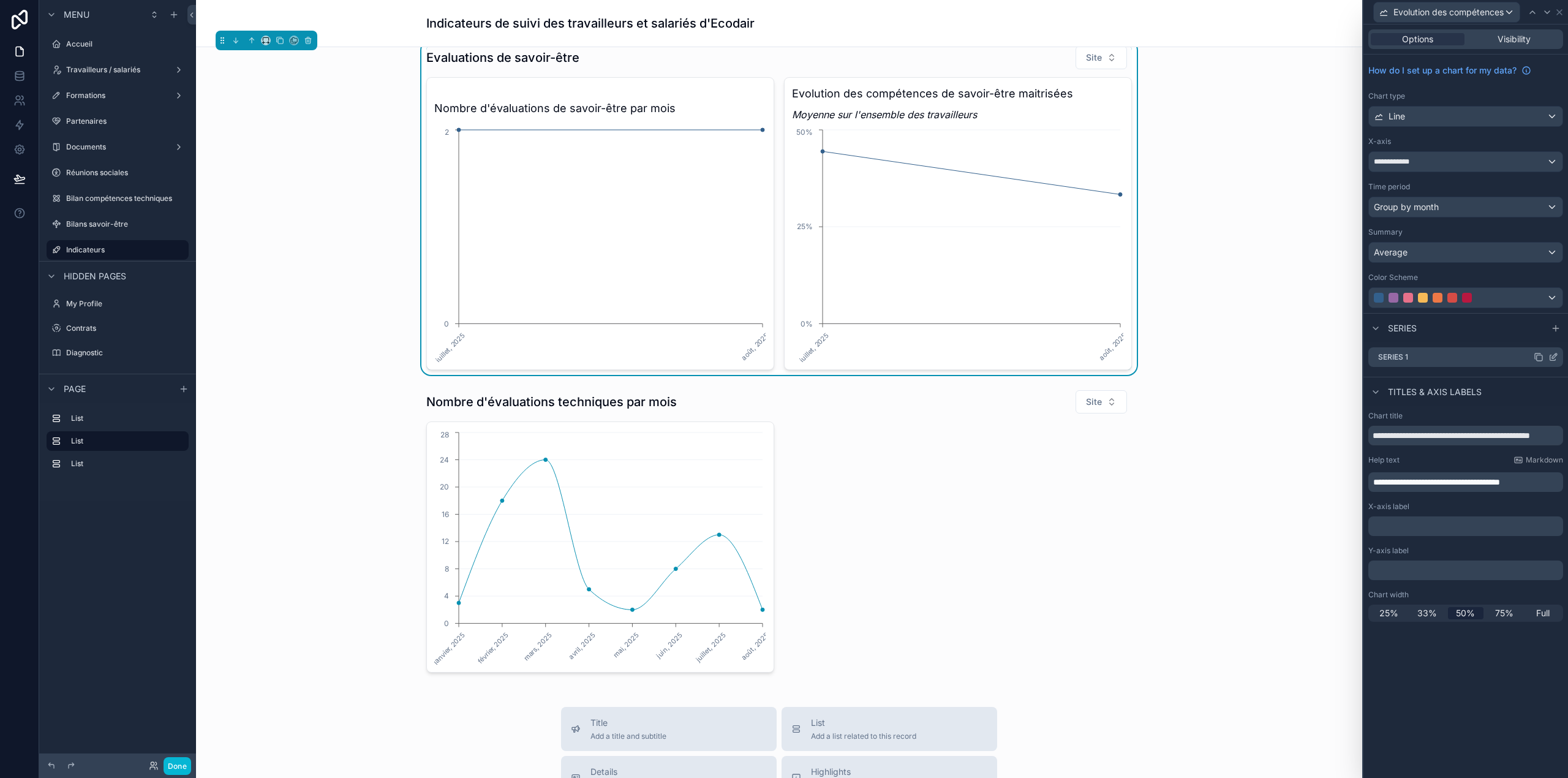
click at [1045, 361] on icon at bounding box center [1553, 357] width 10 height 10
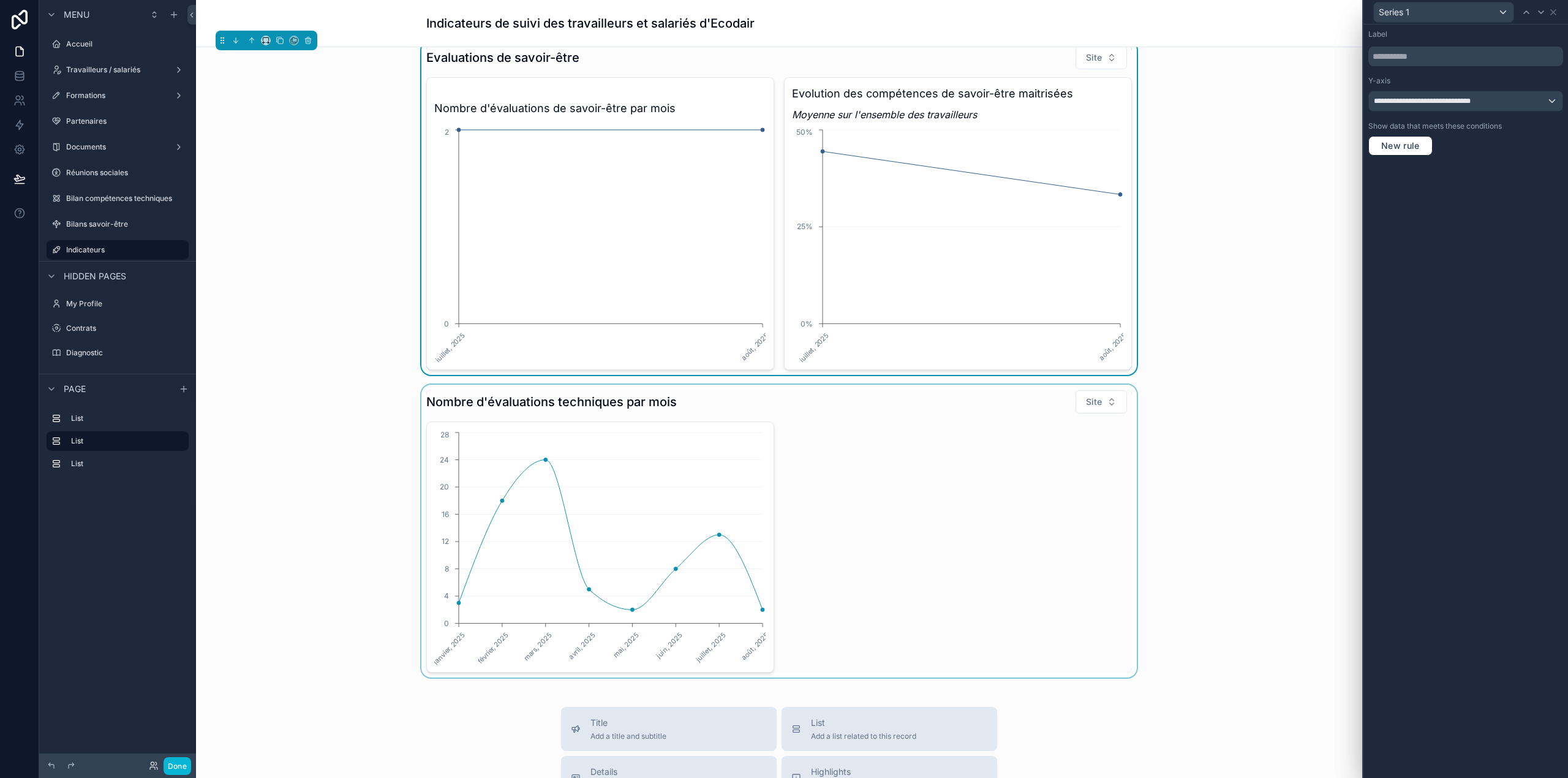
drag, startPoint x: 1554, startPoint y: 10, endPoint x: 665, endPoint y: 471, distance: 1001.4
click at [665, 471] on div "scrollable content" at bounding box center [779, 531] width 1147 height 293
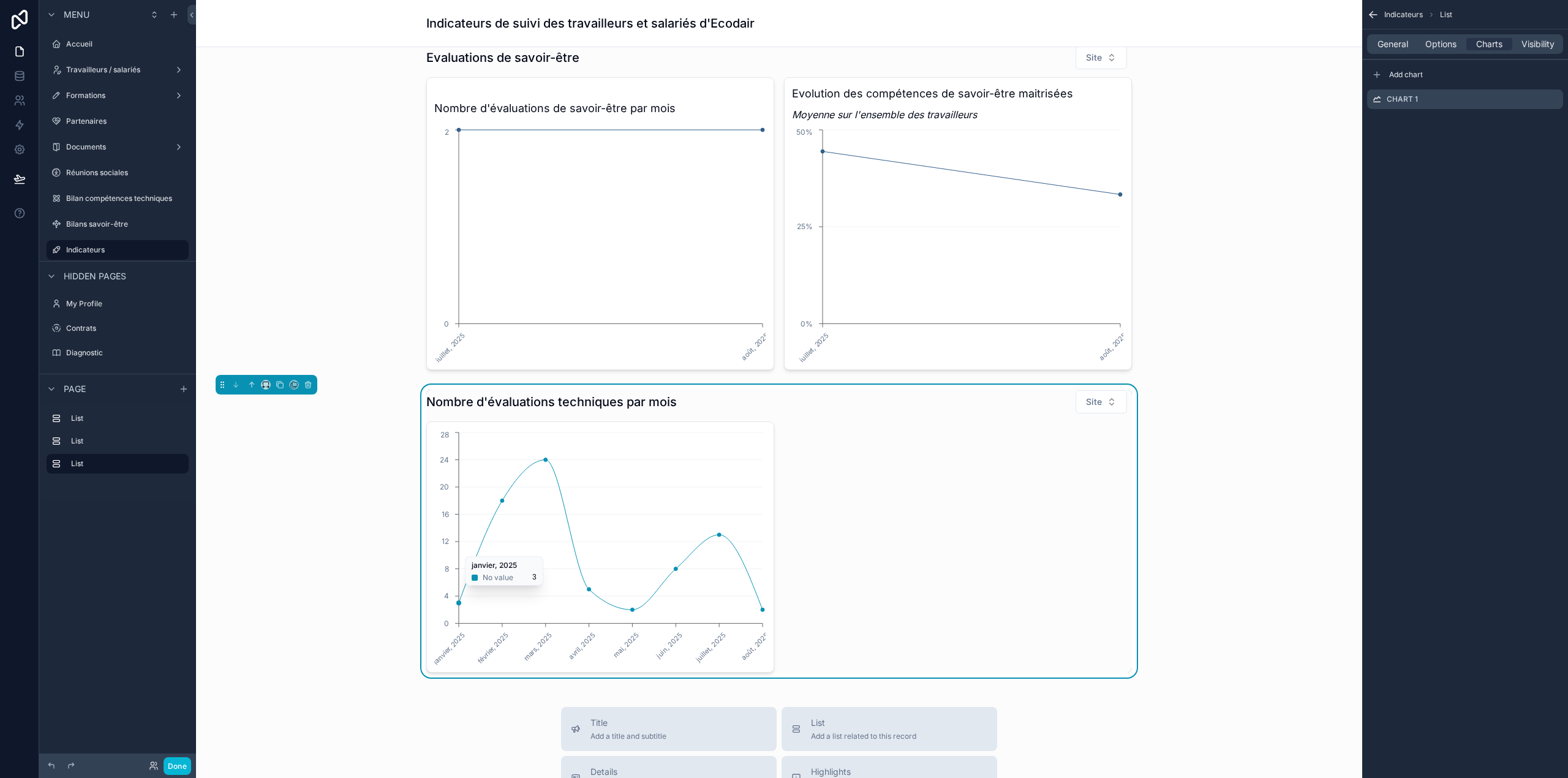
click at [665, 471] on icon "[DATE] [DATE] [DATE] [DATE] [DATE] [DATE] [DATE] [DATE] 0 4 8 12 16 20 24 28" at bounding box center [600, 547] width 332 height 235
drag, startPoint x: 810, startPoint y: 469, endPoint x: 937, endPoint y: 510, distance: 133.5
click at [937, 484] on div "[DATE] [DATE] [DATE] [DATE] [DATE] [DATE] [DATE] [DATE] 0 4 8 12 16 20 24 28" at bounding box center [779, 547] width 706 height 252
click at [1045, 484] on div "[DATE] [DATE] [DATE] [DATE] [DATE] [DATE] [DATE] [DATE] 0 4 8 12 16 20 24 28" at bounding box center [779, 547] width 706 height 252
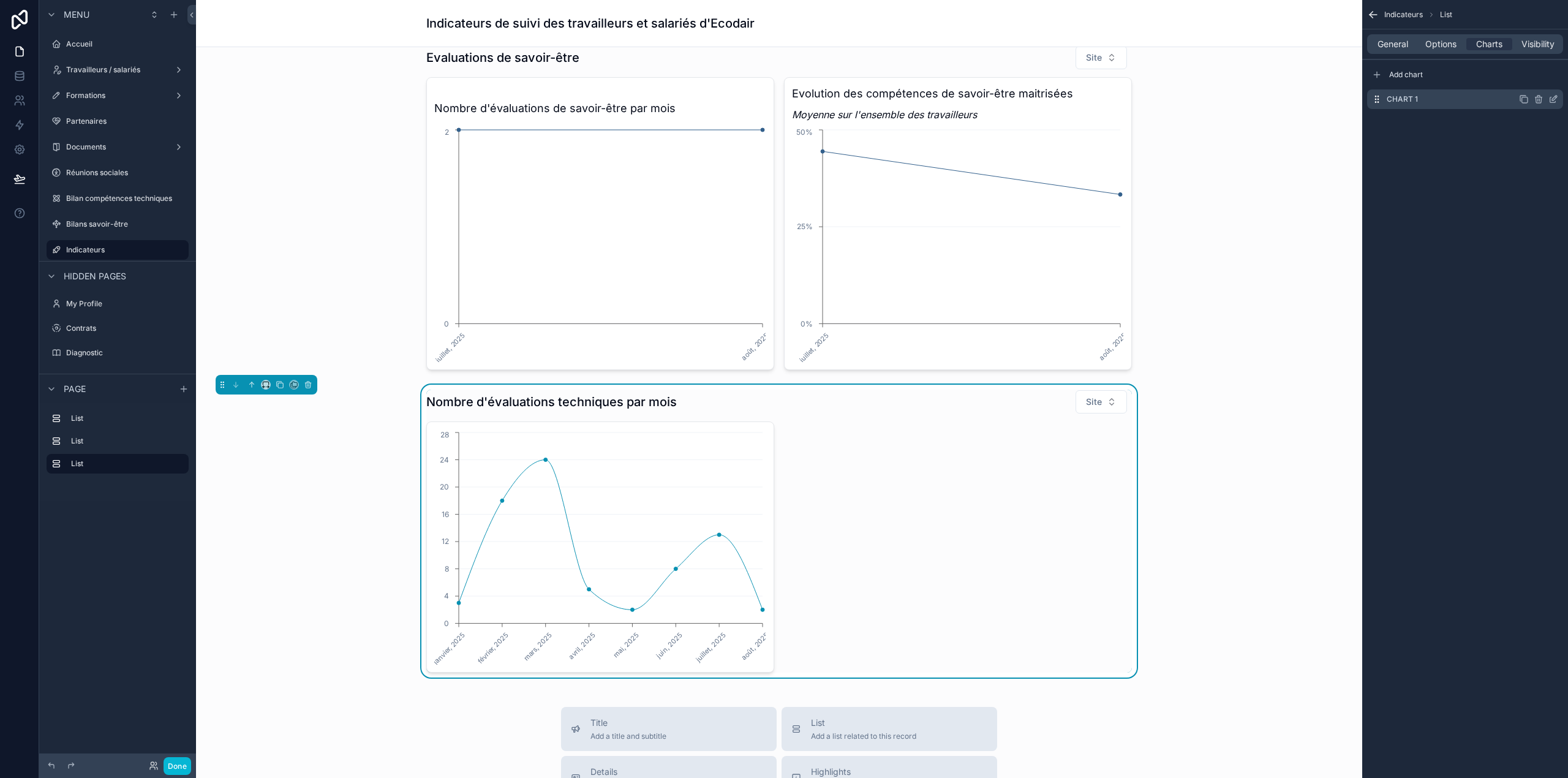
click at [1045, 96] on icon "scrollable content" at bounding box center [1523, 98] width 5 height 5
click at [1045, 125] on icon "scrollable content" at bounding box center [1554, 122] width 5 height 5
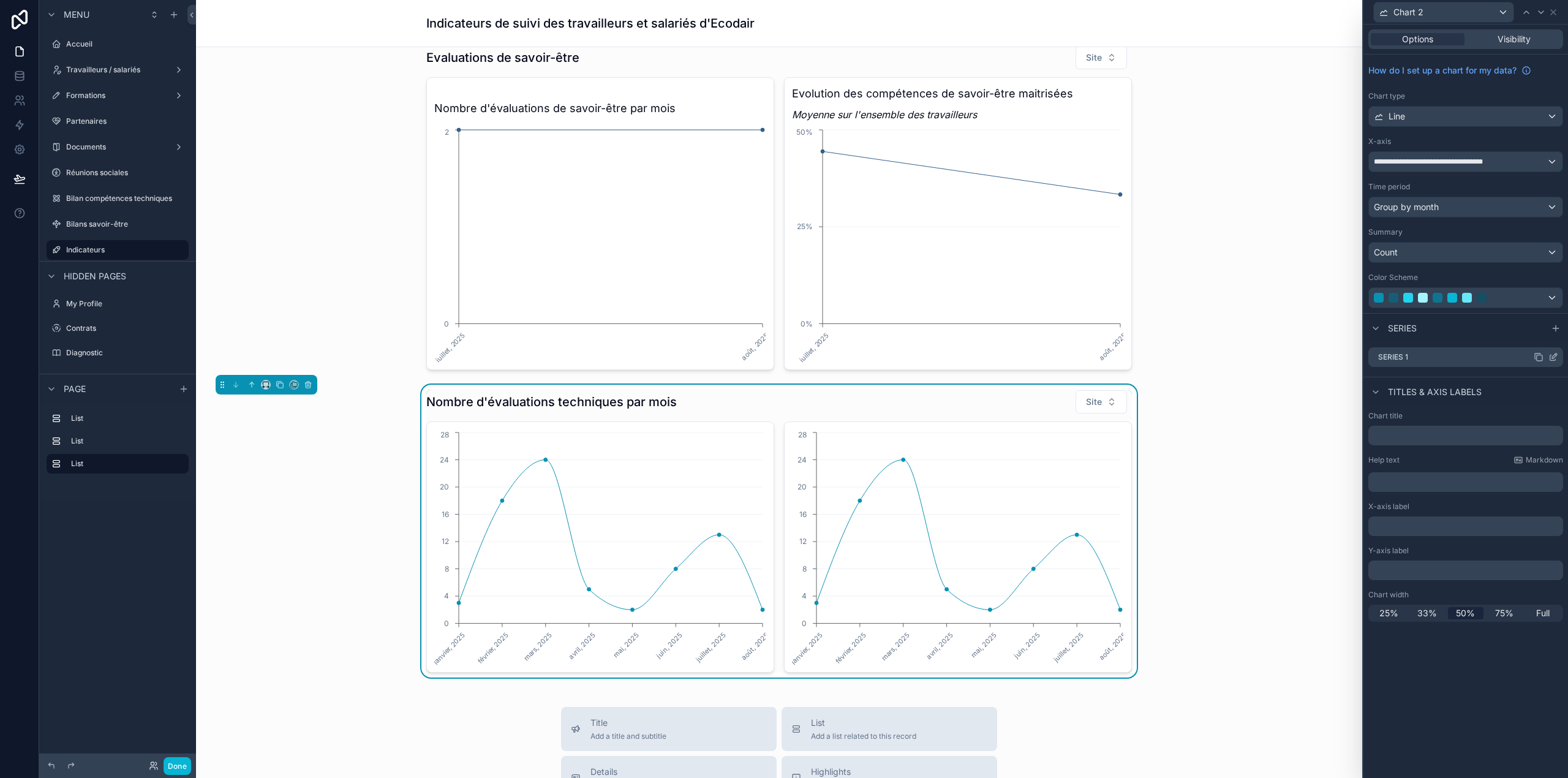
click at [1045, 358] on icon at bounding box center [1553, 357] width 10 height 10
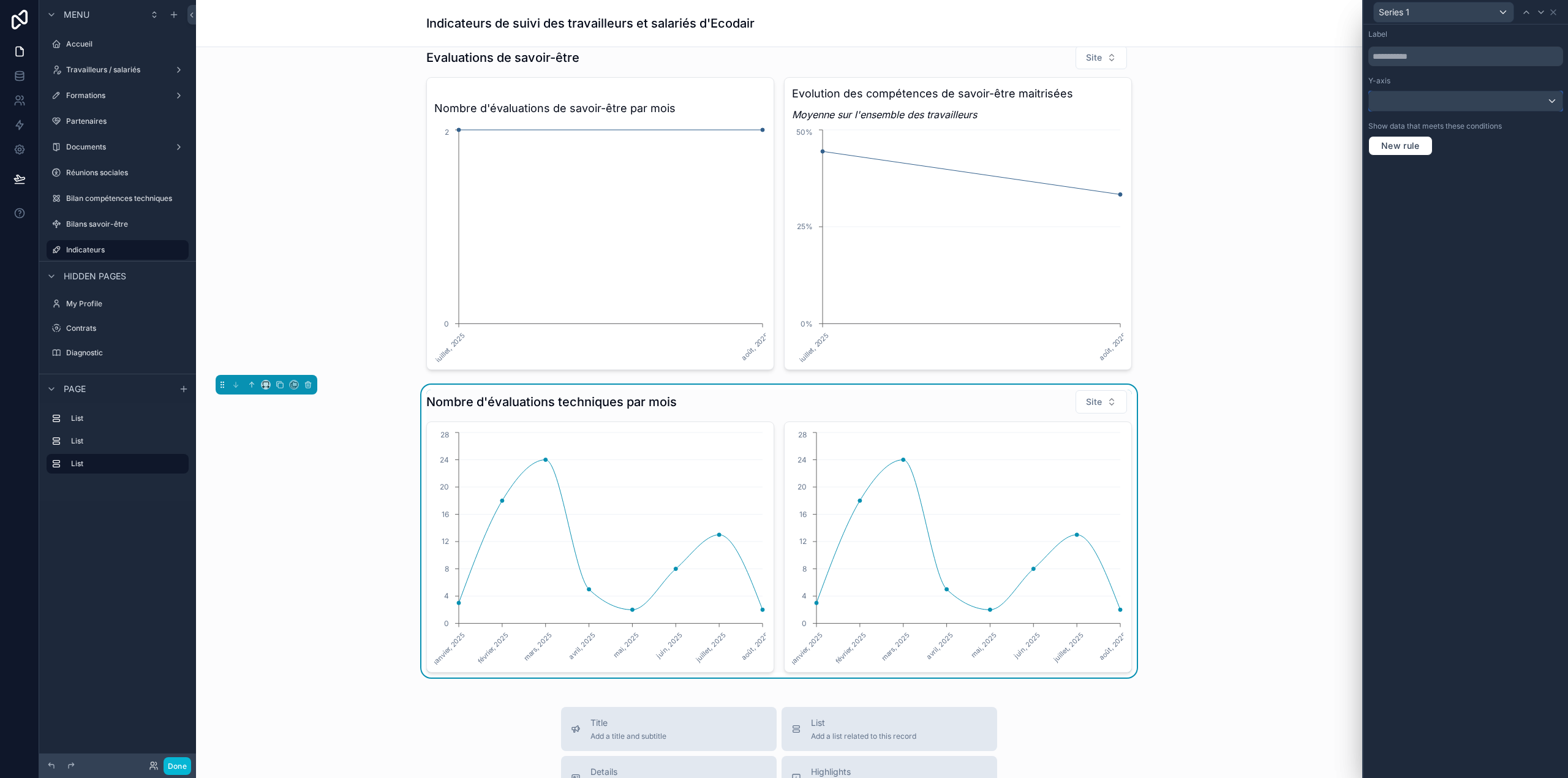
click at [1045, 108] on div at bounding box center [1465, 101] width 194 height 20
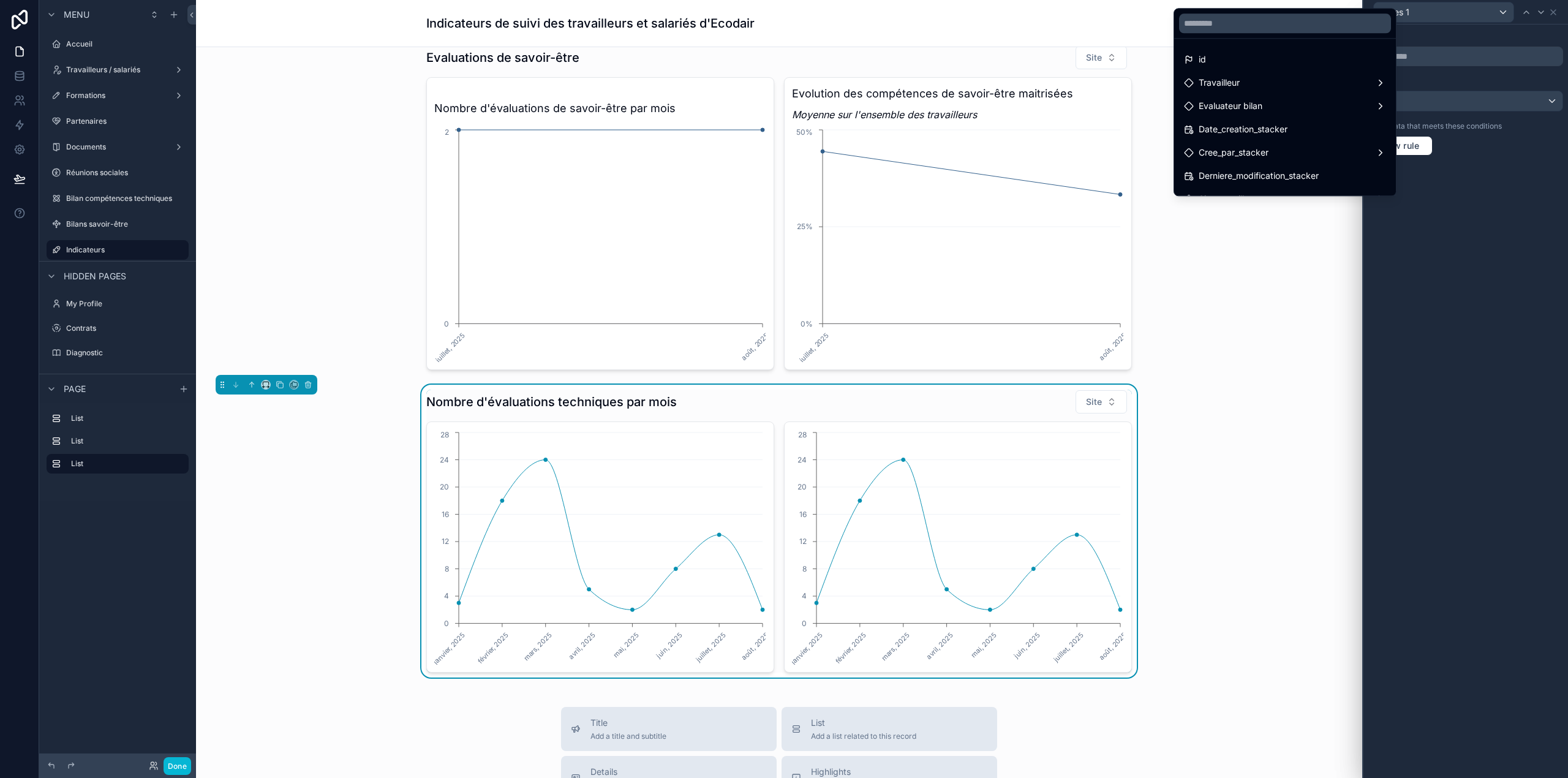
click at [1045, 94] on div at bounding box center [1465, 389] width 205 height 778
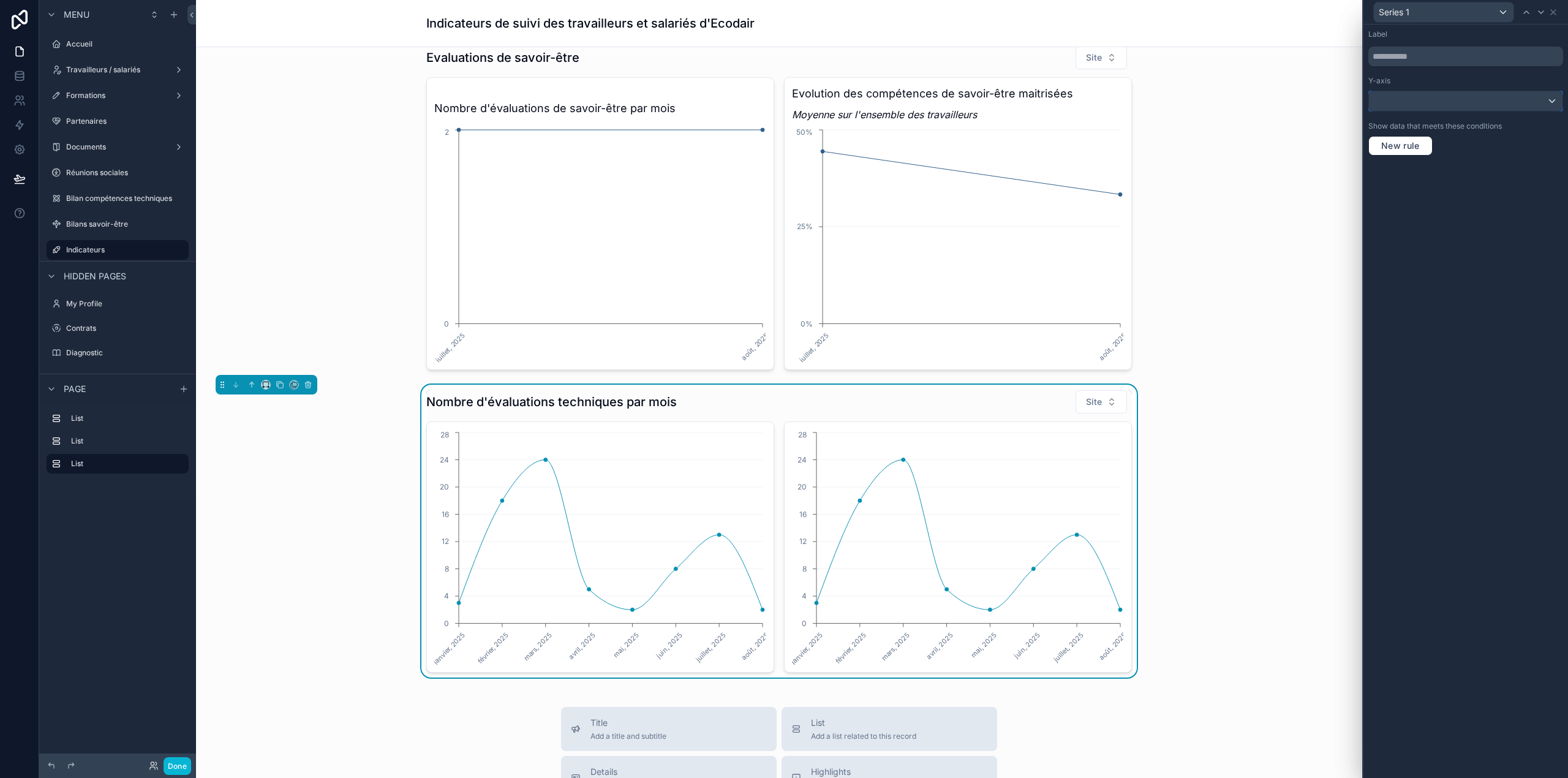
click at [1045, 94] on div at bounding box center [1465, 101] width 194 height 20
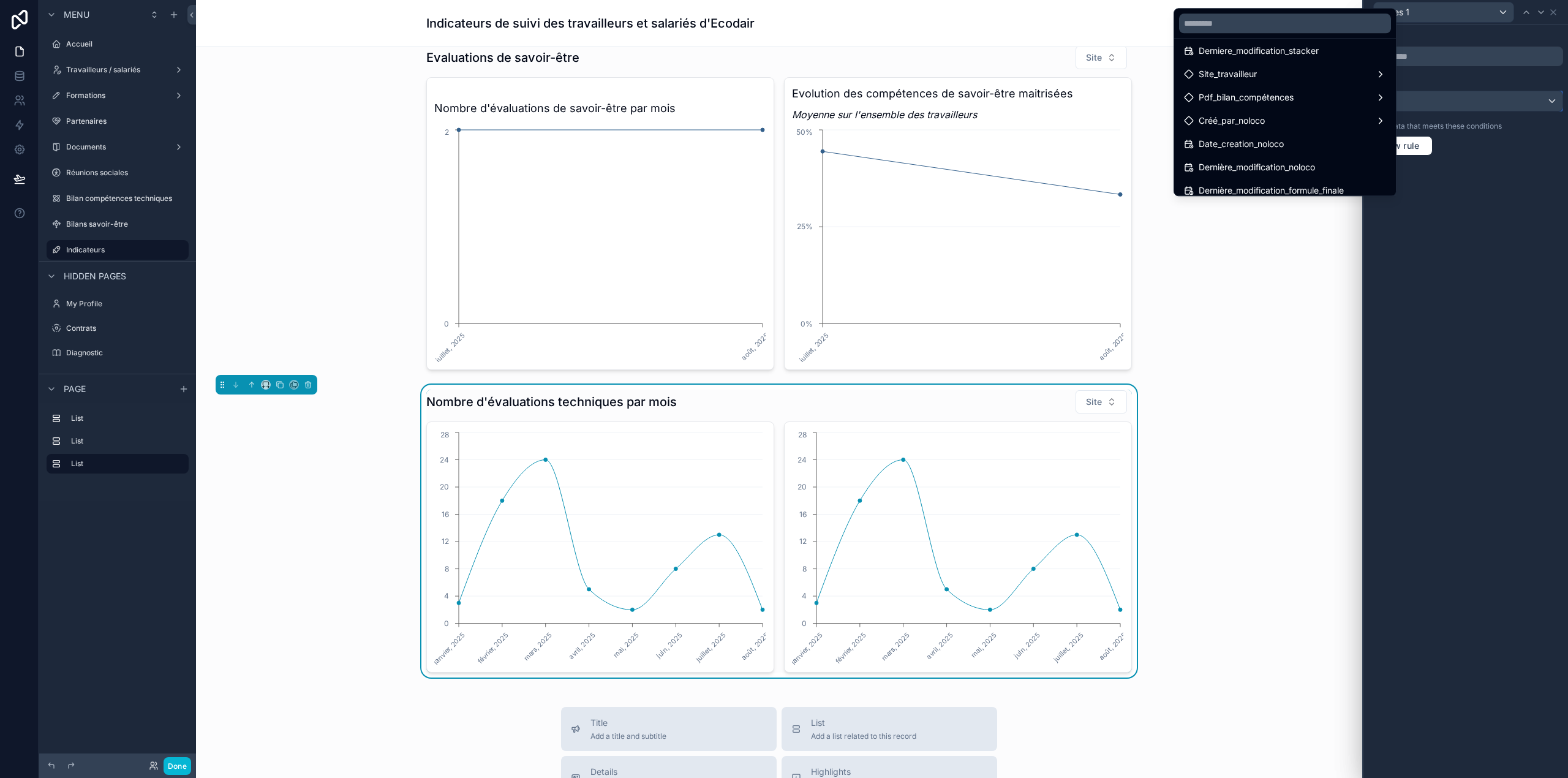
scroll to position [0, 0]
click at [1045, 28] on input "text" at bounding box center [1285, 23] width 212 height 20
click at [902, 235] on div "scrollable content" at bounding box center [779, 207] width 1147 height 334
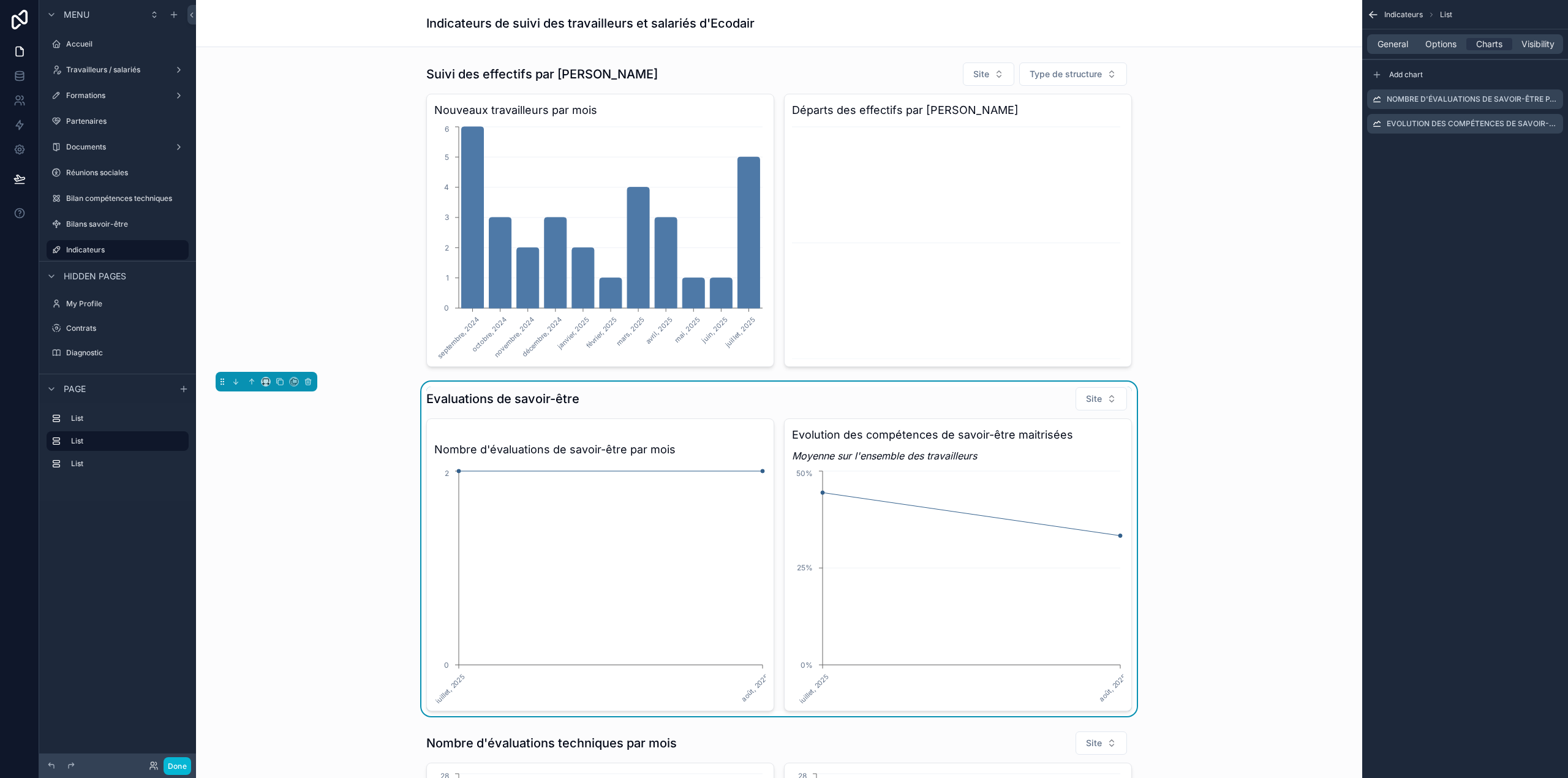
scroll to position [208, 0]
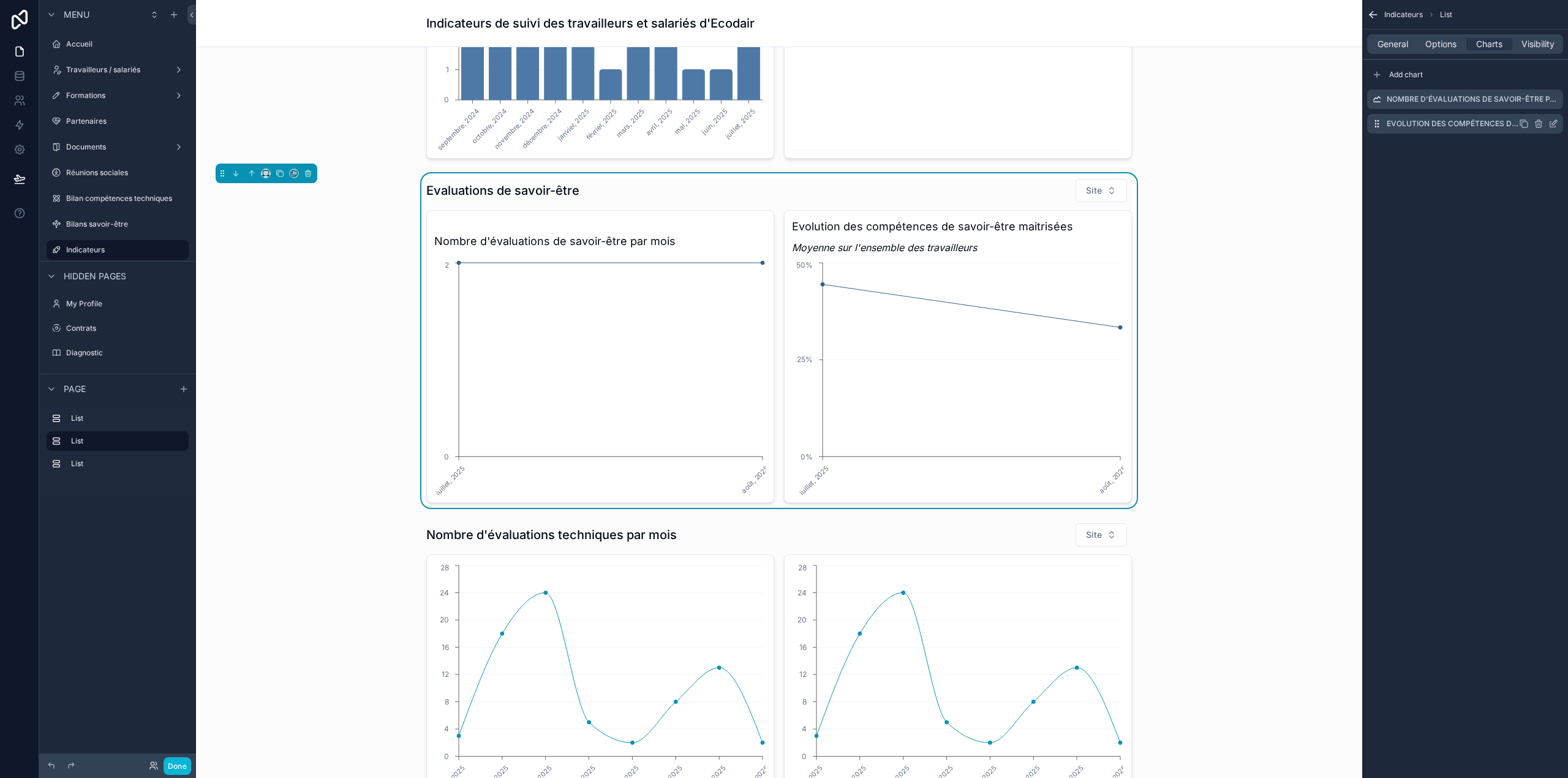
click at [1045, 122] on icon "scrollable content" at bounding box center [1553, 124] width 10 height 10
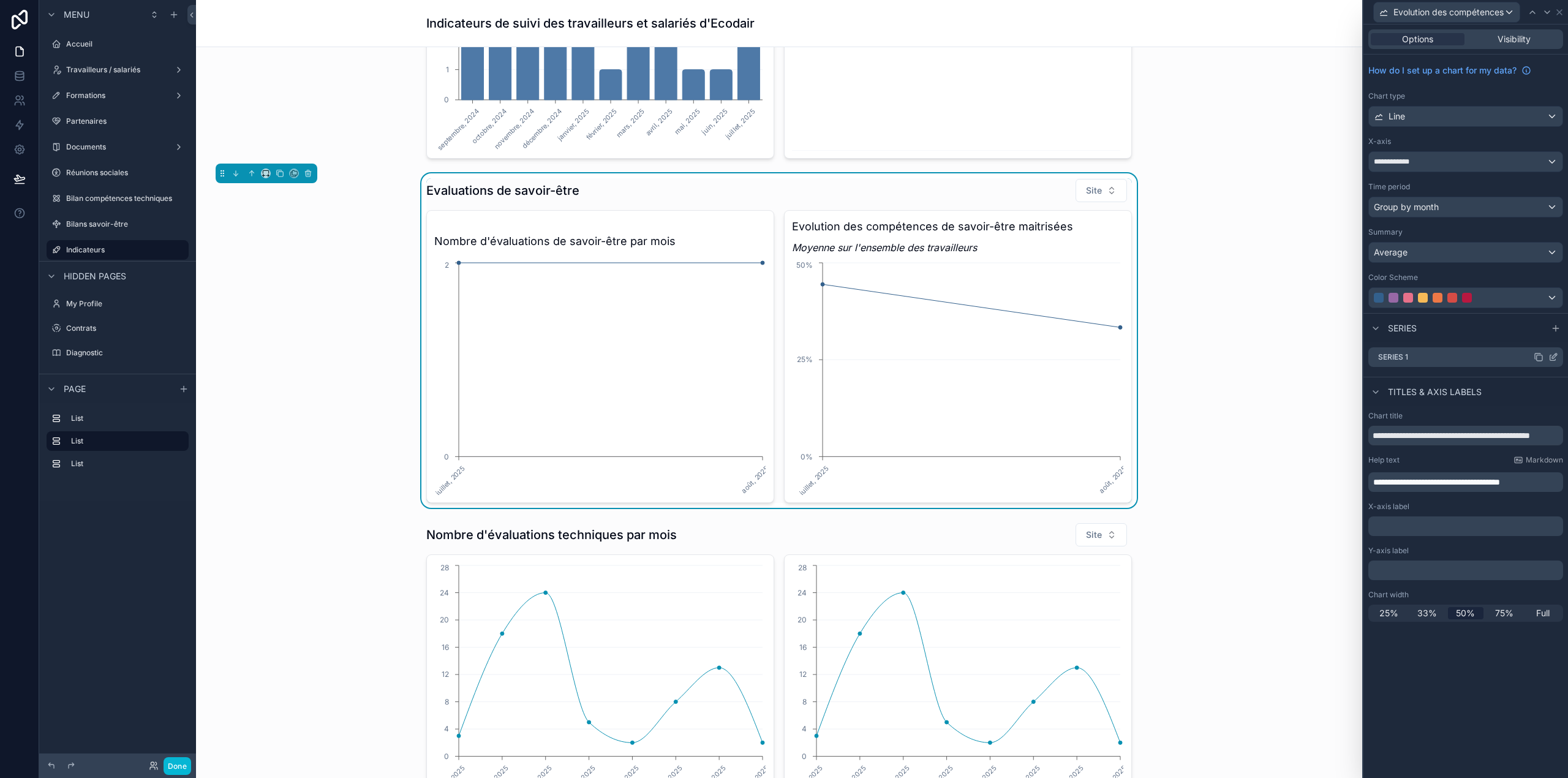
click at [1045, 362] on div "Series 1" at bounding box center [1466, 357] width 195 height 20
click at [1045, 355] on icon at bounding box center [1555, 354] width 1 height 1
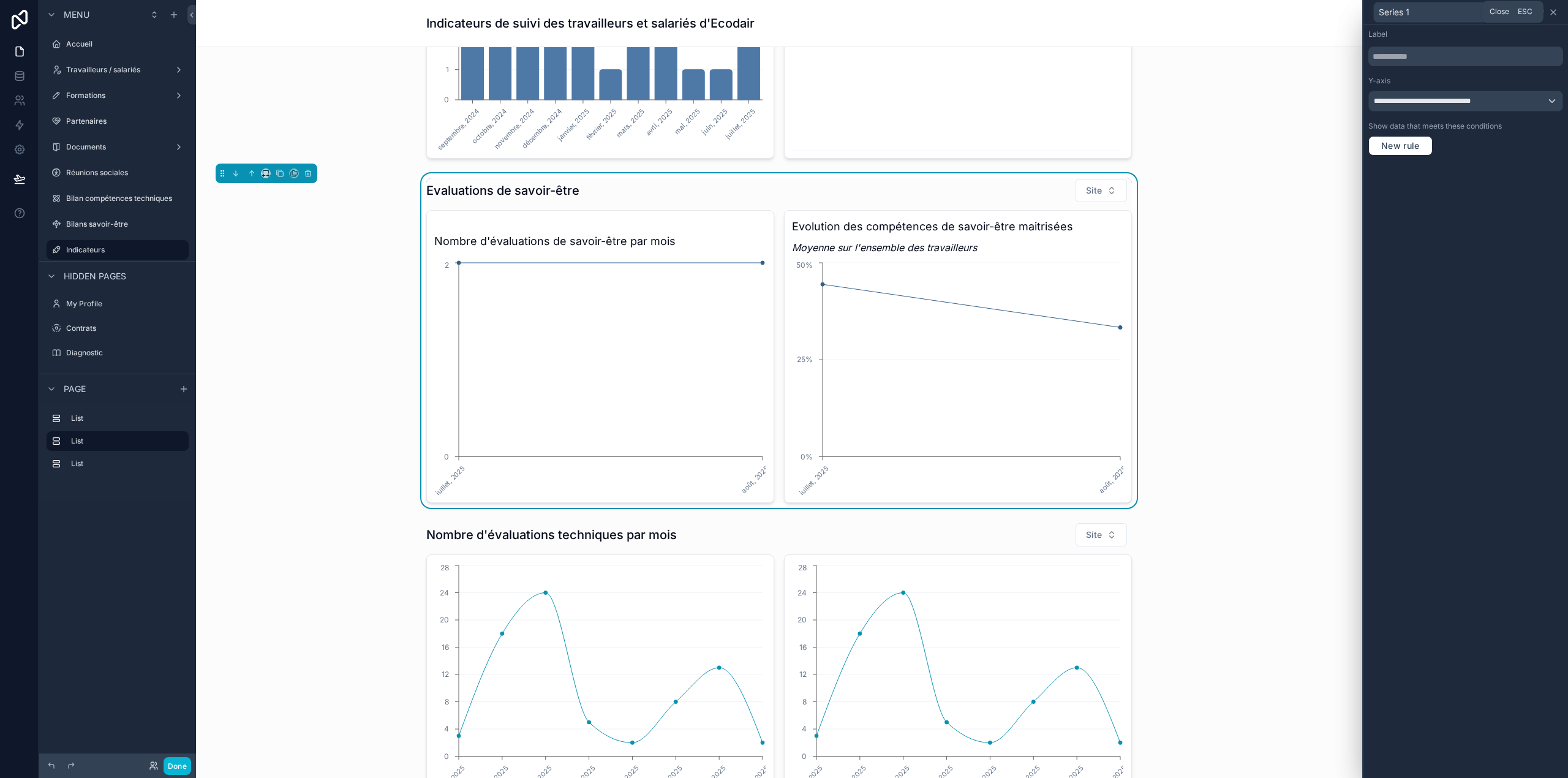
click at [1045, 9] on icon at bounding box center [1553, 12] width 10 height 10
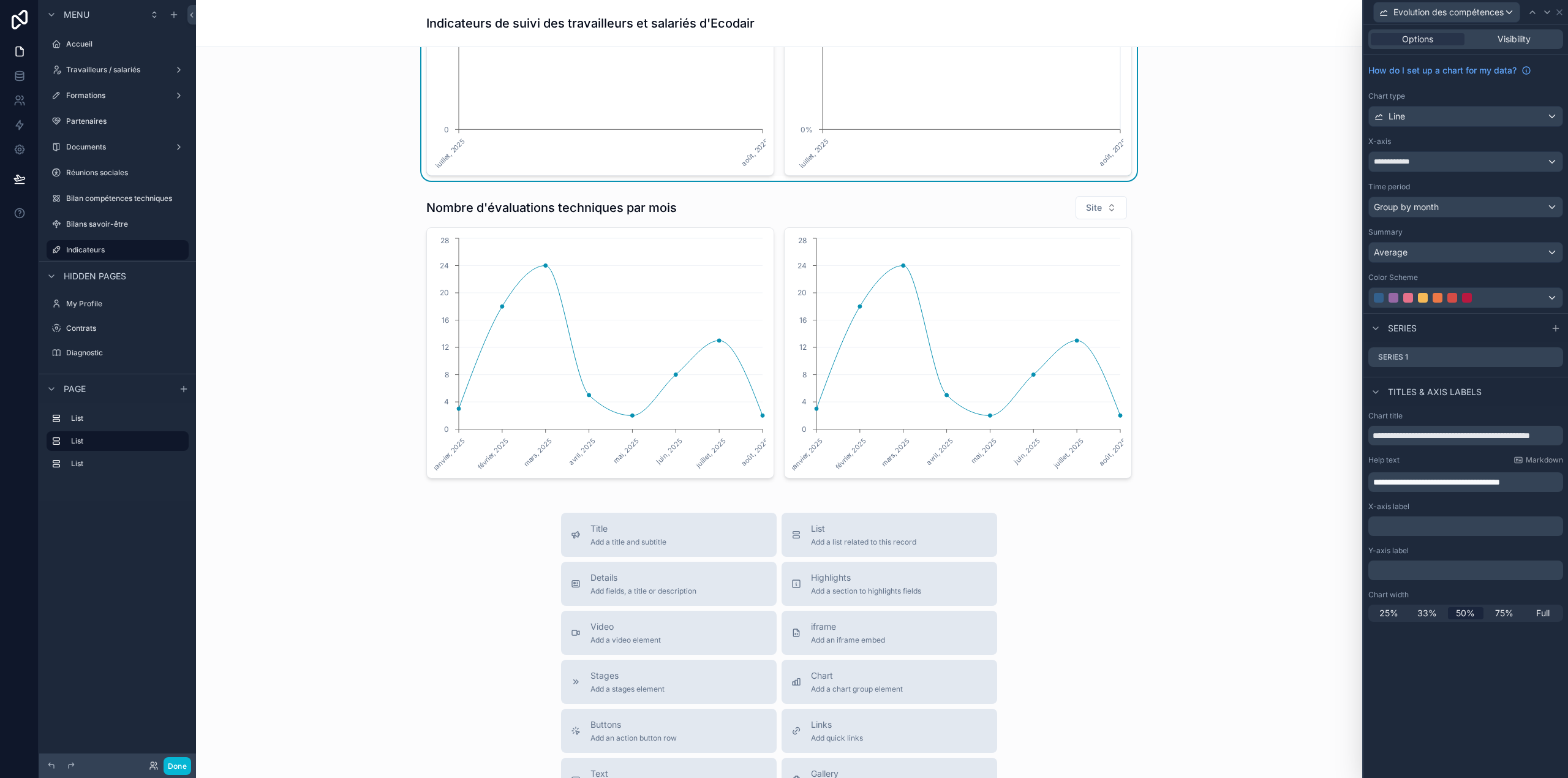
scroll to position [552, 0]
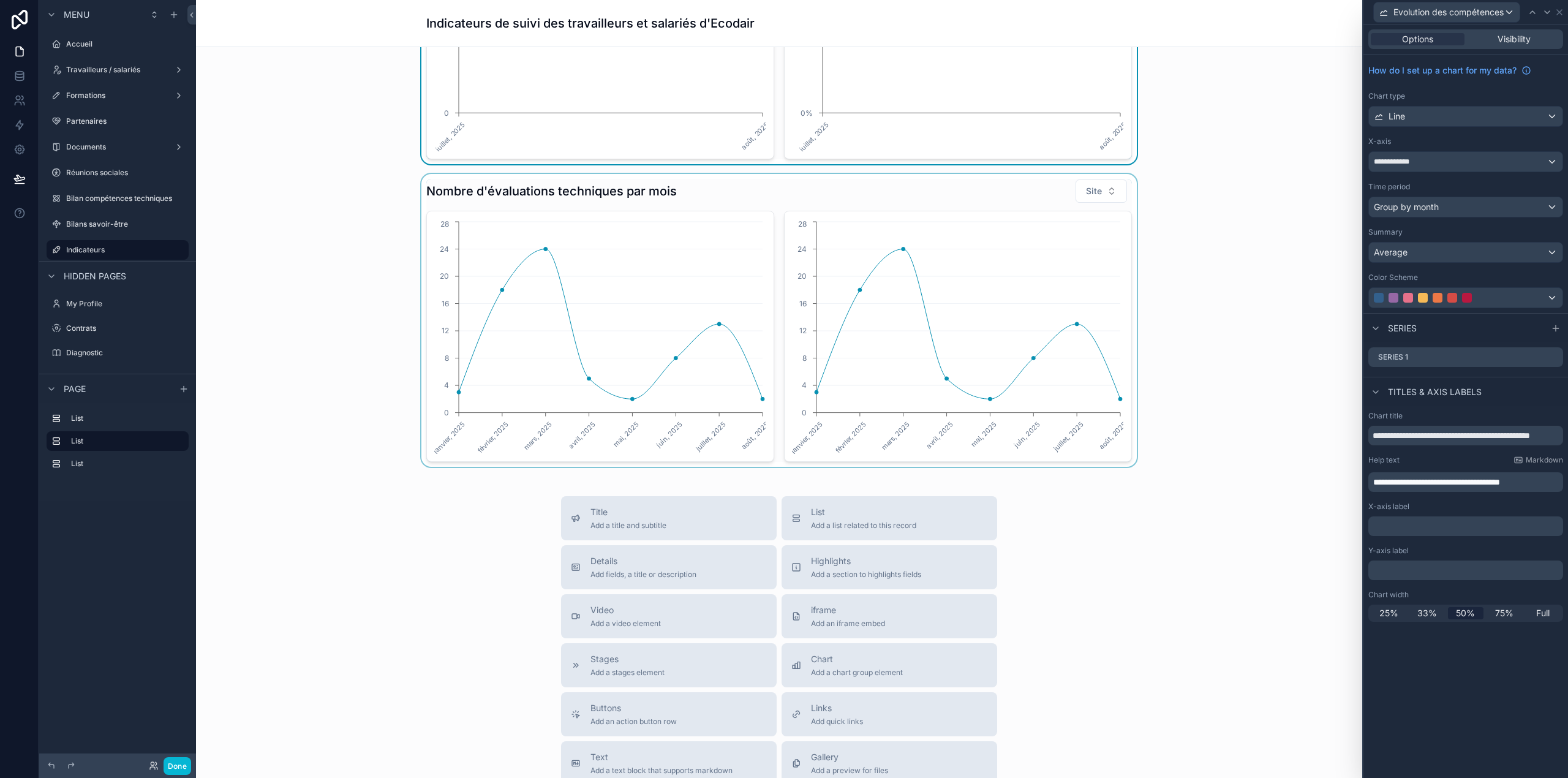
click at [988, 352] on div "scrollable content" at bounding box center [779, 320] width 1147 height 293
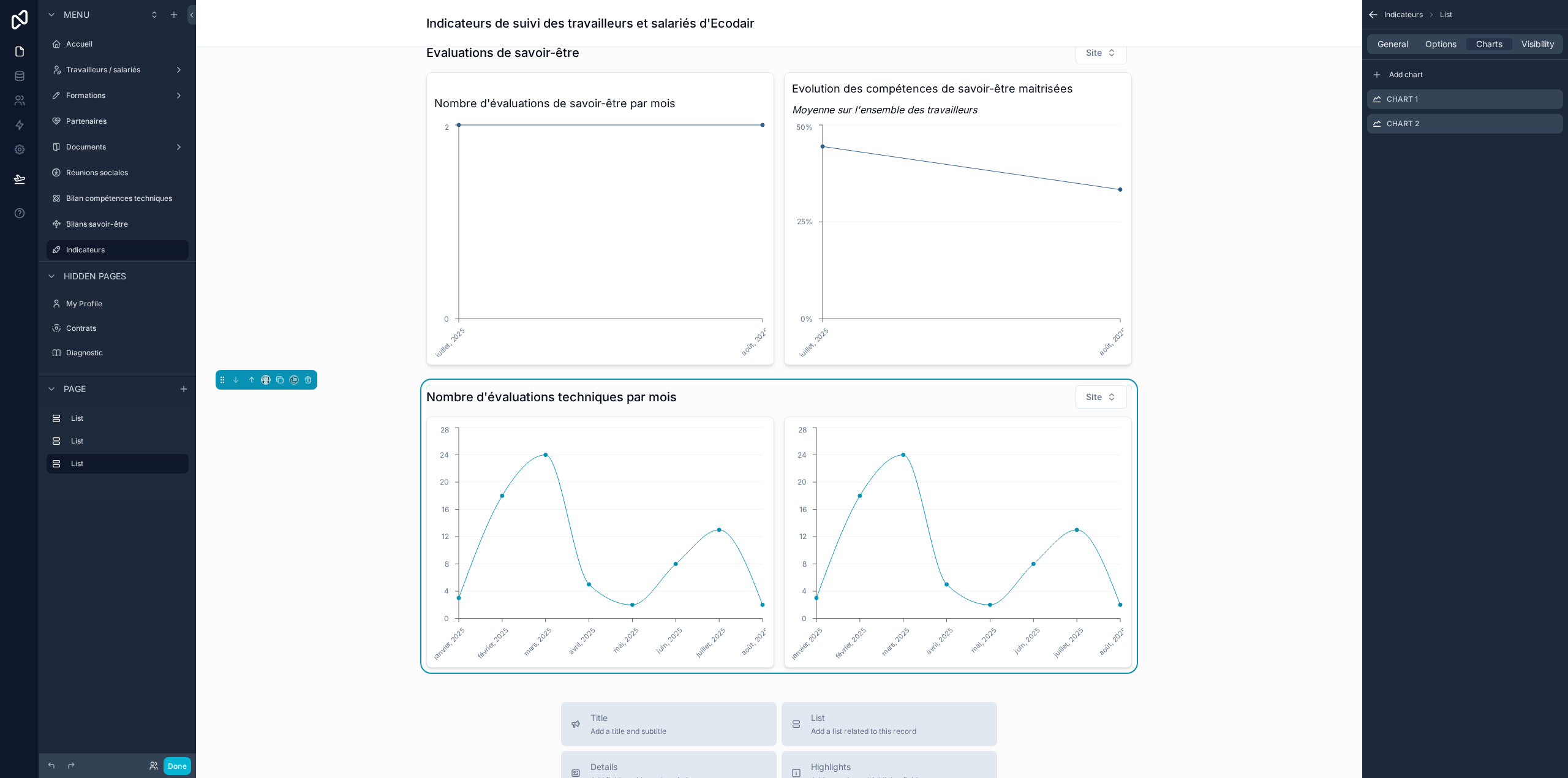
scroll to position [345, 0]
click at [1045, 45] on span "Options" at bounding box center [1441, 44] width 32 height 13
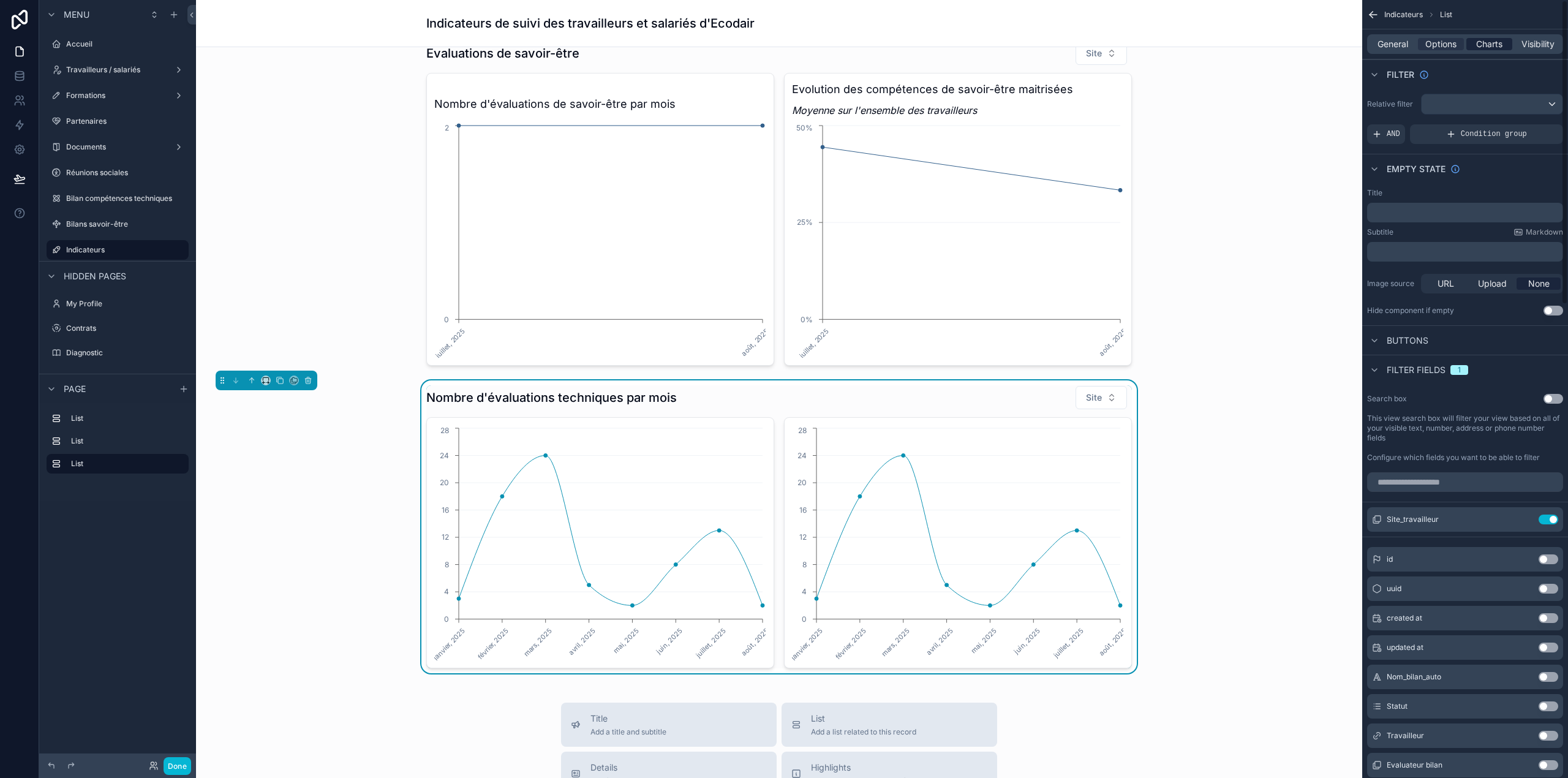
click at [1045, 40] on span "Charts" at bounding box center [1489, 44] width 26 height 13
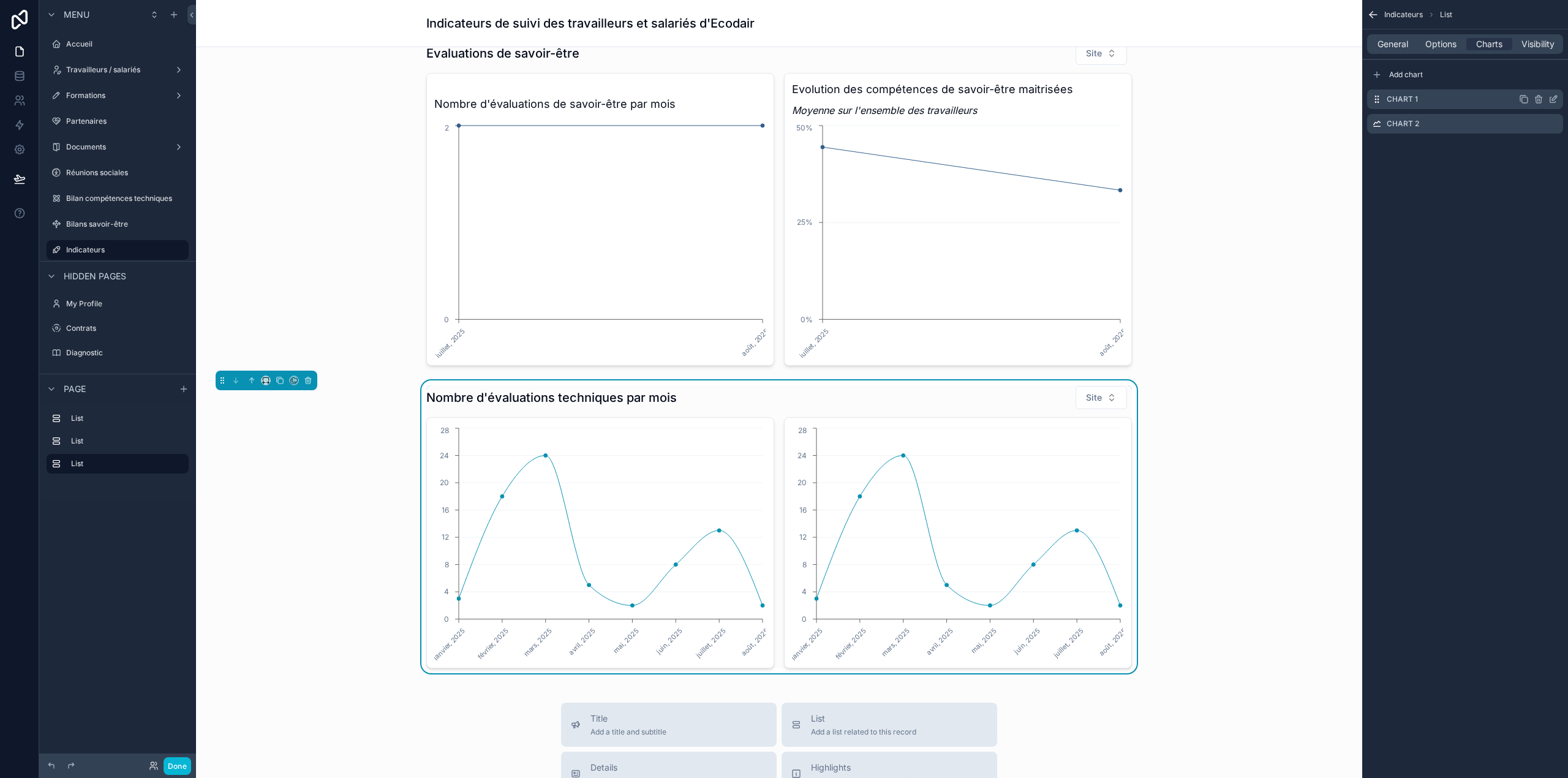
click at [1045, 96] on icon "scrollable content" at bounding box center [1555, 96] width 1 height 1
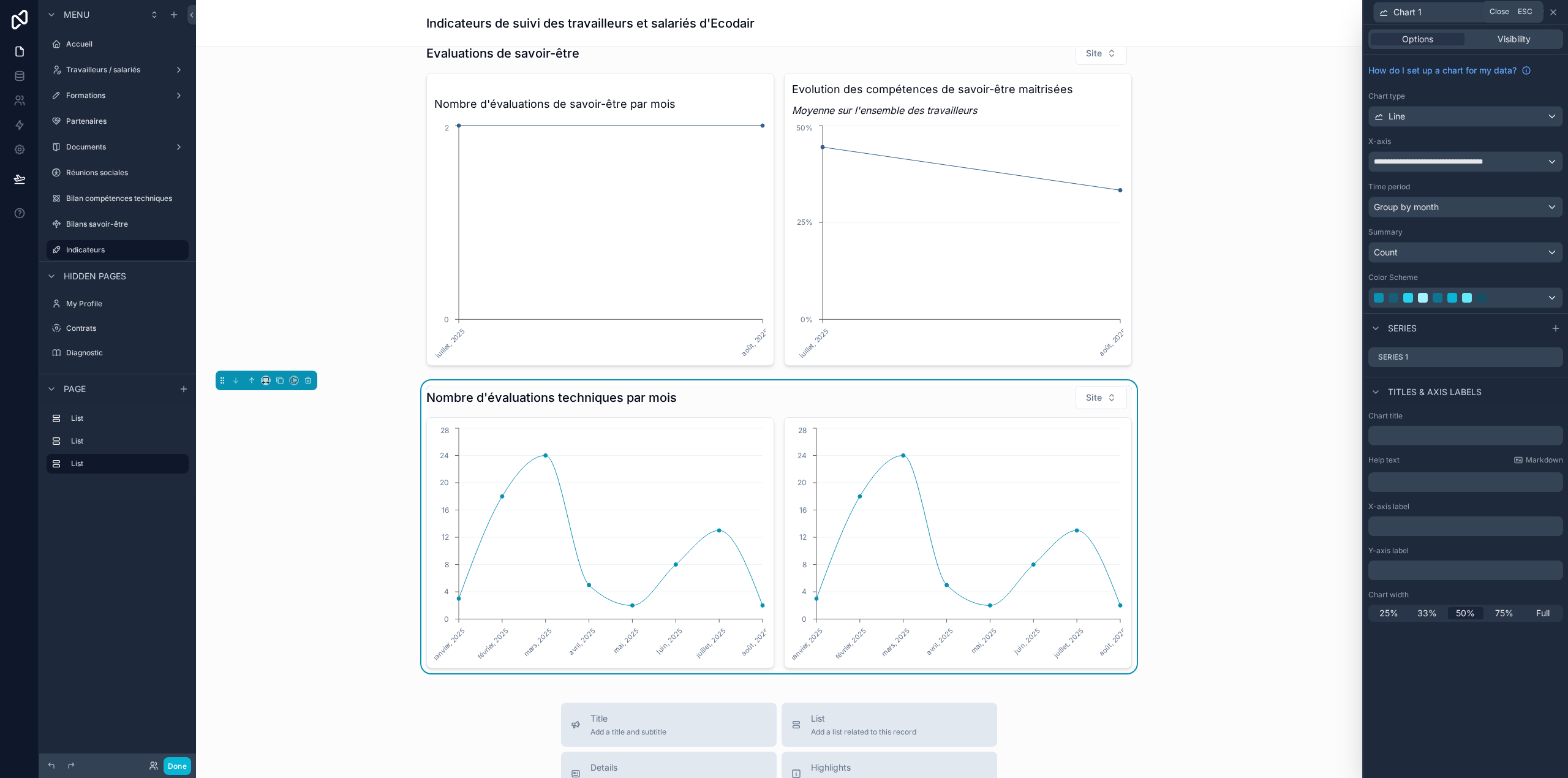
click at [1045, 11] on icon at bounding box center [1553, 12] width 10 height 10
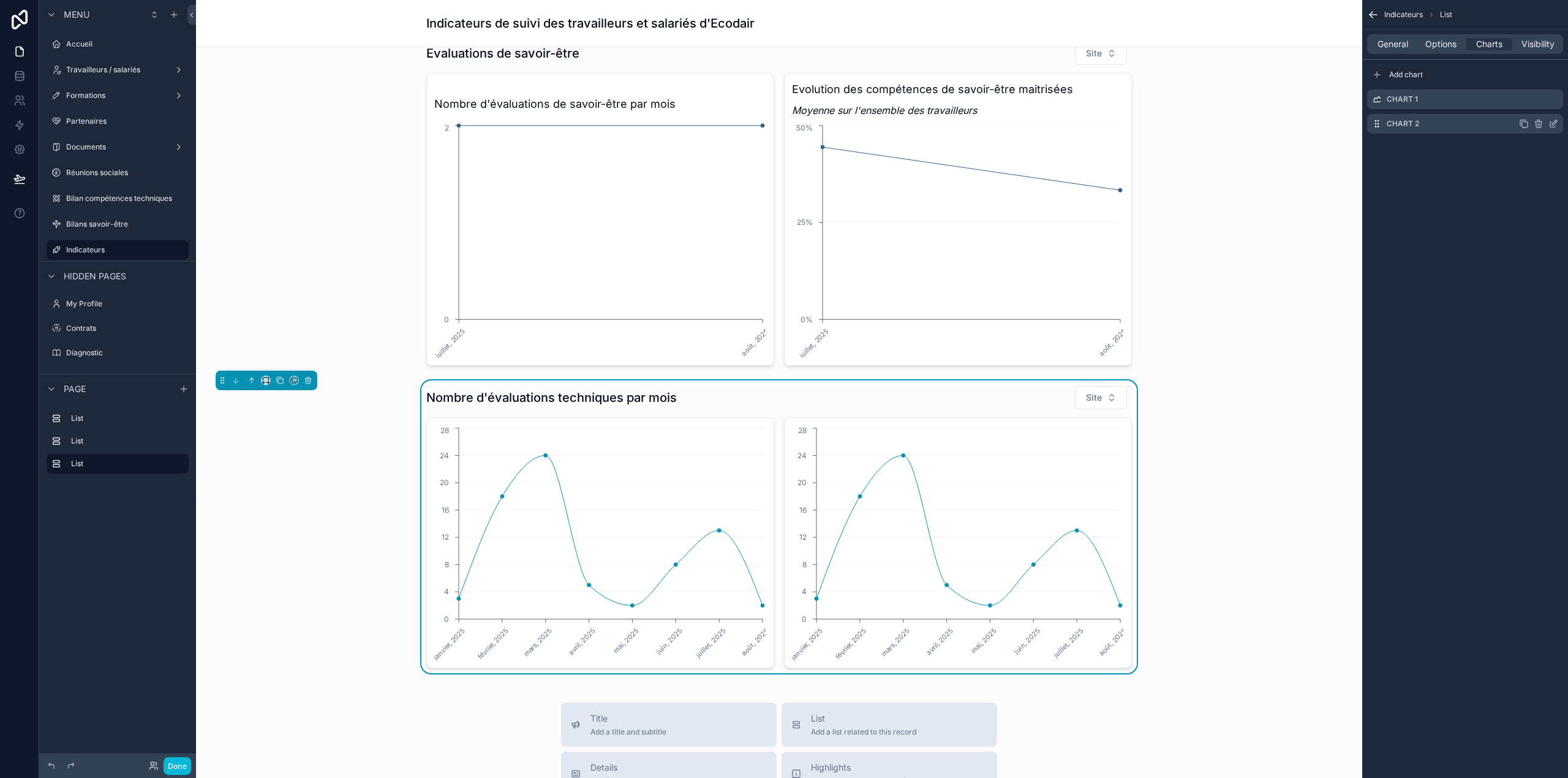
click at [1045, 126] on icon "scrollable content" at bounding box center [1553, 124] width 10 height 10
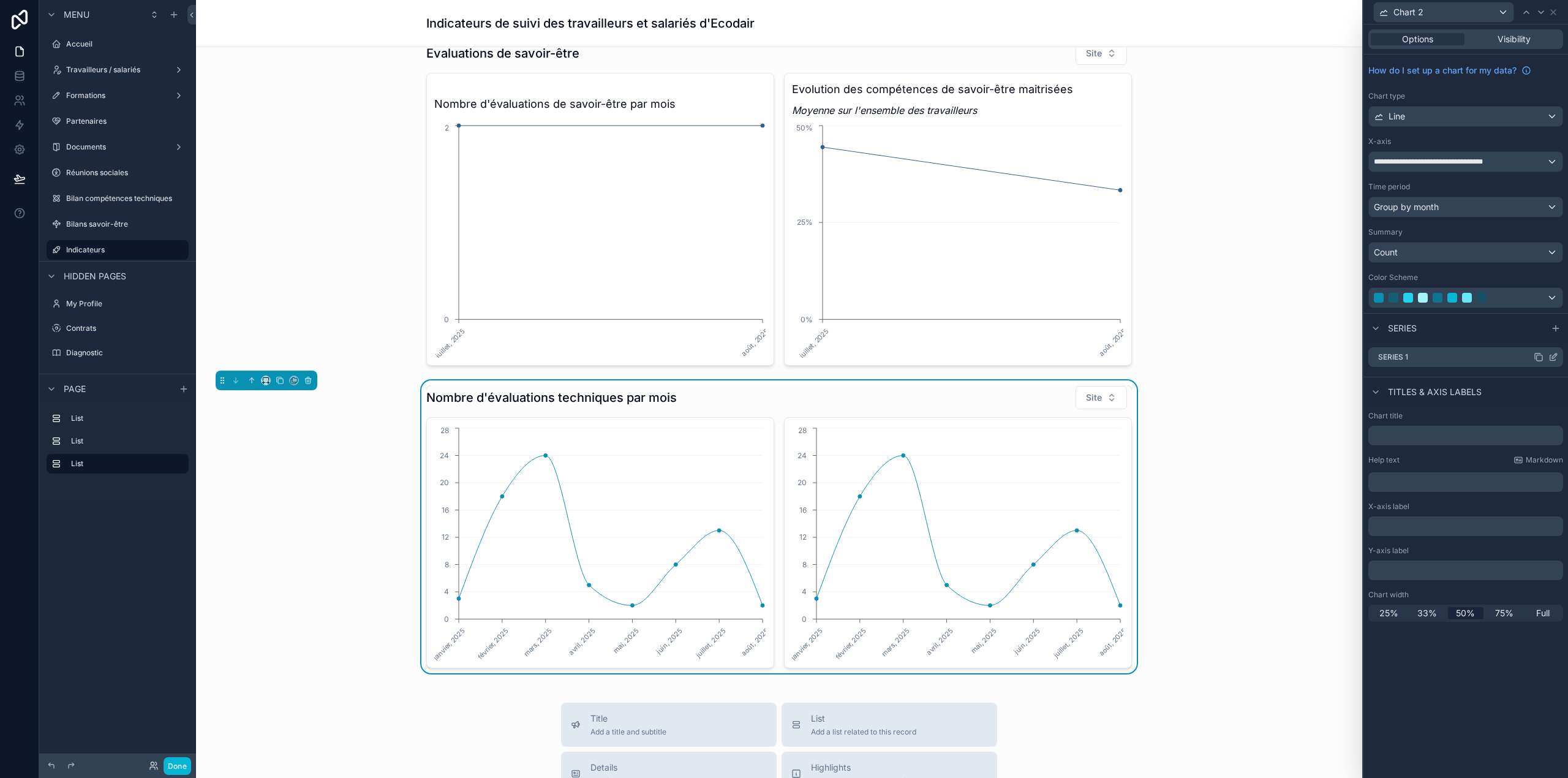
click at [1045, 361] on icon at bounding box center [1553, 358] width 5 height 5
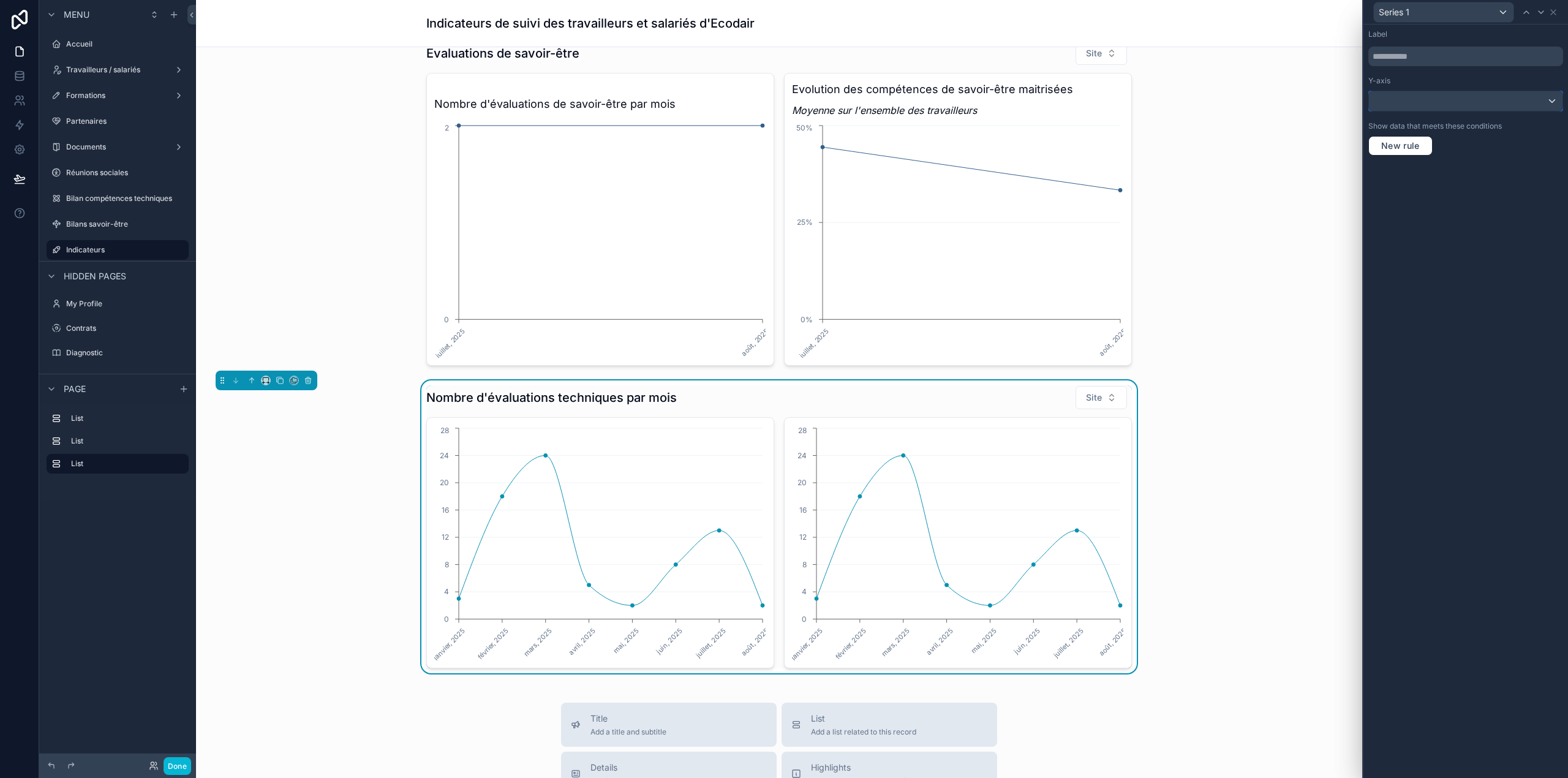
click at [1045, 105] on div at bounding box center [1465, 101] width 194 height 20
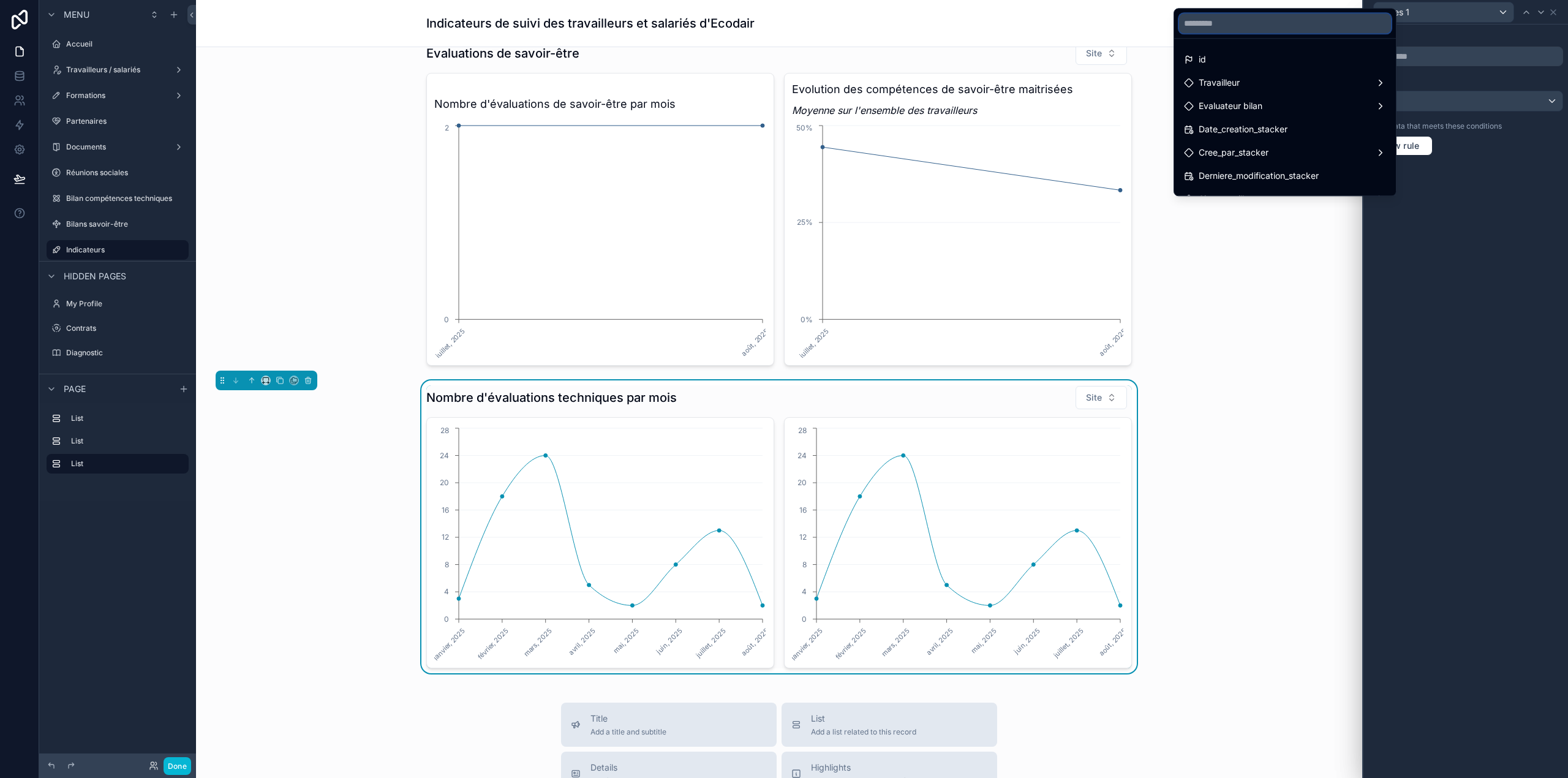
click at [1045, 17] on input "text" at bounding box center [1285, 23] width 212 height 20
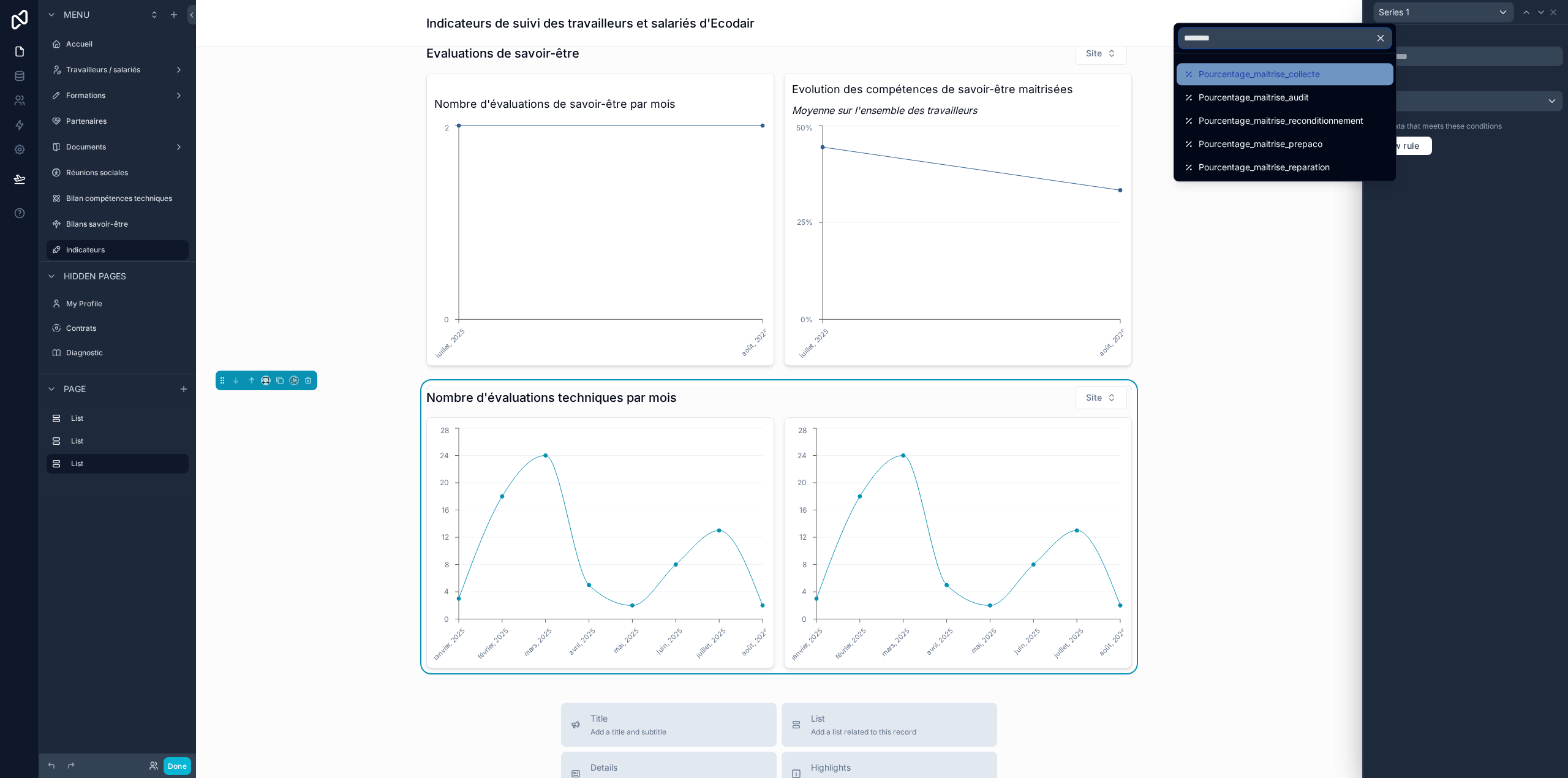
type input "********"
click at [1045, 68] on span "Pourcentage_maitrise_collecte" at bounding box center [1259, 74] width 122 height 14
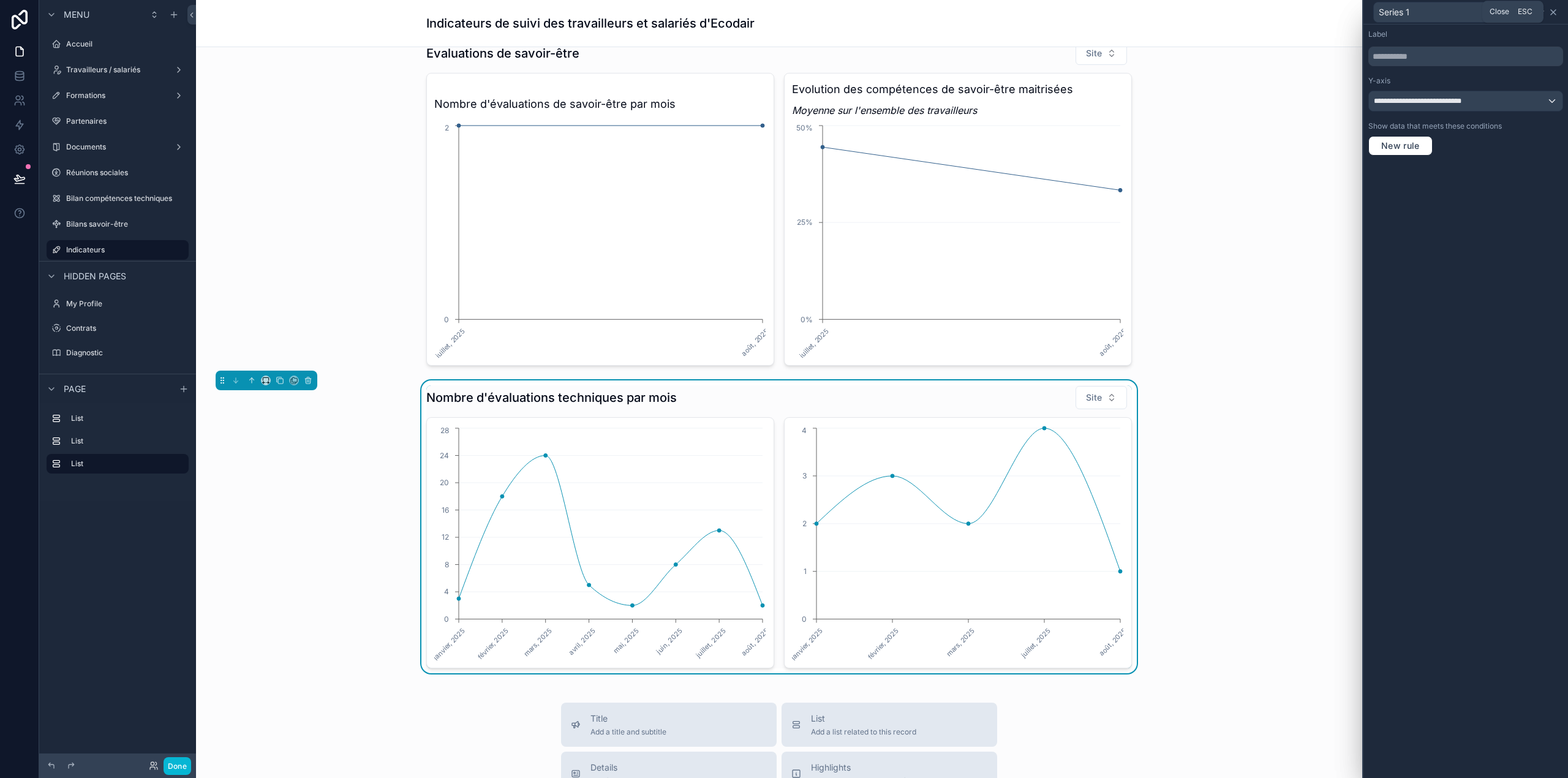
click at [1045, 13] on icon at bounding box center [1553, 12] width 5 height 5
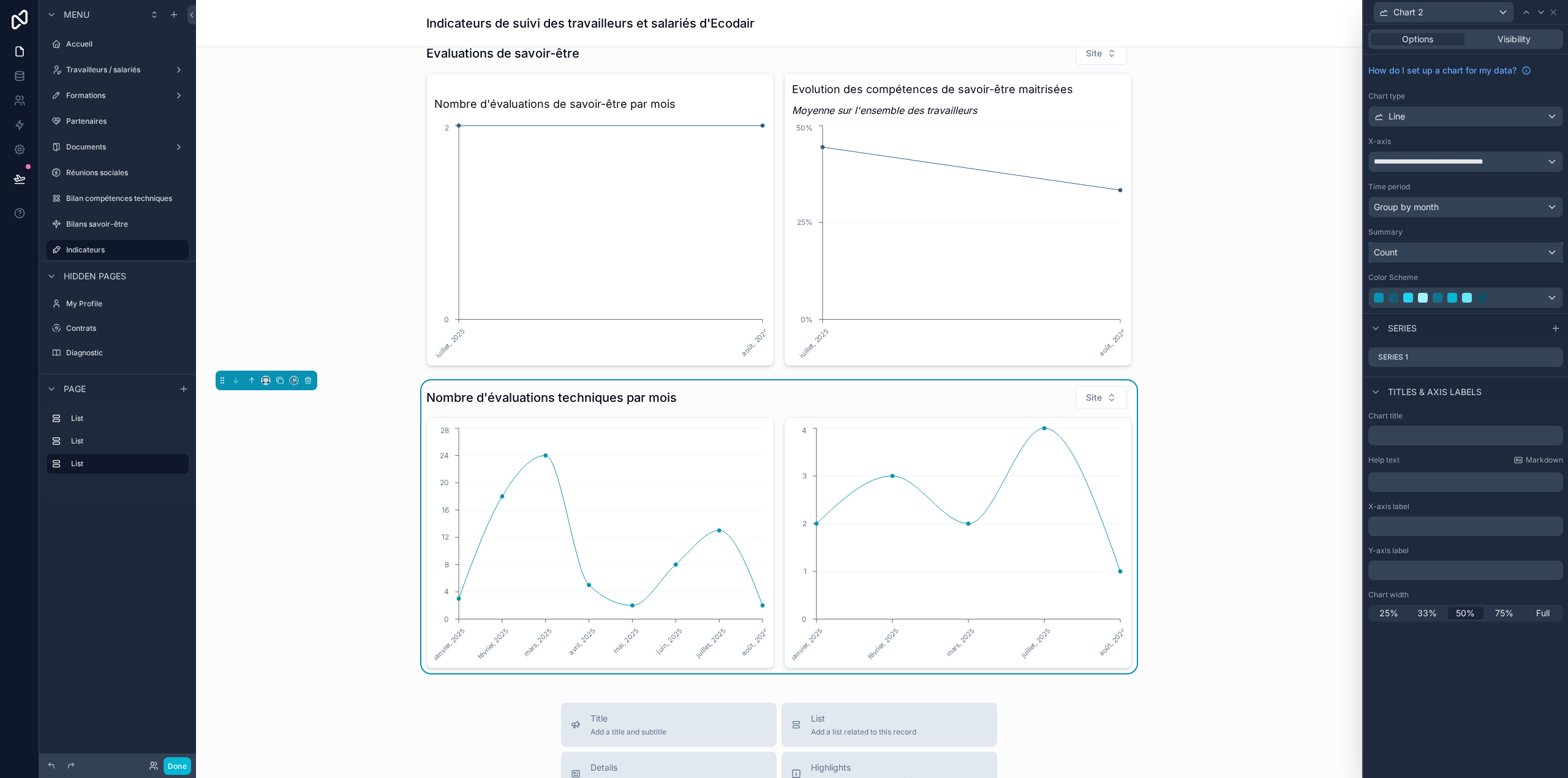
click at [1045, 248] on div "Count" at bounding box center [1465, 252] width 194 height 20
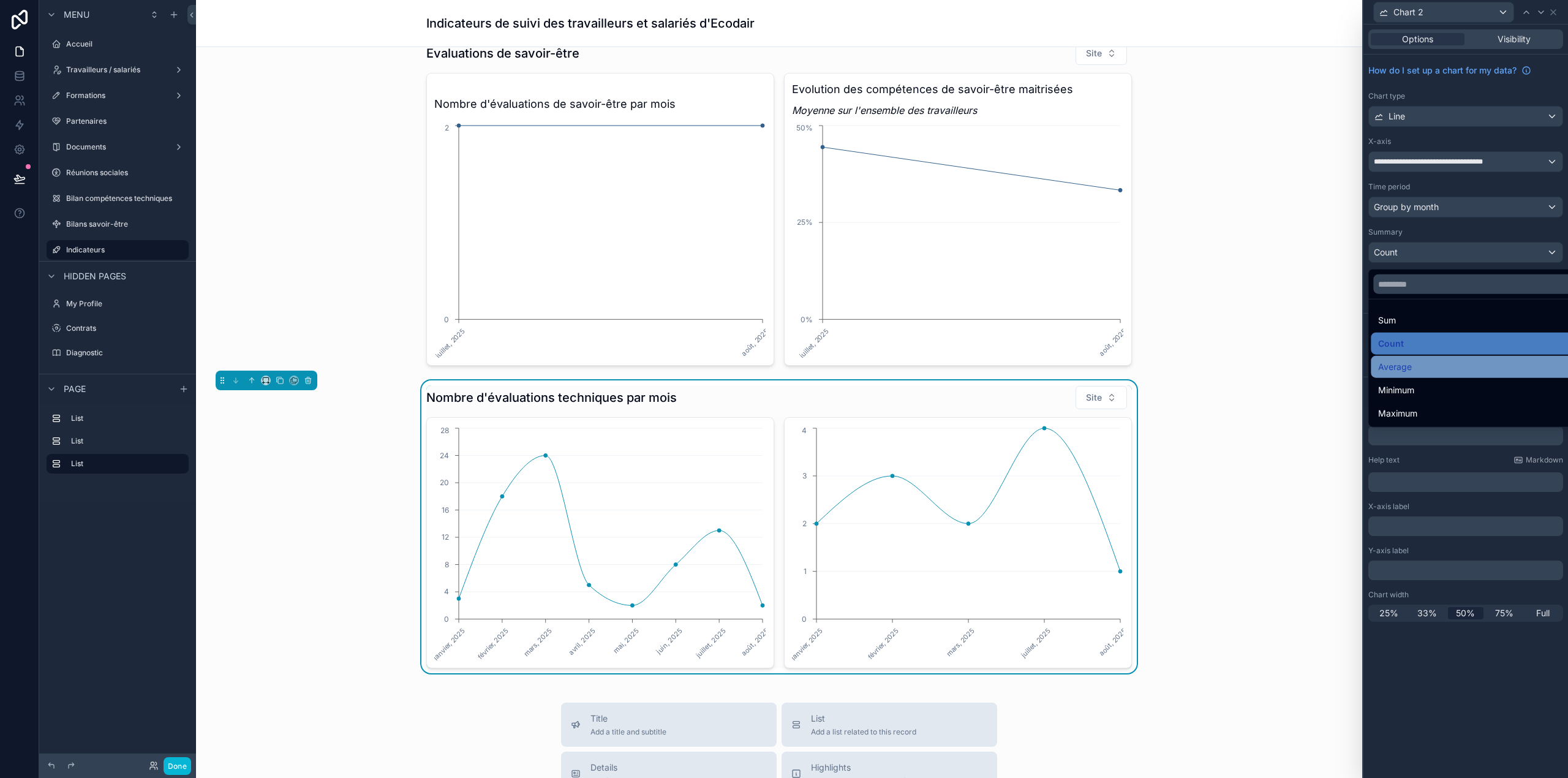
click at [1045, 364] on div "Average" at bounding box center [1479, 367] width 202 height 14
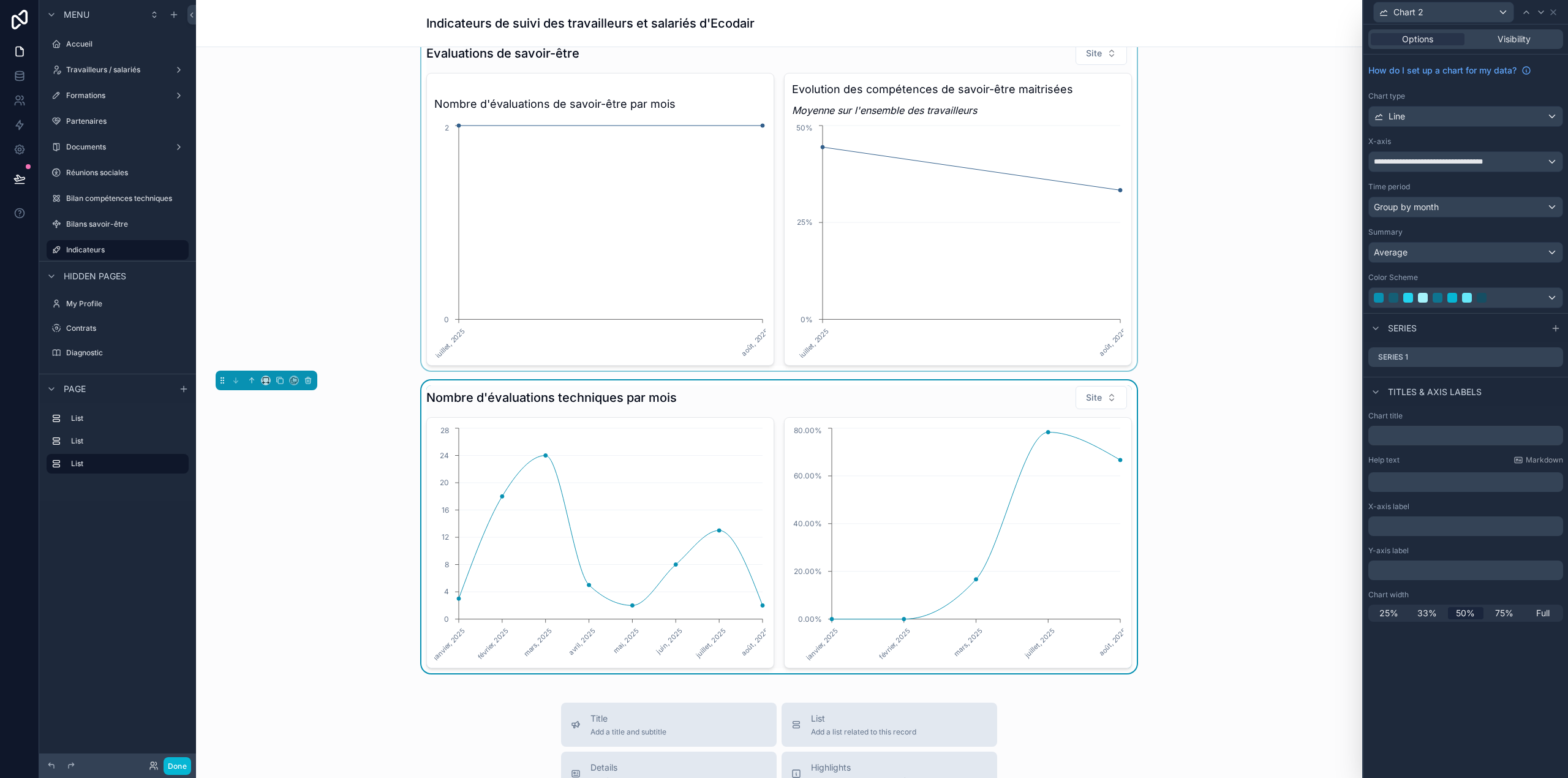
drag, startPoint x: 1143, startPoint y: 65, endPoint x: 1074, endPoint y: 99, distance: 76.9
click at [1045, 99] on div "scrollable content" at bounding box center [779, 203] width 1147 height 334
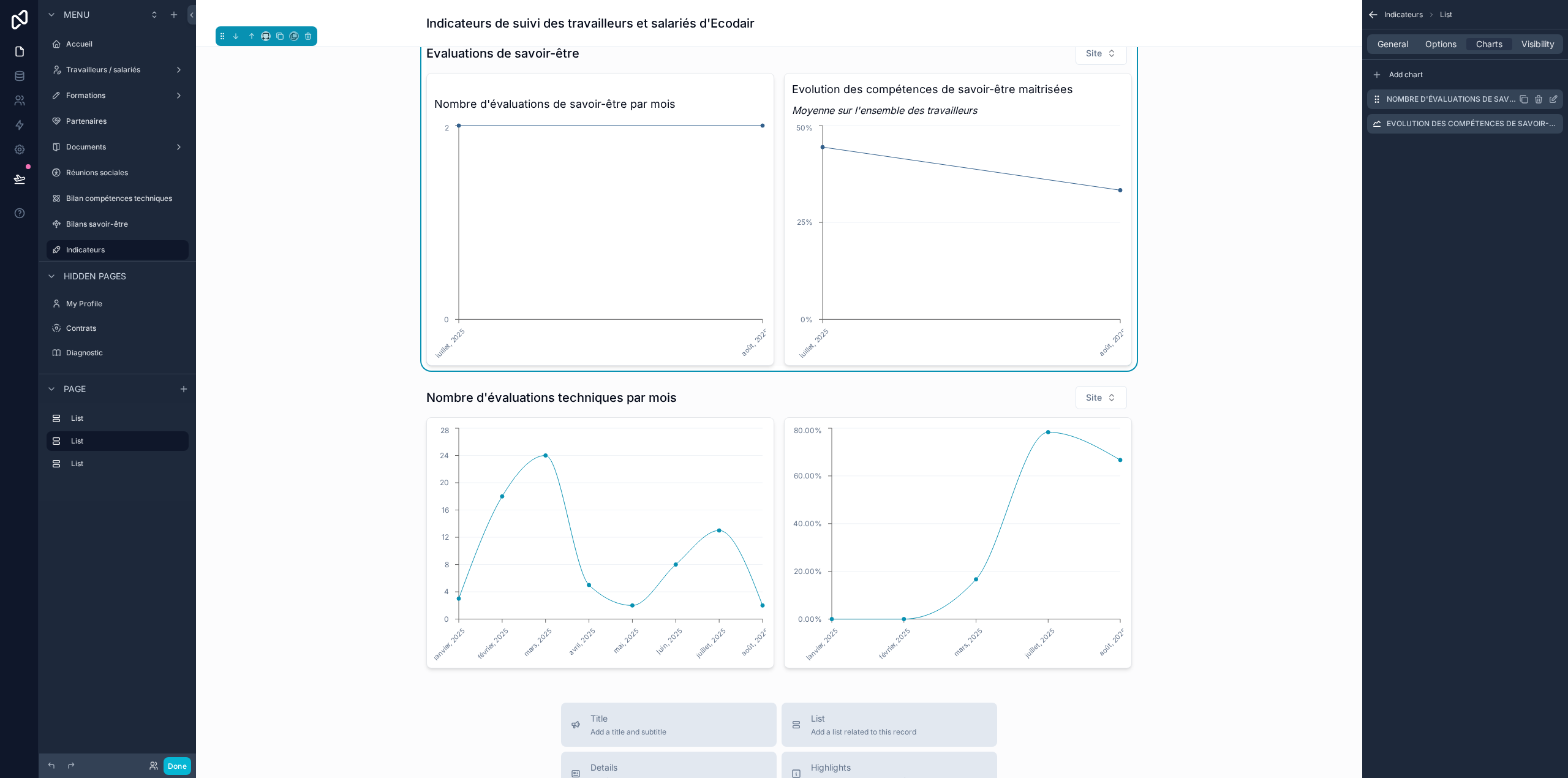
click at [1045, 99] on icon "scrollable content" at bounding box center [1553, 99] width 10 height 10
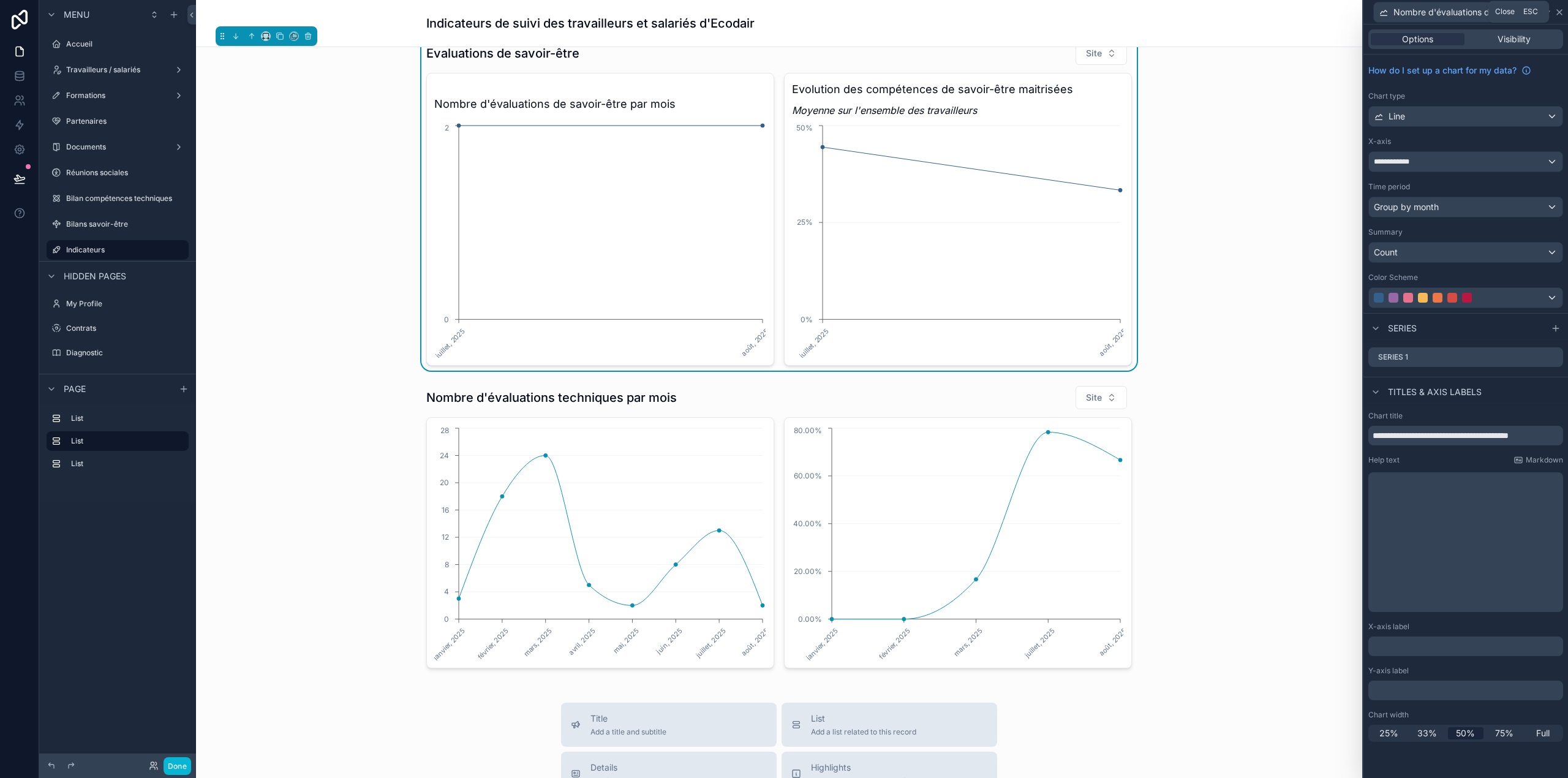
click at [1045, 15] on icon at bounding box center [1559, 12] width 10 height 10
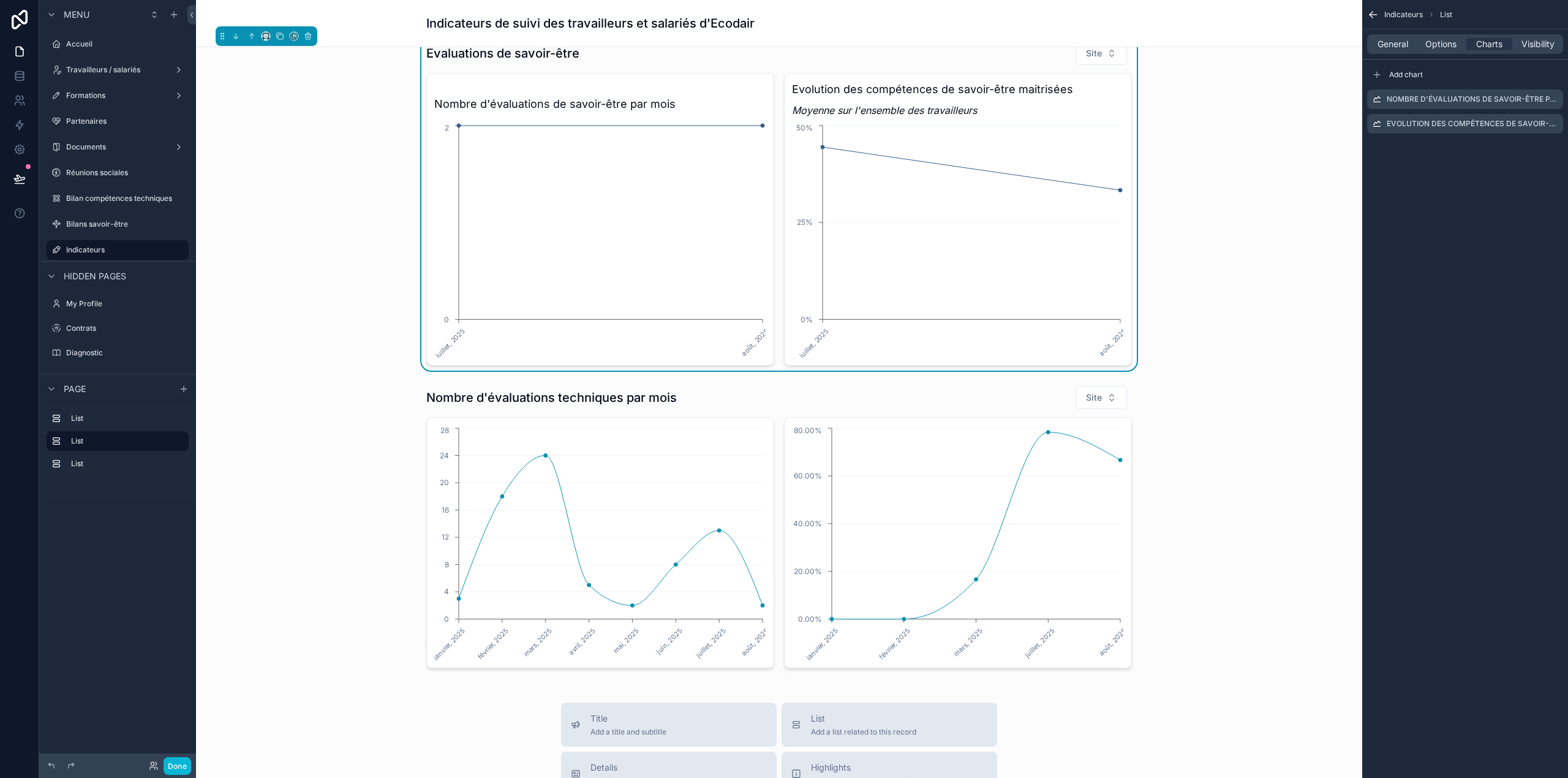
click at [1045, 51] on div "General Options Charts Visibility" at bounding box center [1465, 44] width 196 height 20
click at [1045, 44] on span "Options" at bounding box center [1441, 44] width 32 height 13
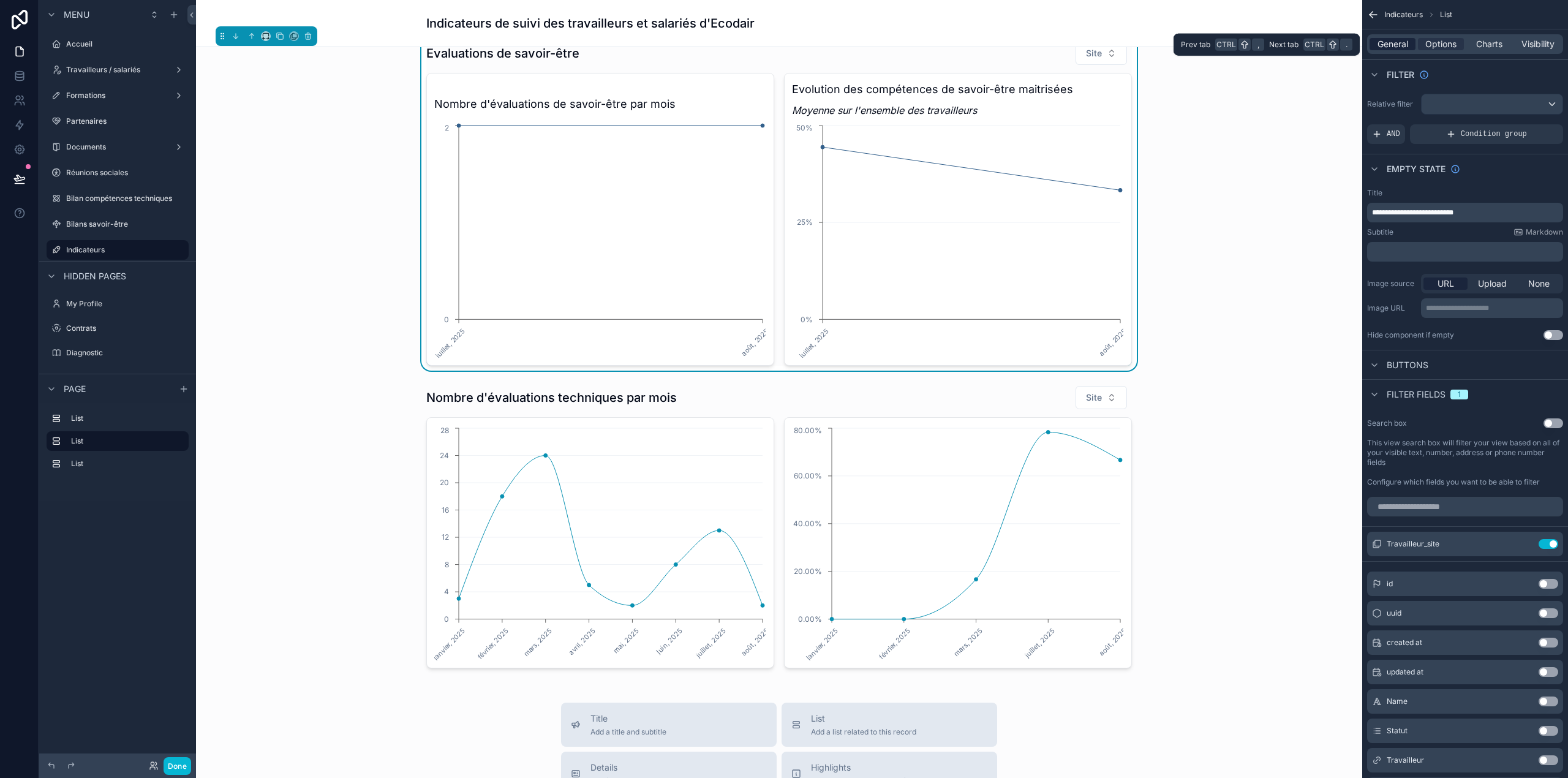
click at [1045, 45] on span "General" at bounding box center [1393, 44] width 31 height 13
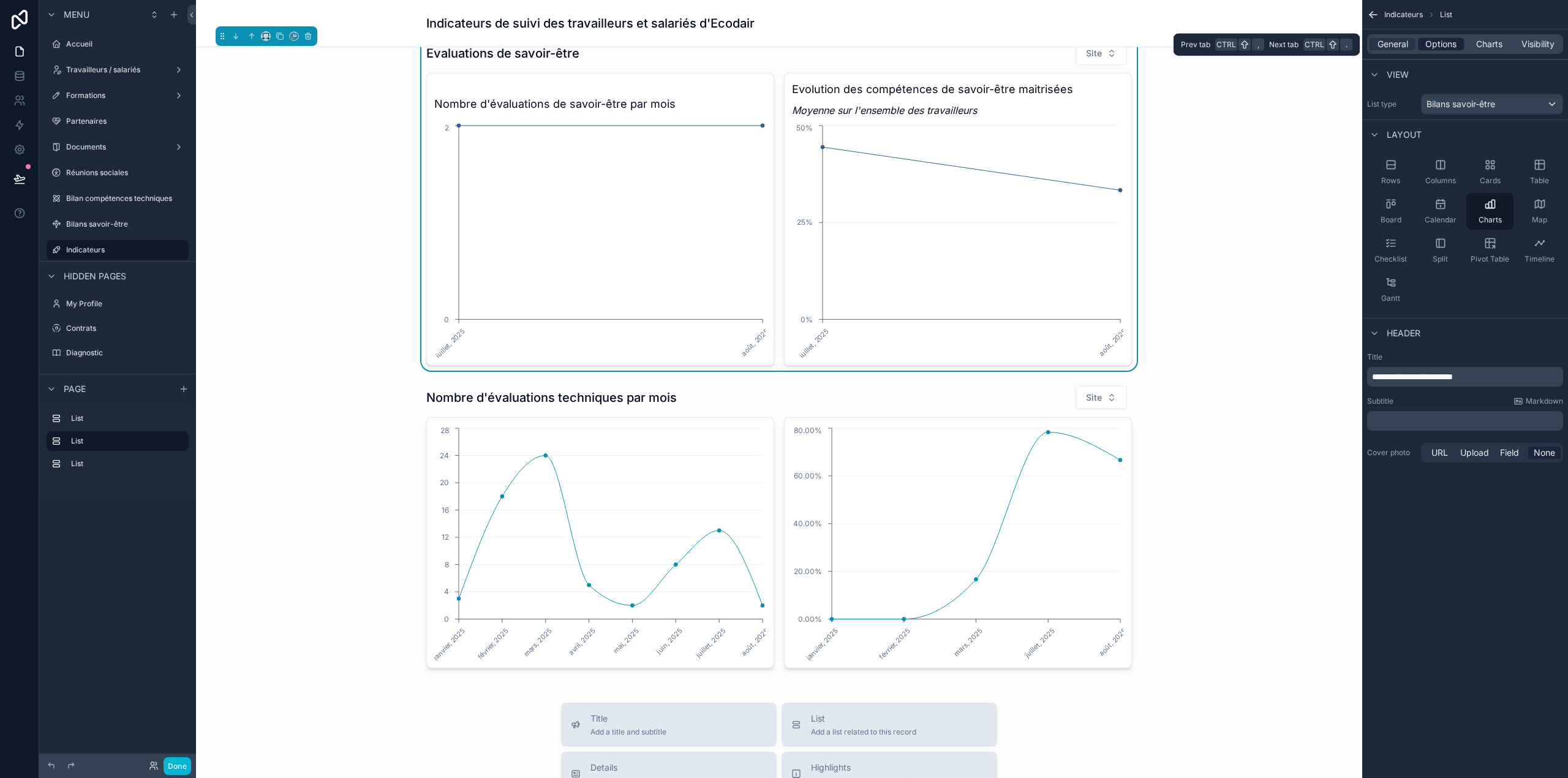
click at [1045, 43] on span "Options" at bounding box center [1441, 44] width 32 height 13
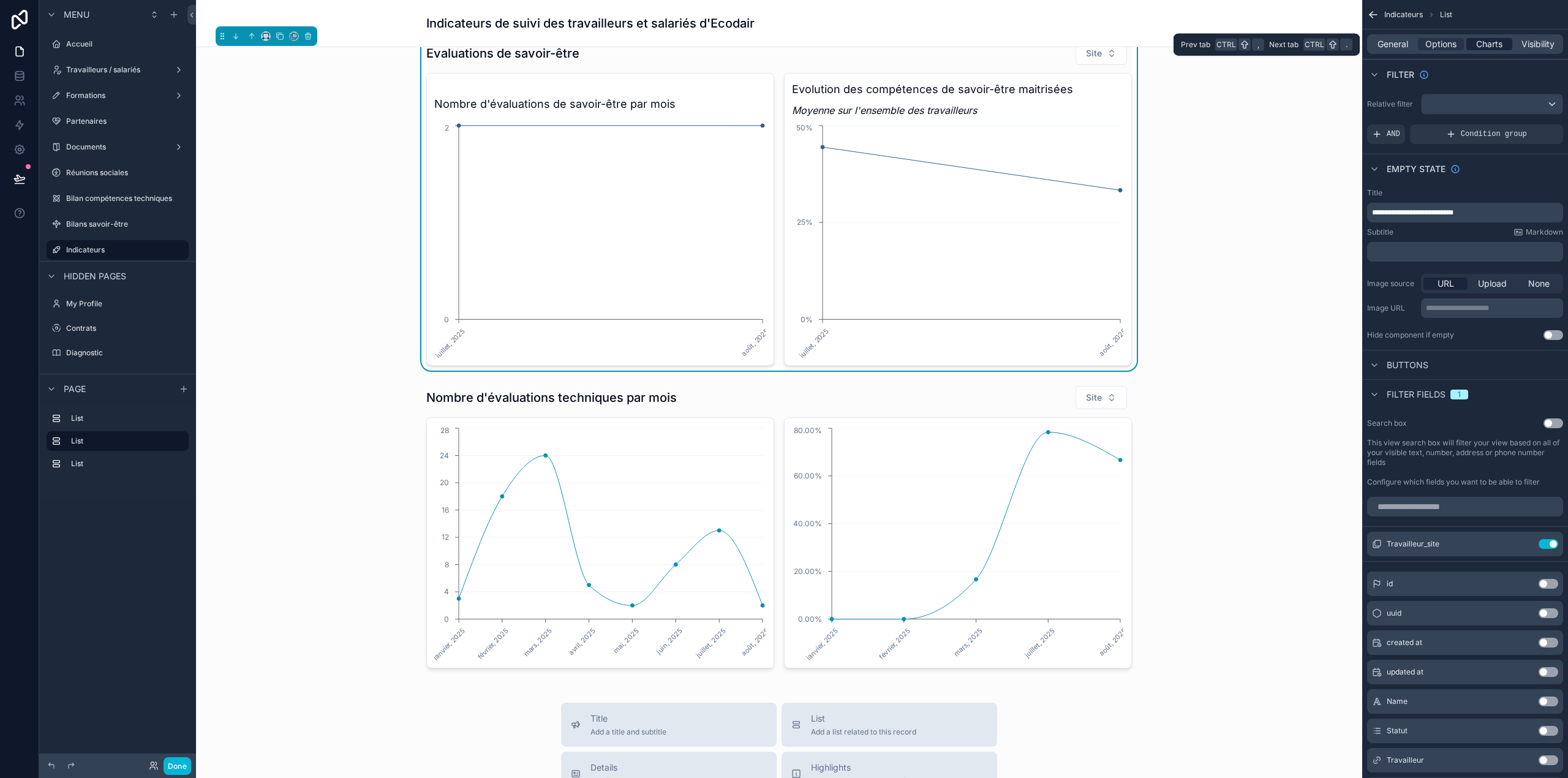
click at [1045, 38] on span "Charts" at bounding box center [1489, 44] width 26 height 13
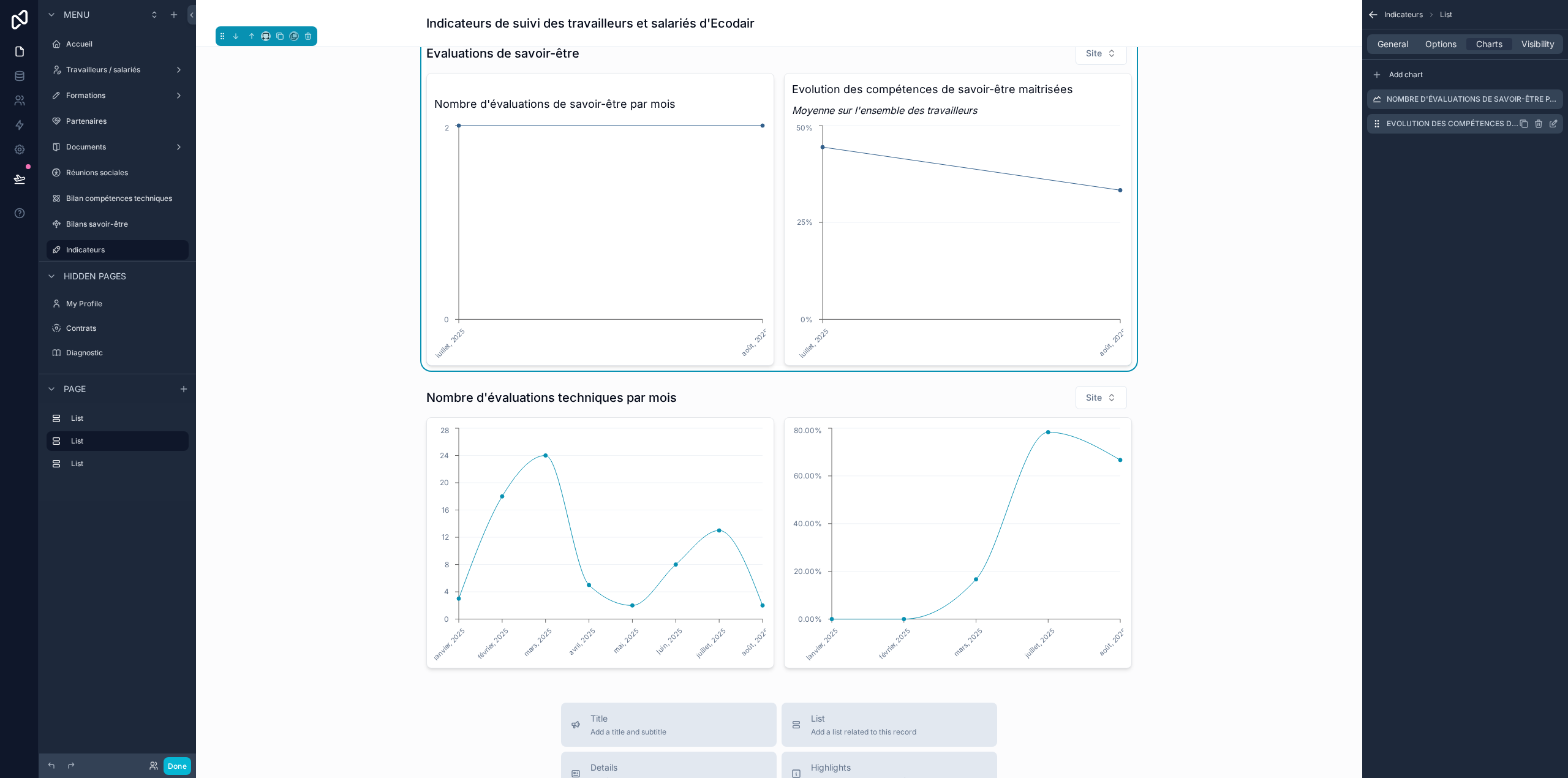
click at [1045, 123] on icon "scrollable content" at bounding box center [1553, 124] width 10 height 10
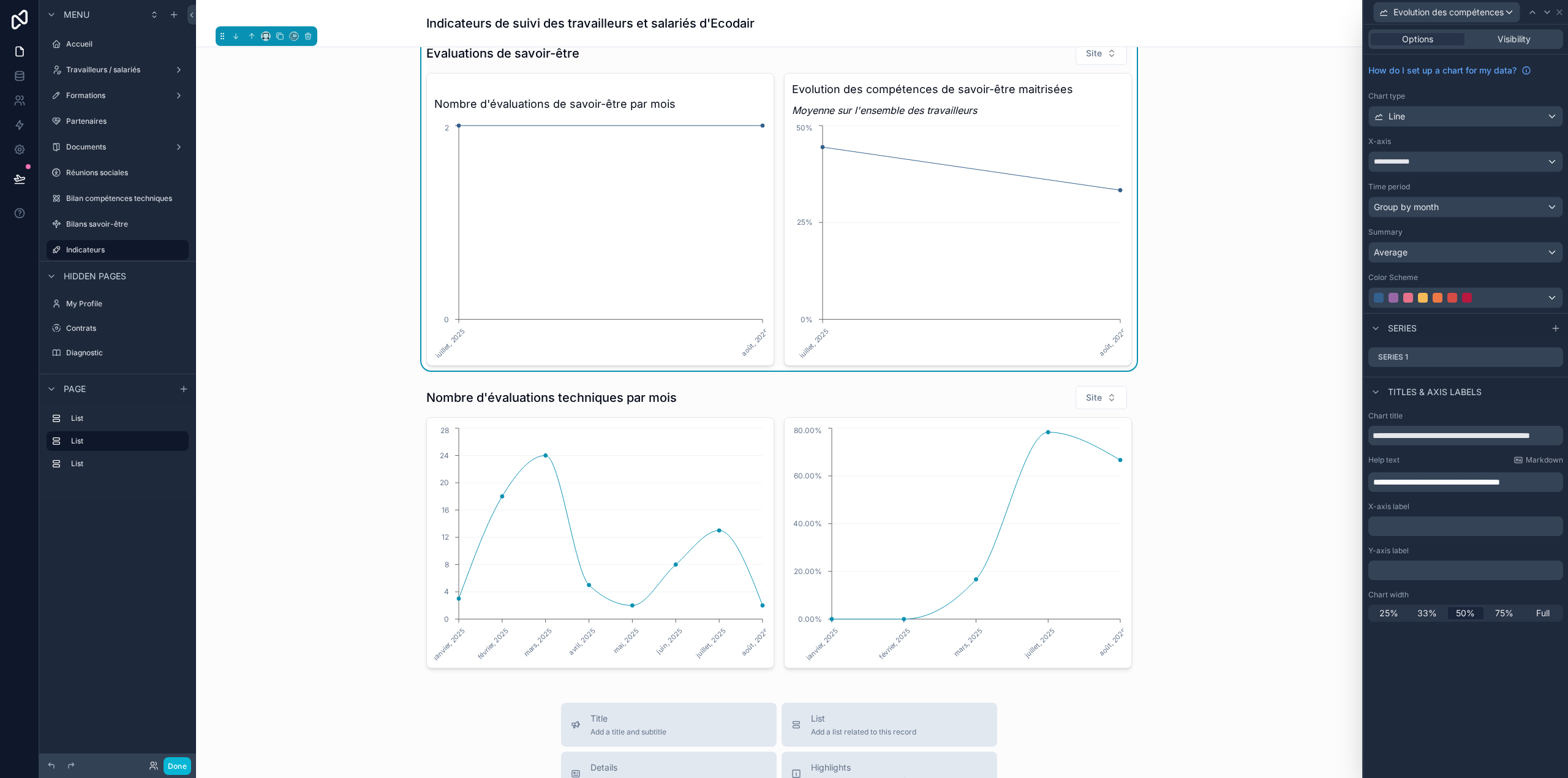
click at [1045, 481] on span "**********" at bounding box center [1436, 482] width 127 height 9
click at [1045, 484] on p "﻿" at bounding box center [1467, 536] width 187 height 13
click at [1045, 484] on div "**********" at bounding box center [1465, 522] width 205 height 231
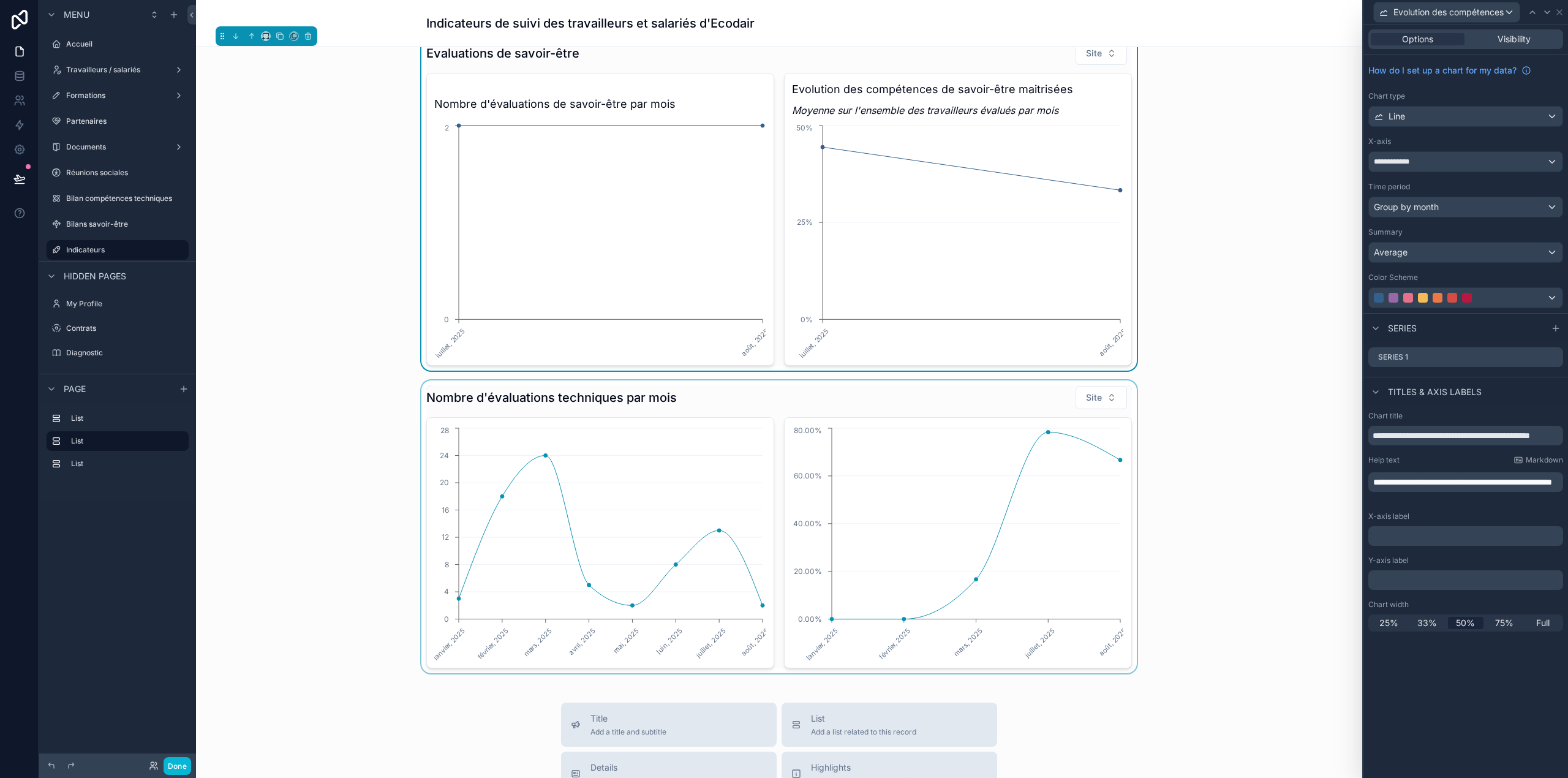
click at [1029, 480] on div "scrollable content" at bounding box center [779, 526] width 1147 height 293
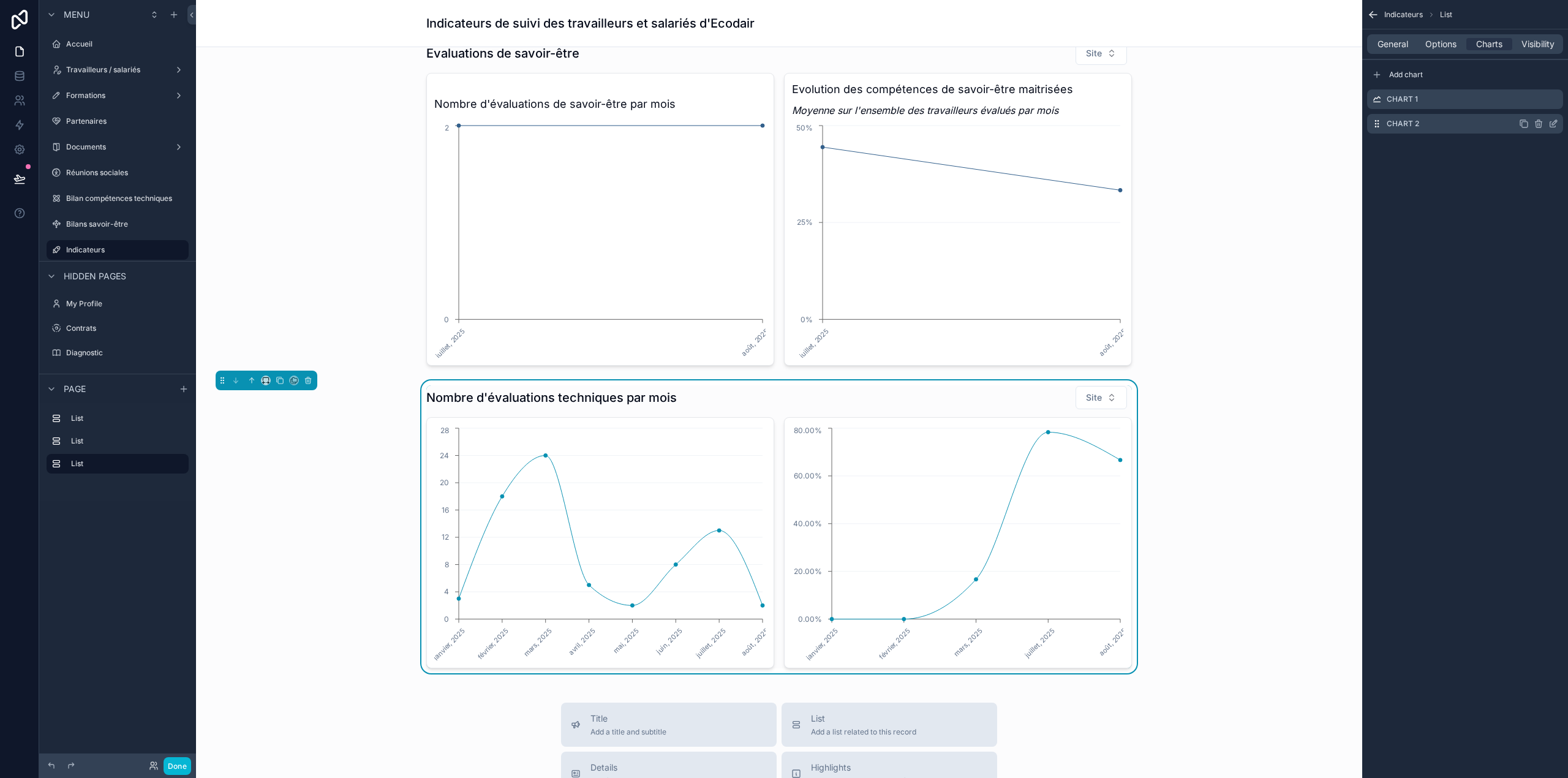
click at [1045, 122] on icon "scrollable content" at bounding box center [1538, 122] width 6 height 0
click at [1045, 106] on icon at bounding box center [1533, 104] width 10 height 10
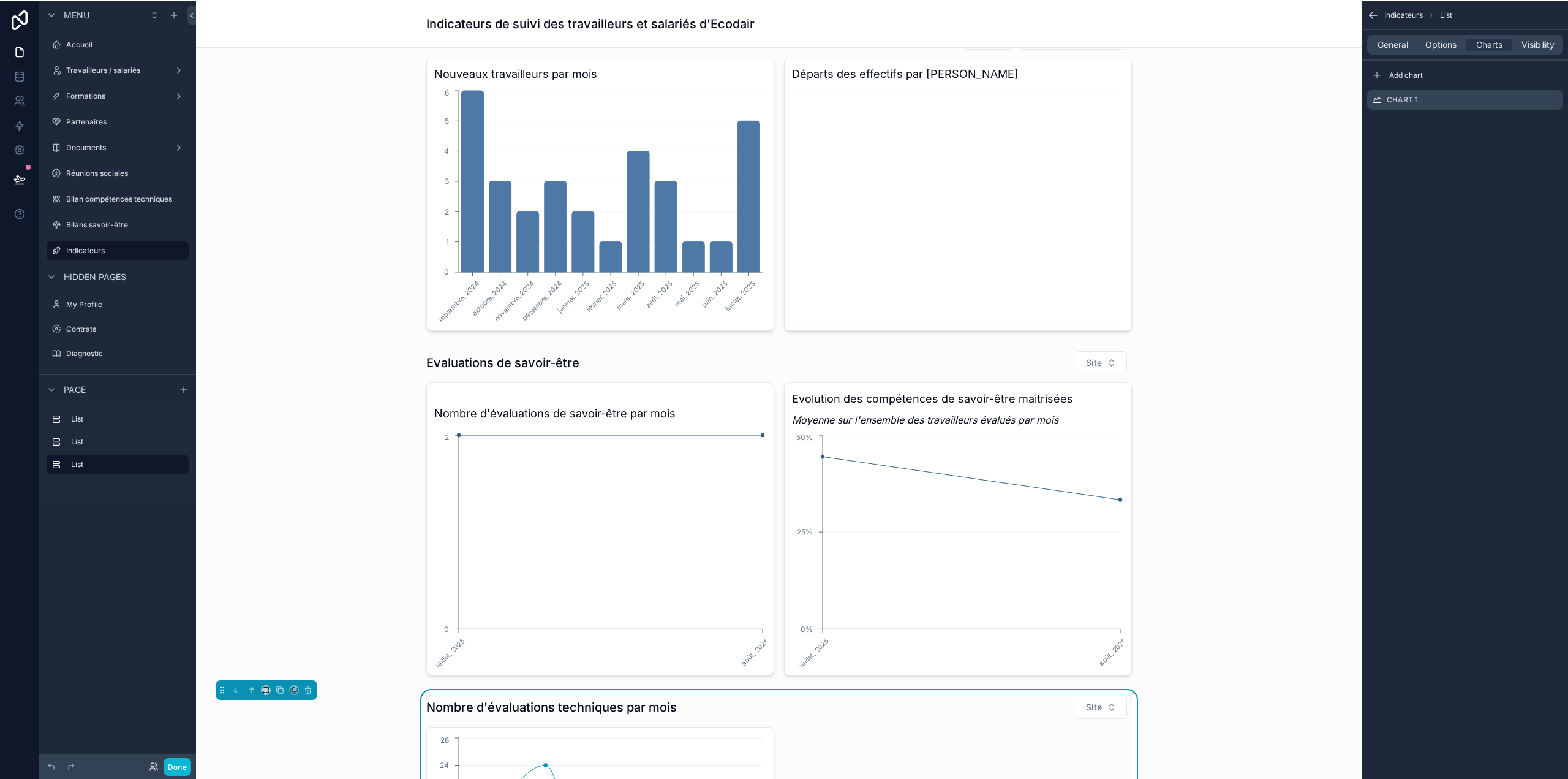
scroll to position [0, 0]
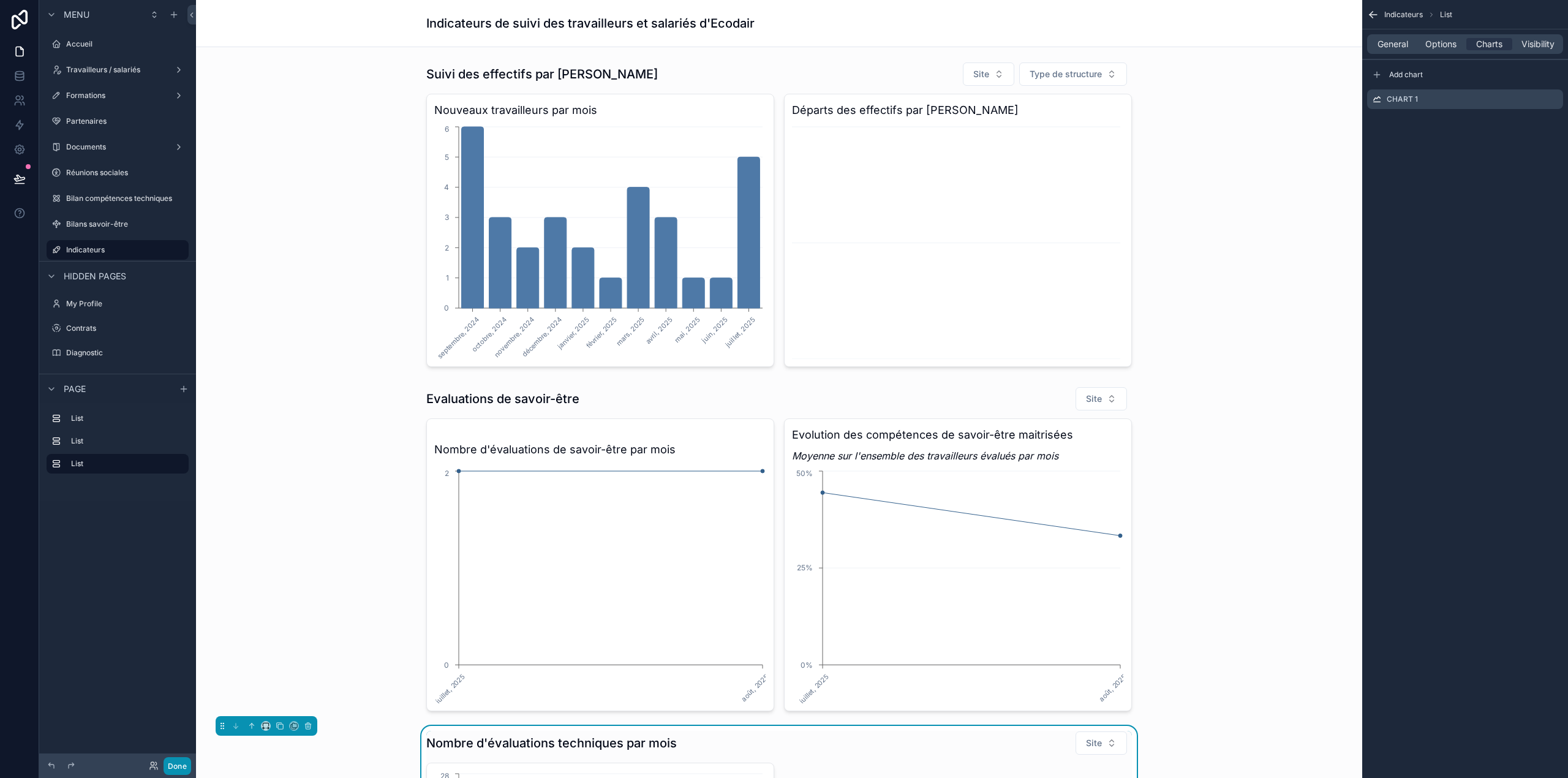
click at [177, 484] on button "Done" at bounding box center [177, 766] width 28 height 18
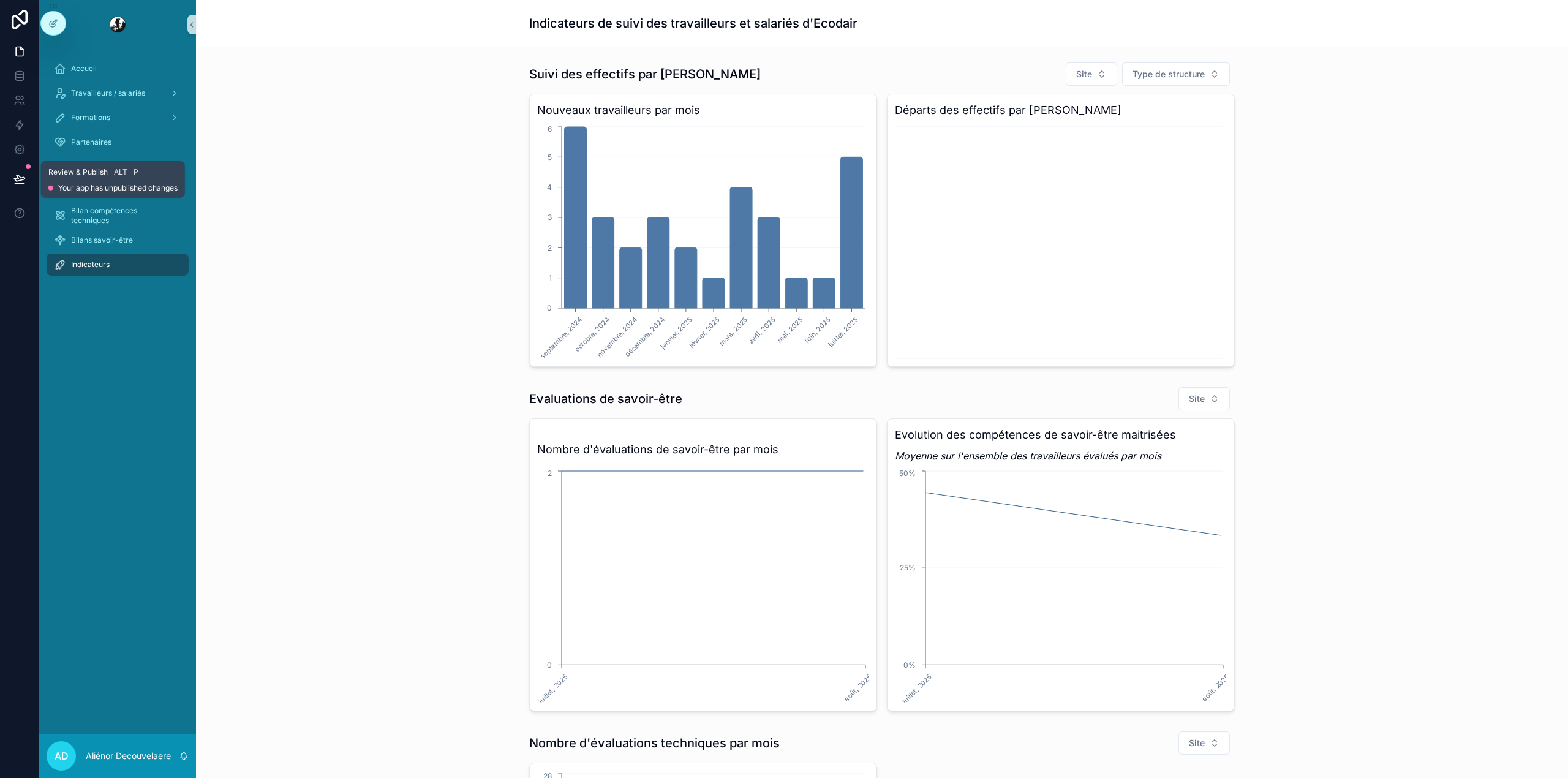
click at [20, 178] on icon at bounding box center [20, 179] width 13 height 13
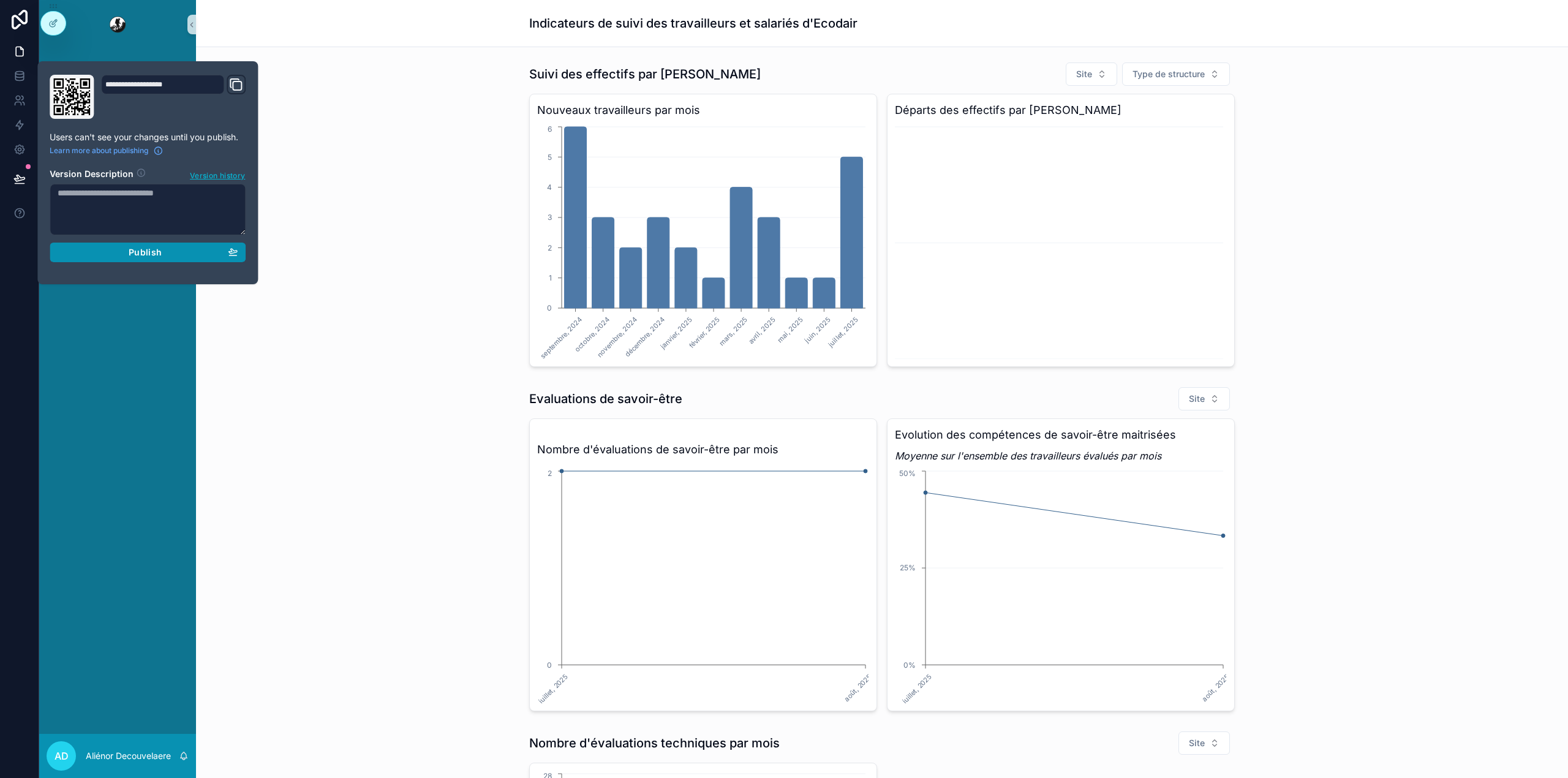
click at [115, 250] on div "Publish" at bounding box center [148, 252] width 180 height 11
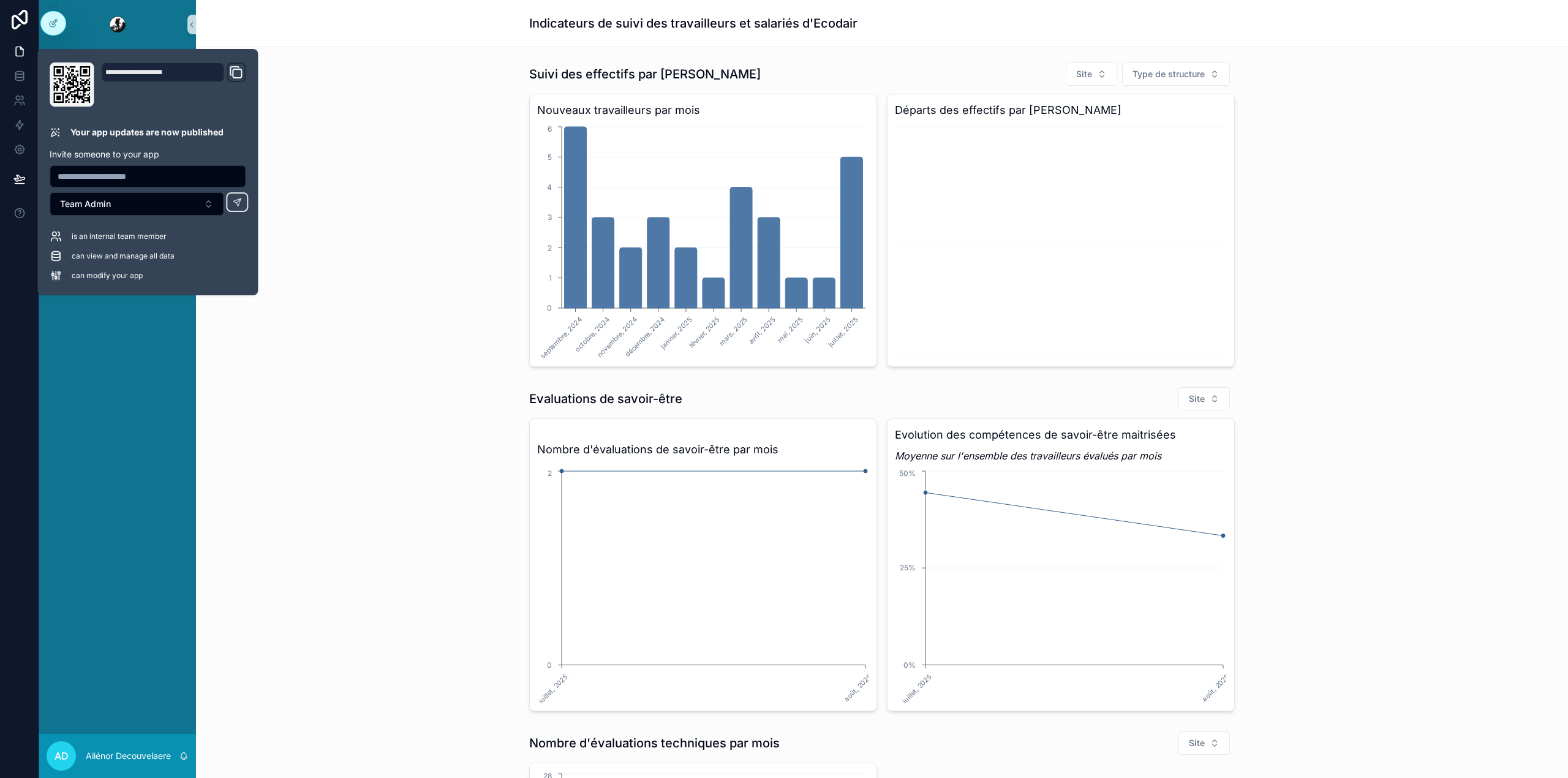
click at [316, 200] on div "Suivi des effectifs par mois Site Type de structure Nouveaux travailleurs par m…" at bounding box center [881, 214] width 1353 height 315
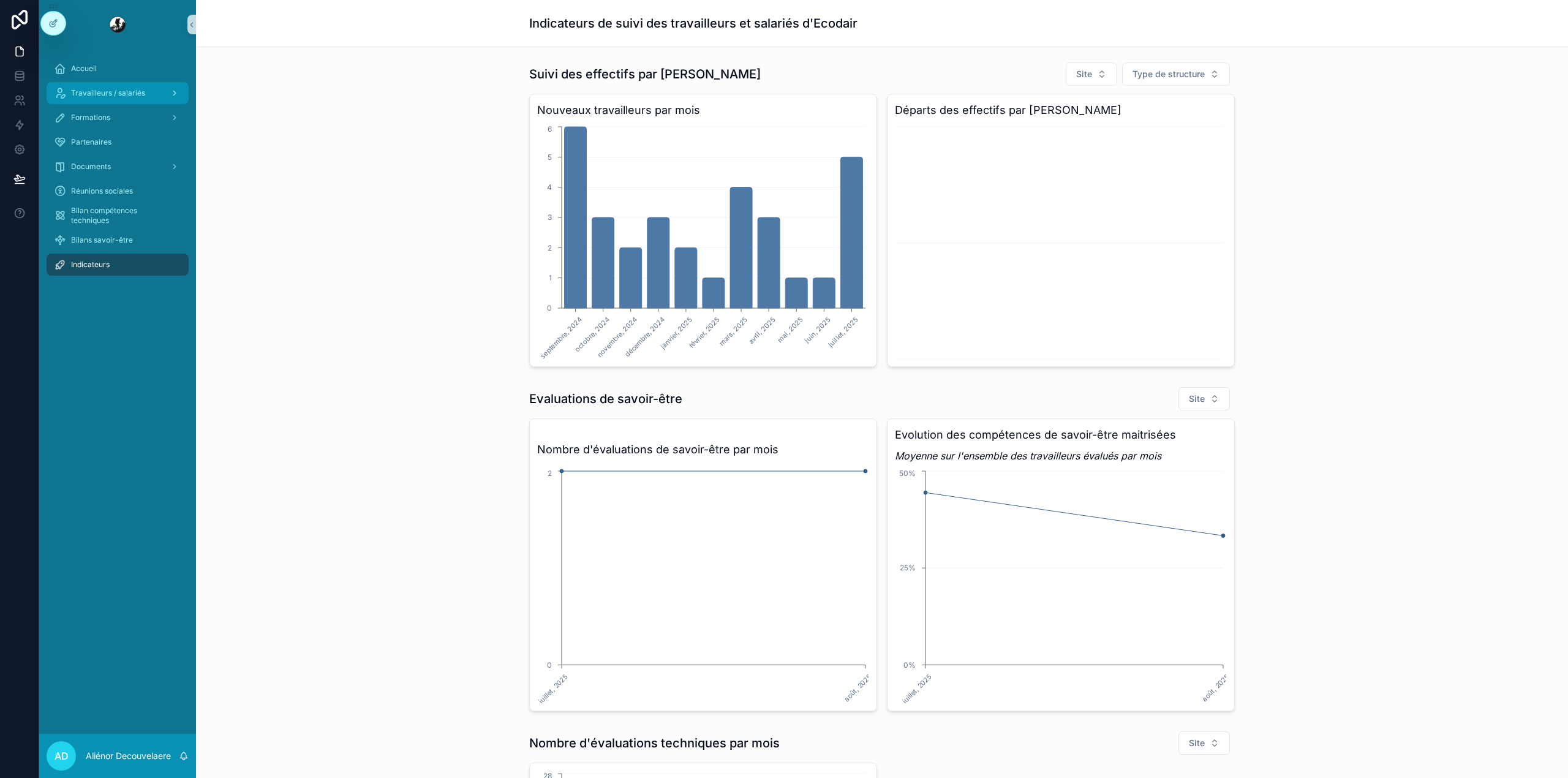
click at [123, 87] on div "Travailleurs / salariés" at bounding box center [117, 93] width 127 height 20
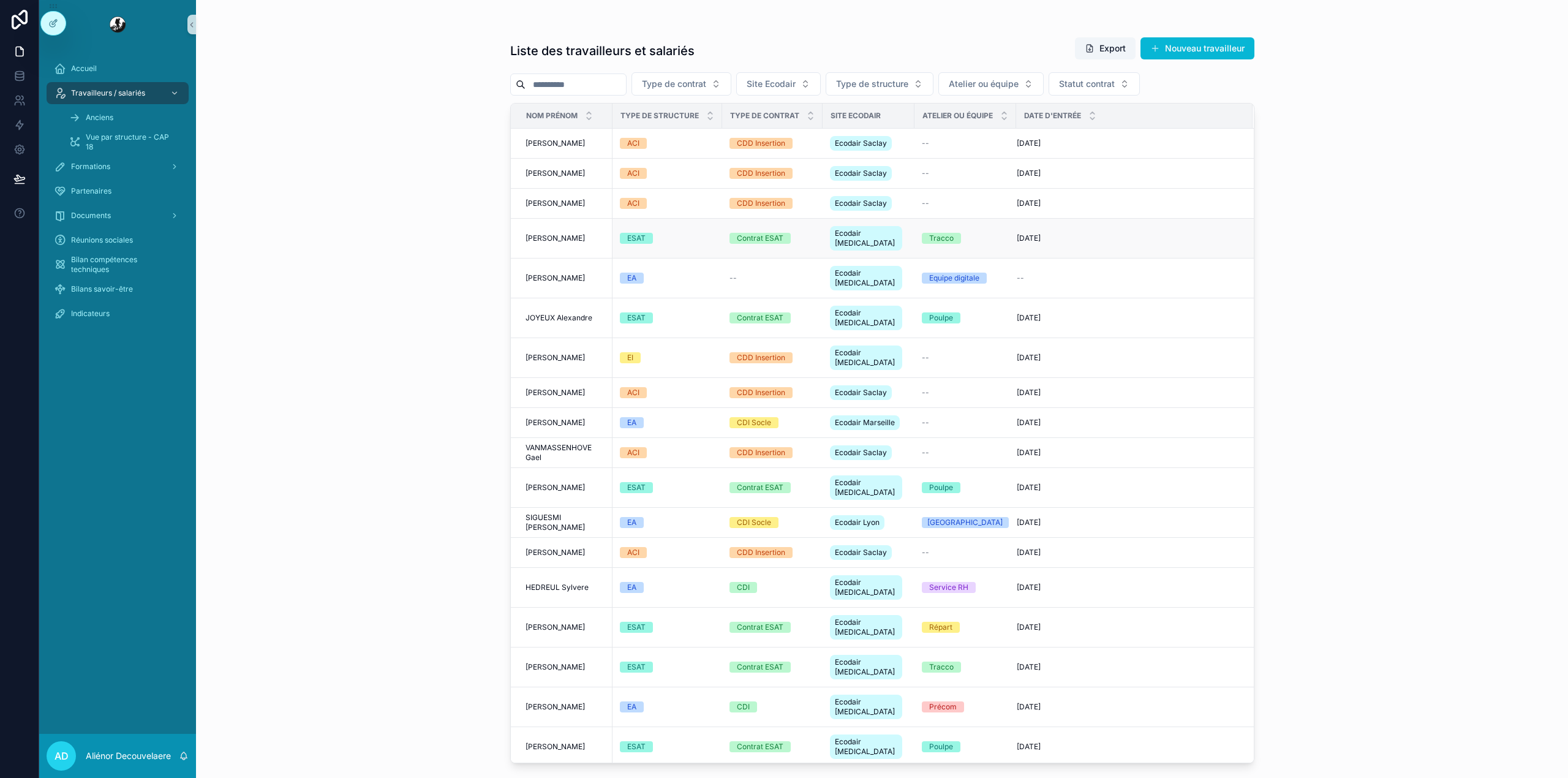
click at [684, 233] on div "ESAT" at bounding box center [667, 238] width 95 height 11
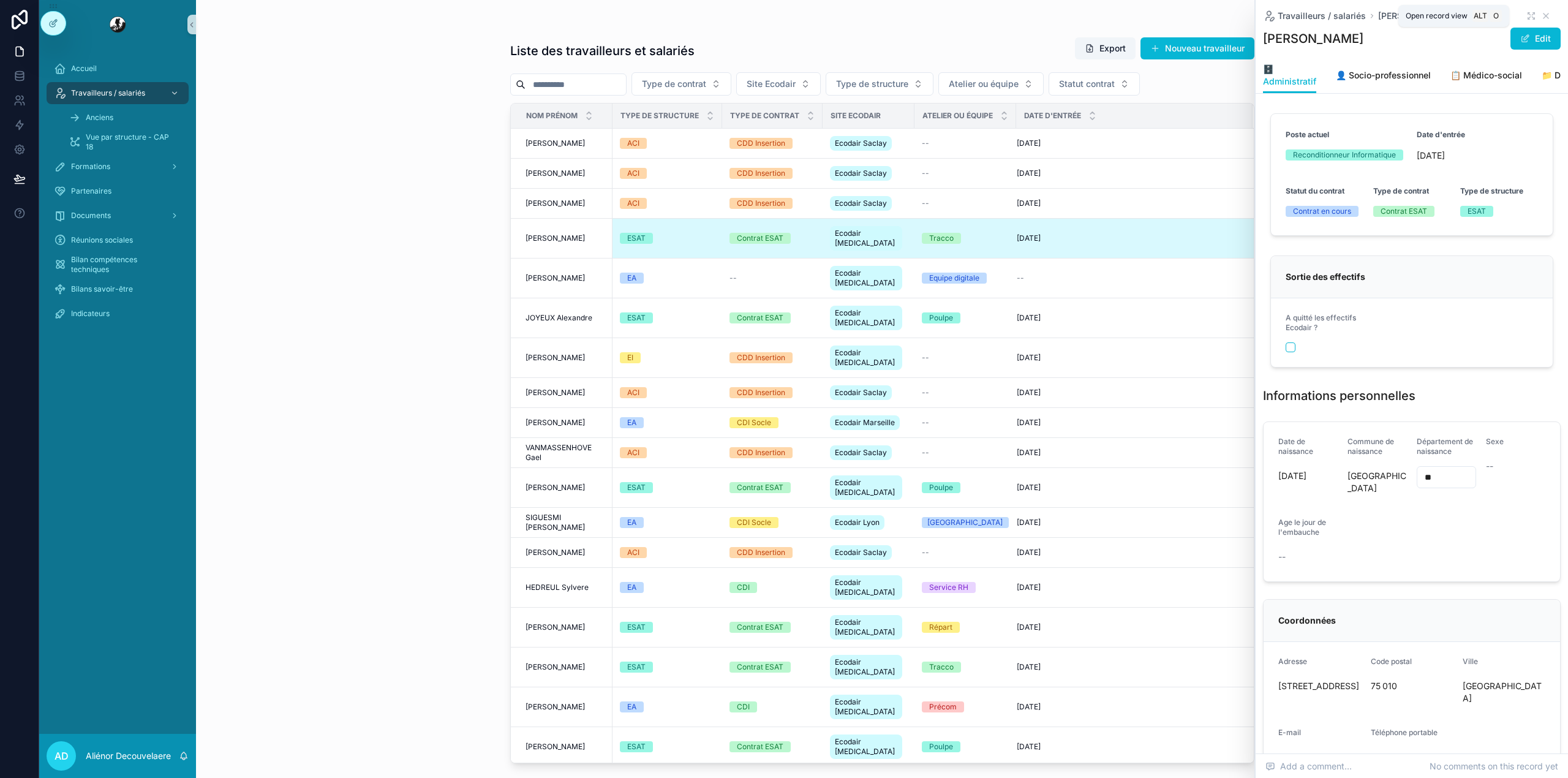
drag, startPoint x: 1523, startPoint y: 20, endPoint x: 1522, endPoint y: 26, distance: 6.1
click at [1045, 26] on div "Travailleurs / salariés [PERSON_NAME]" at bounding box center [1412, 29] width 297 height 58
click at [1045, 15] on icon "scrollable content" at bounding box center [1531, 15] width 10 height 10
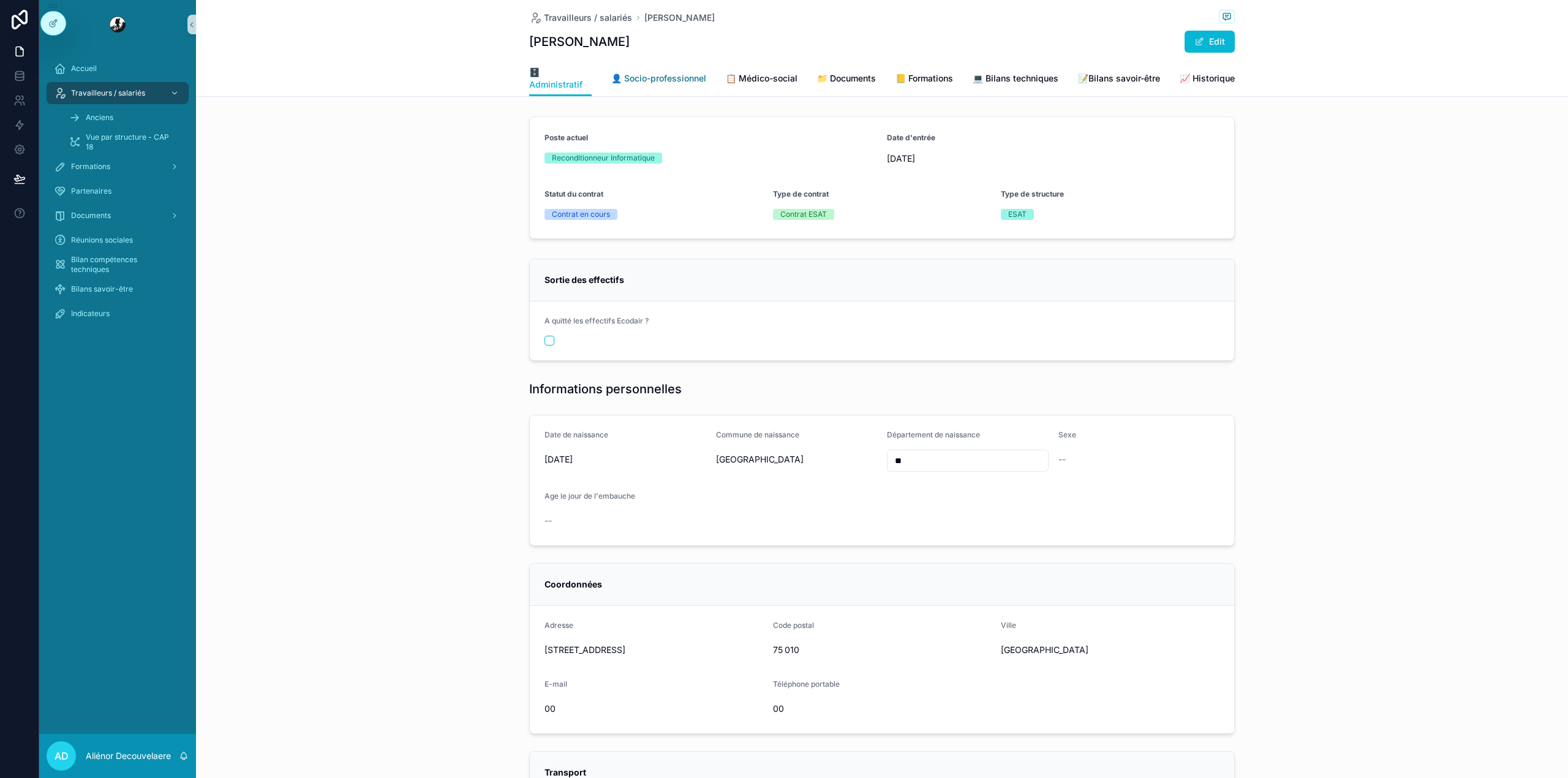
click at [681, 74] on span "👤 Socio-professionnel" at bounding box center [658, 78] width 95 height 13
